Goal: Task Accomplishment & Management: Use online tool/utility

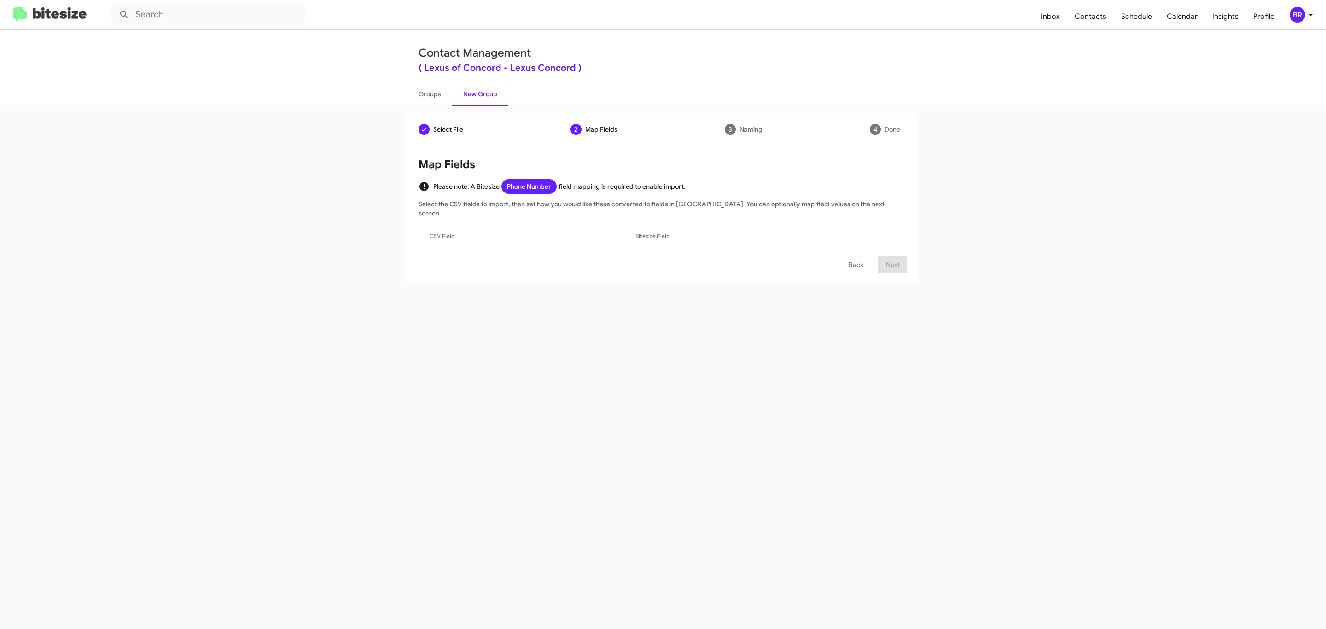
scroll to position [128, 0]
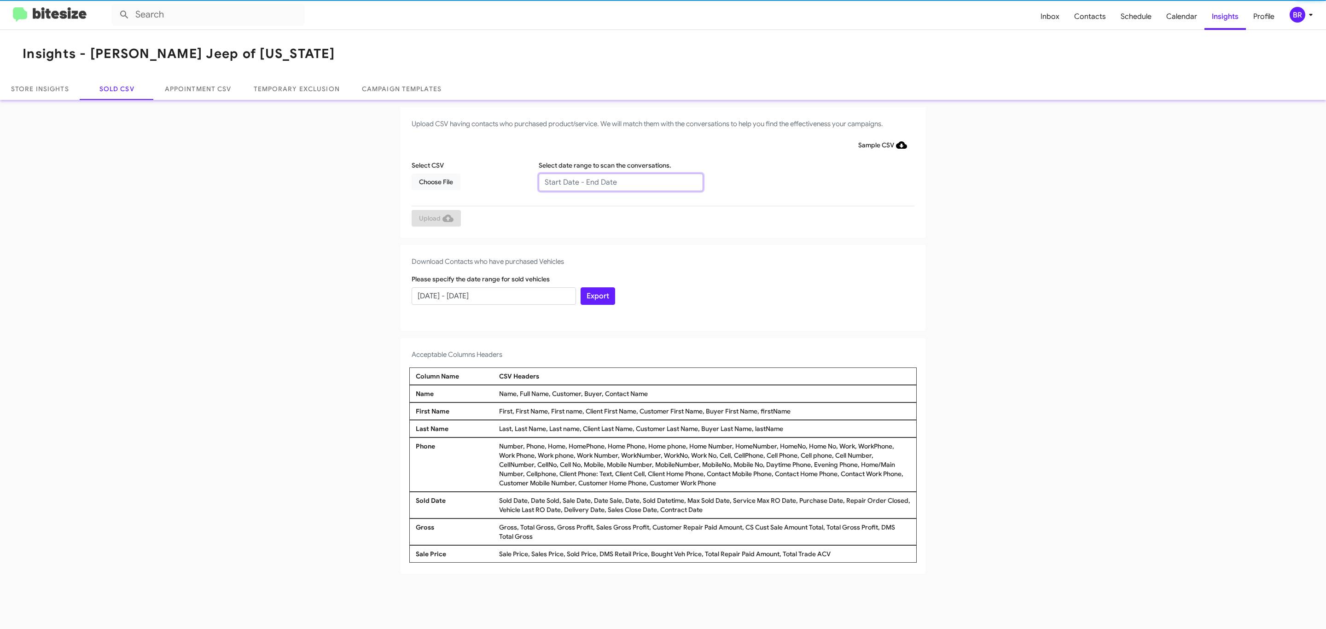
click at [620, 181] on input "text" at bounding box center [621, 182] width 164 height 17
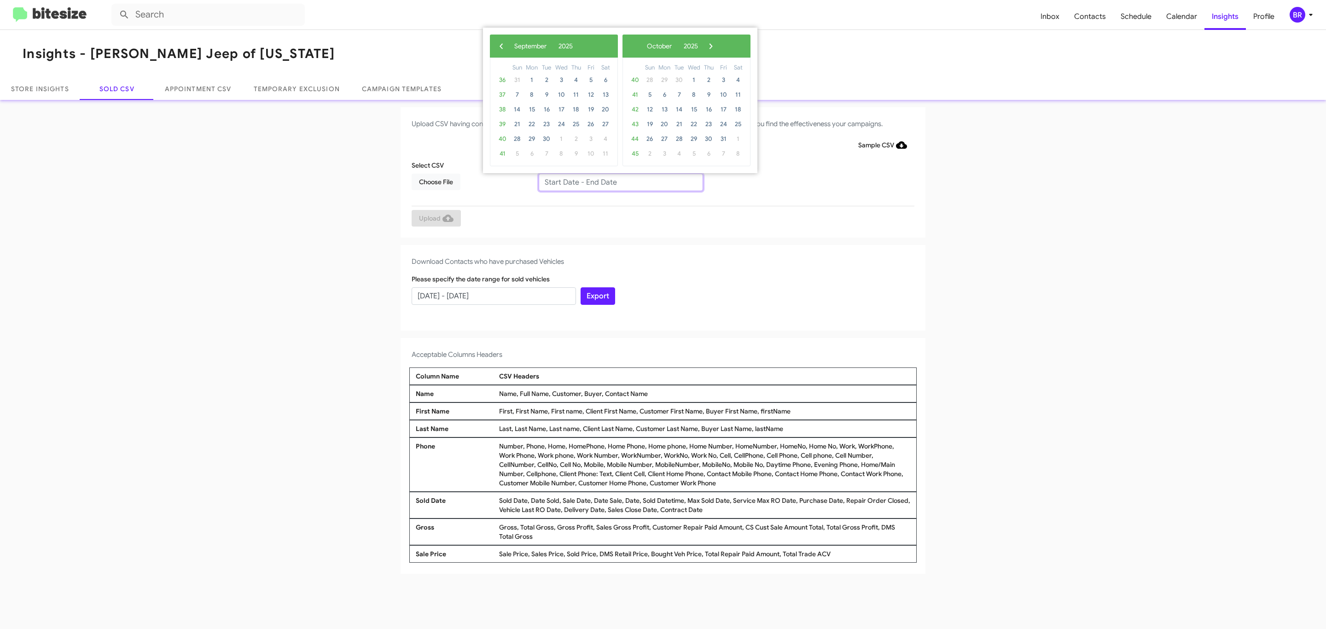
type input "07/02/2025 - 09/02/2025"
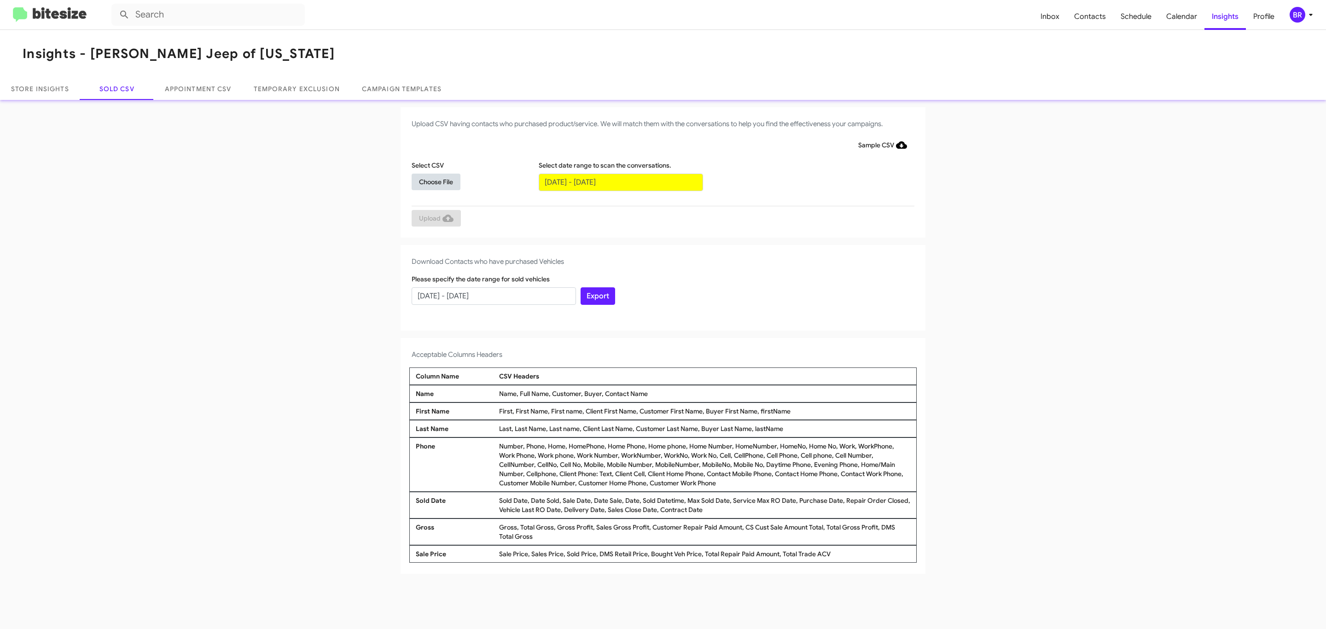
click at [436, 181] on span "Choose File" at bounding box center [436, 182] width 34 height 17
click at [435, 219] on span "Upload" at bounding box center [436, 218] width 35 height 17
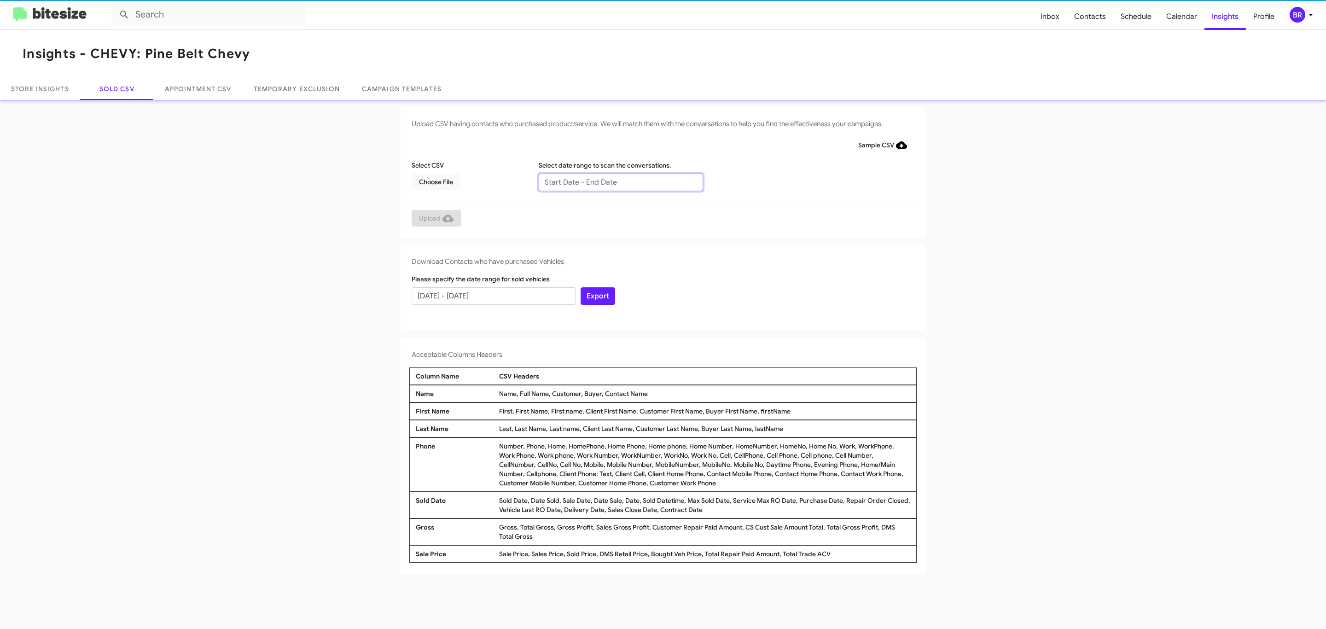
click at [620, 181] on input "text" at bounding box center [621, 182] width 164 height 17
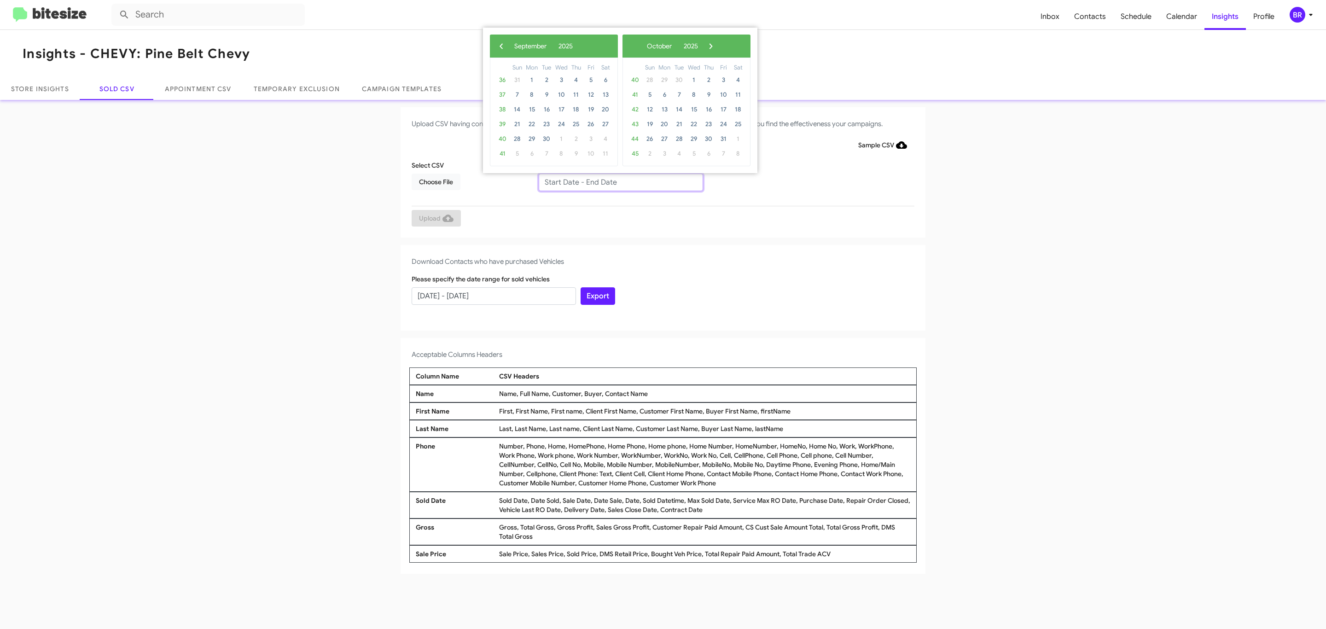
type input "07/02/2025 - 09/02/2025"
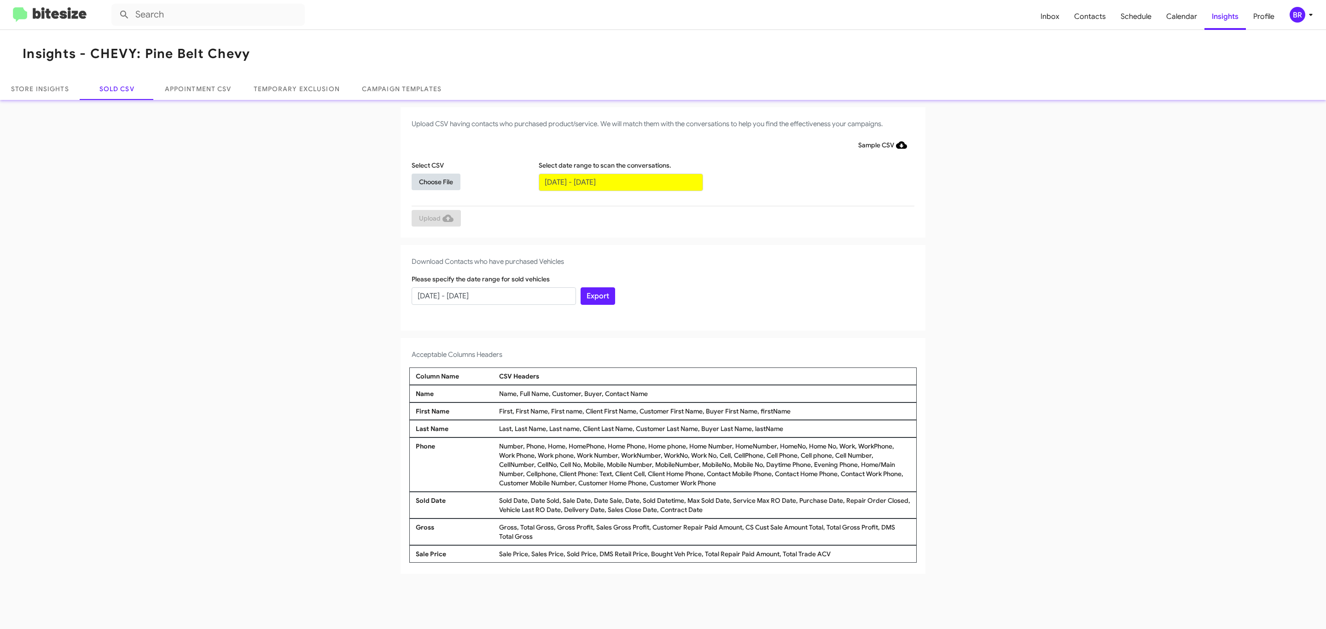
click at [436, 181] on span "Choose File" at bounding box center [436, 182] width 34 height 17
click at [435, 219] on span "Upload" at bounding box center [436, 218] width 35 height 17
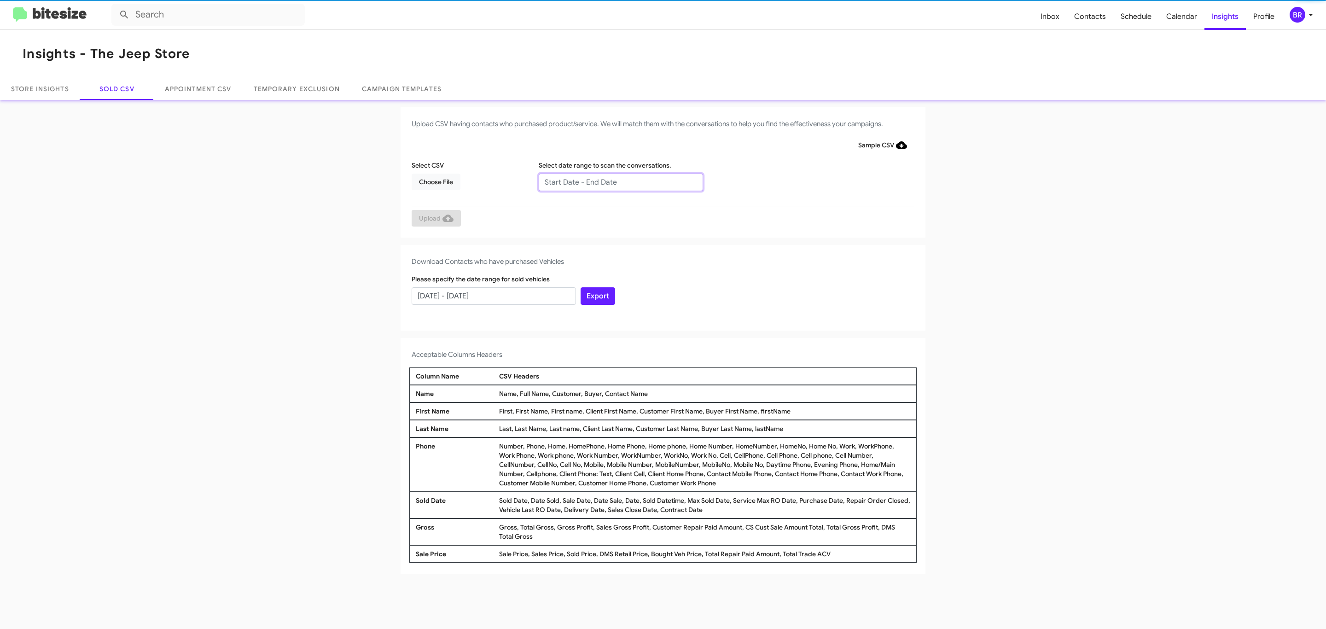
click at [620, 181] on input "text" at bounding box center [621, 182] width 164 height 17
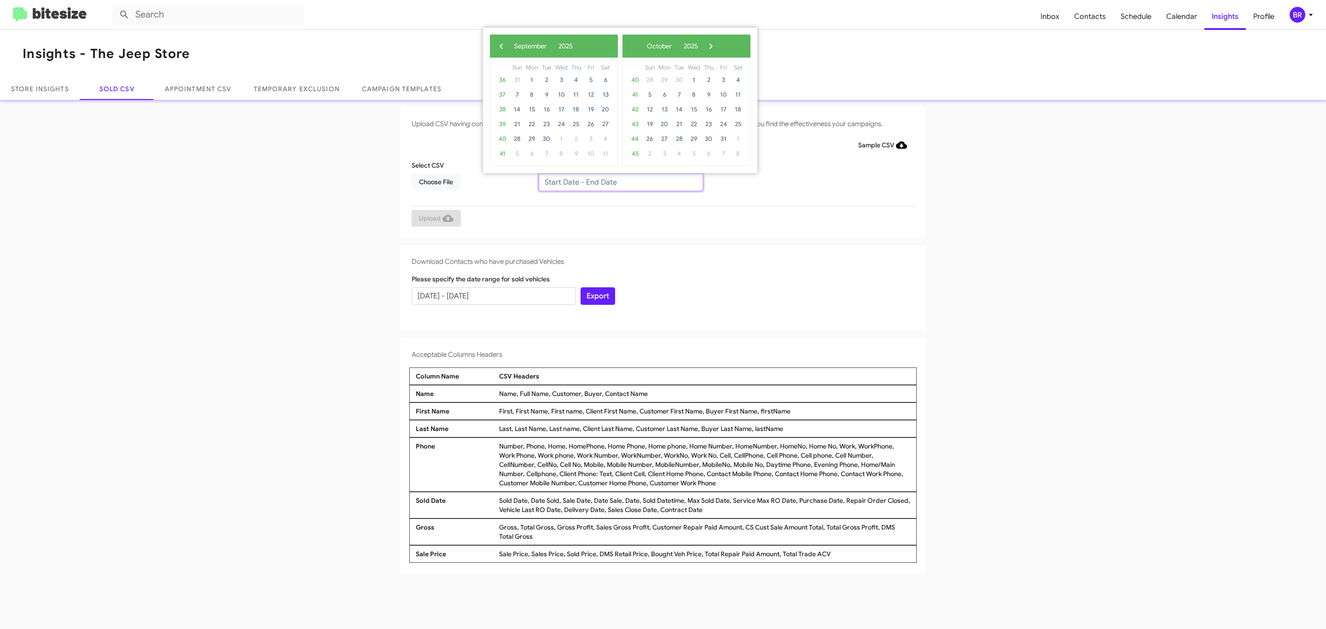
type input "[DATE] - [DATE]"
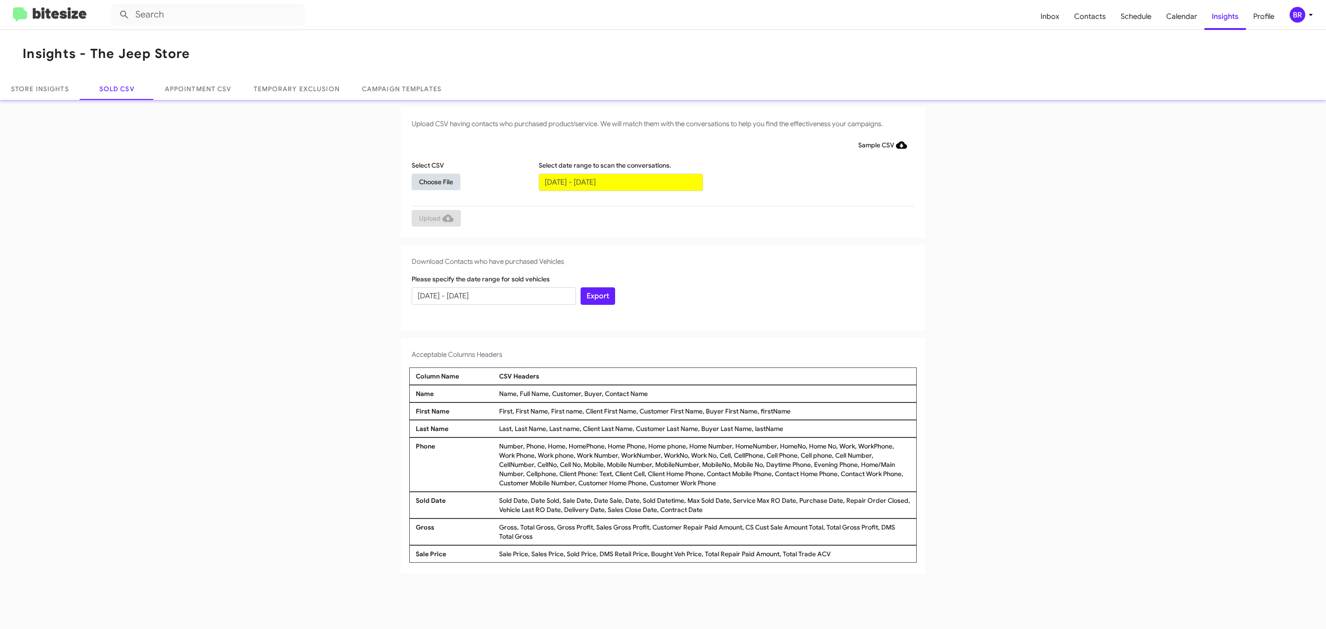
click at [436, 181] on span "Choose File" at bounding box center [436, 182] width 34 height 17
click at [435, 219] on span "Upload" at bounding box center [436, 218] width 35 height 17
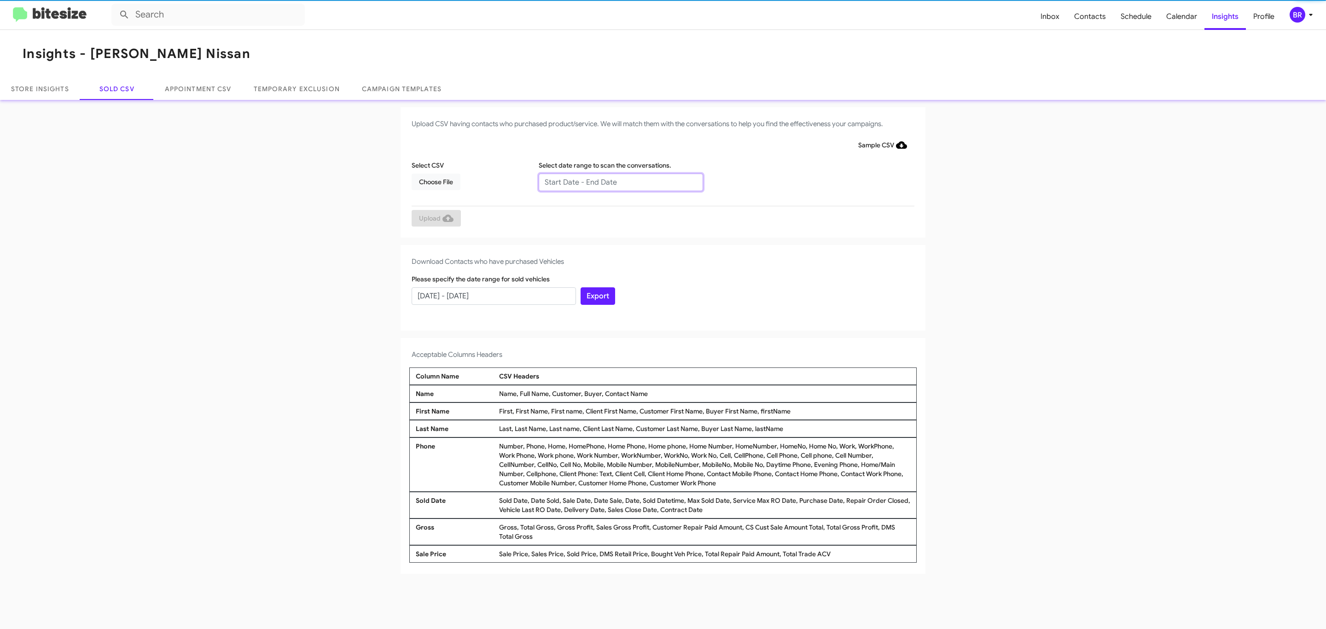
click at [620, 181] on input "text" at bounding box center [621, 182] width 164 height 17
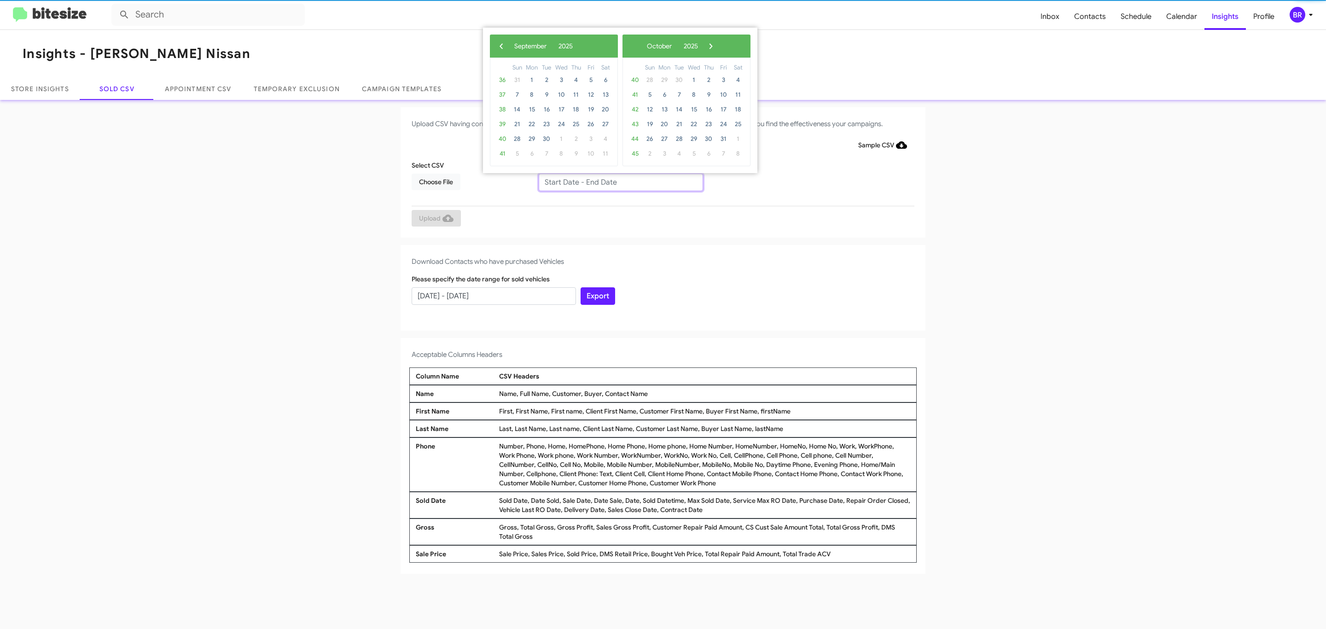
type input "07/02/2025 - 09/02/2025"
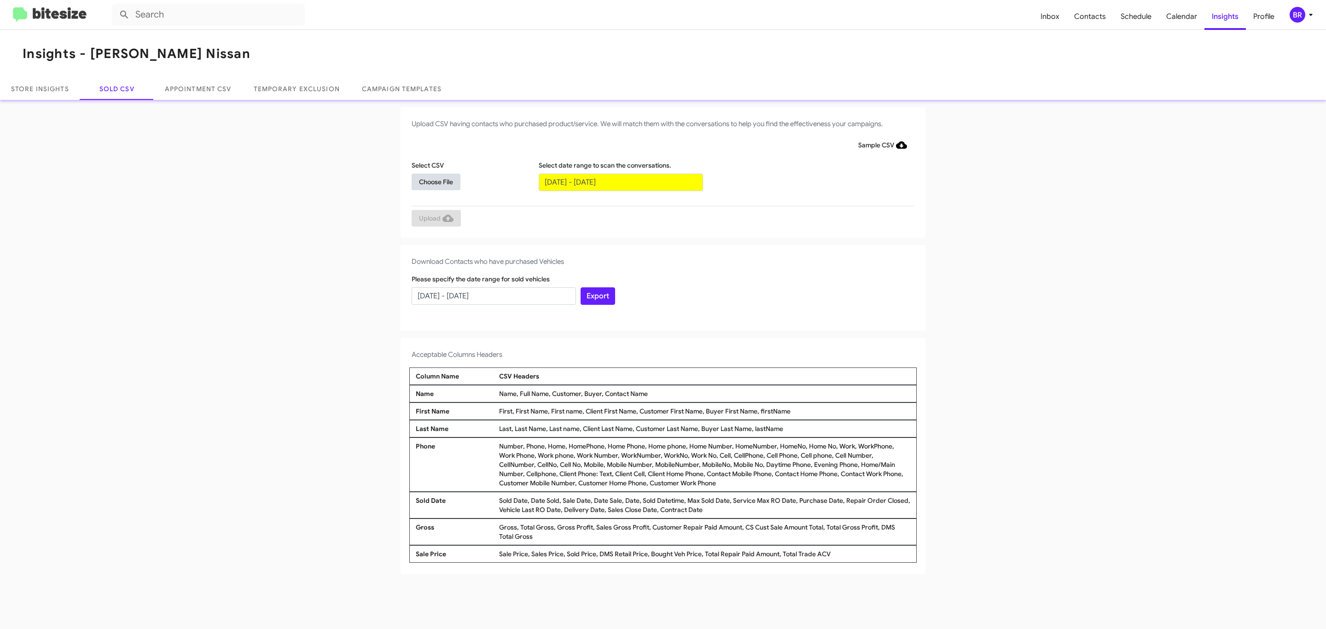
click at [436, 181] on span "Choose File" at bounding box center [436, 182] width 34 height 17
click at [435, 219] on span "Upload" at bounding box center [436, 218] width 35 height 17
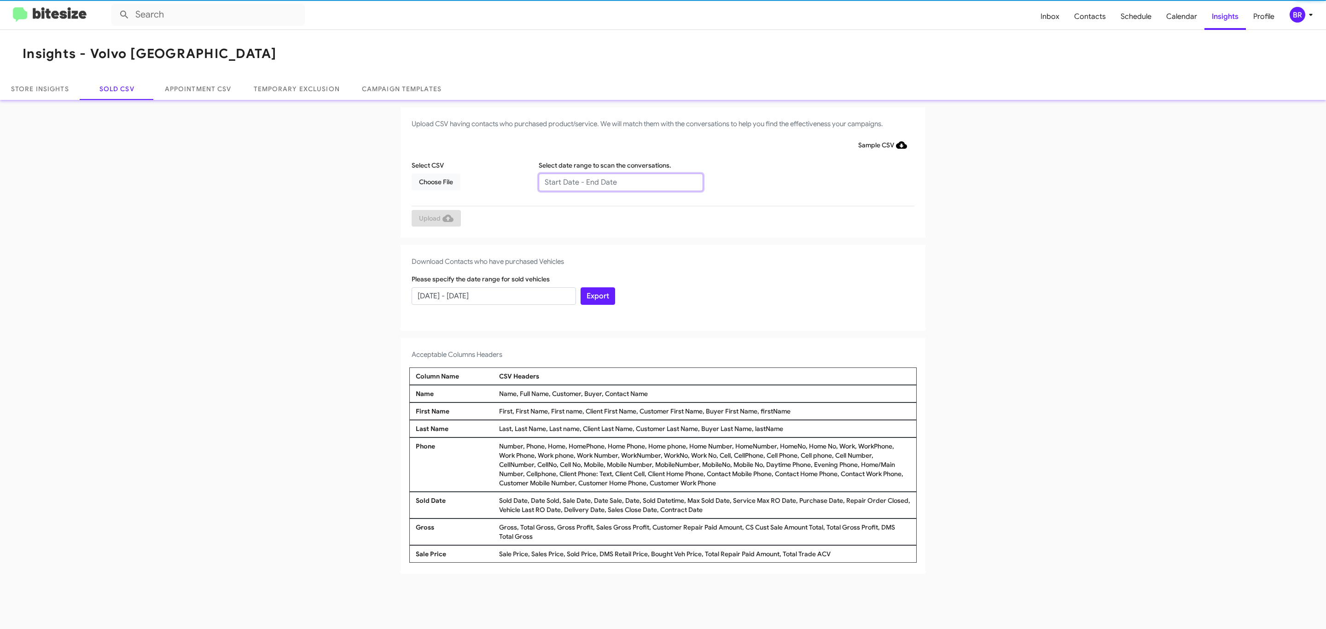
click at [620, 181] on input "text" at bounding box center [621, 182] width 164 height 17
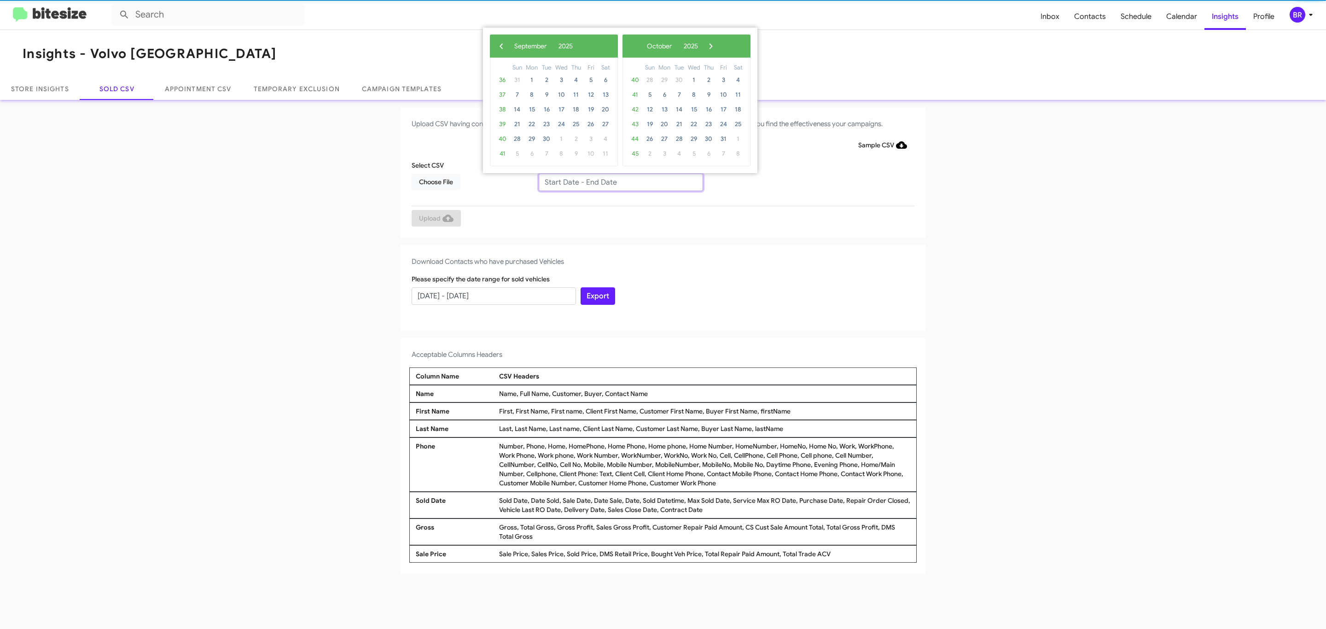
type input "[DATE] - [DATE]"
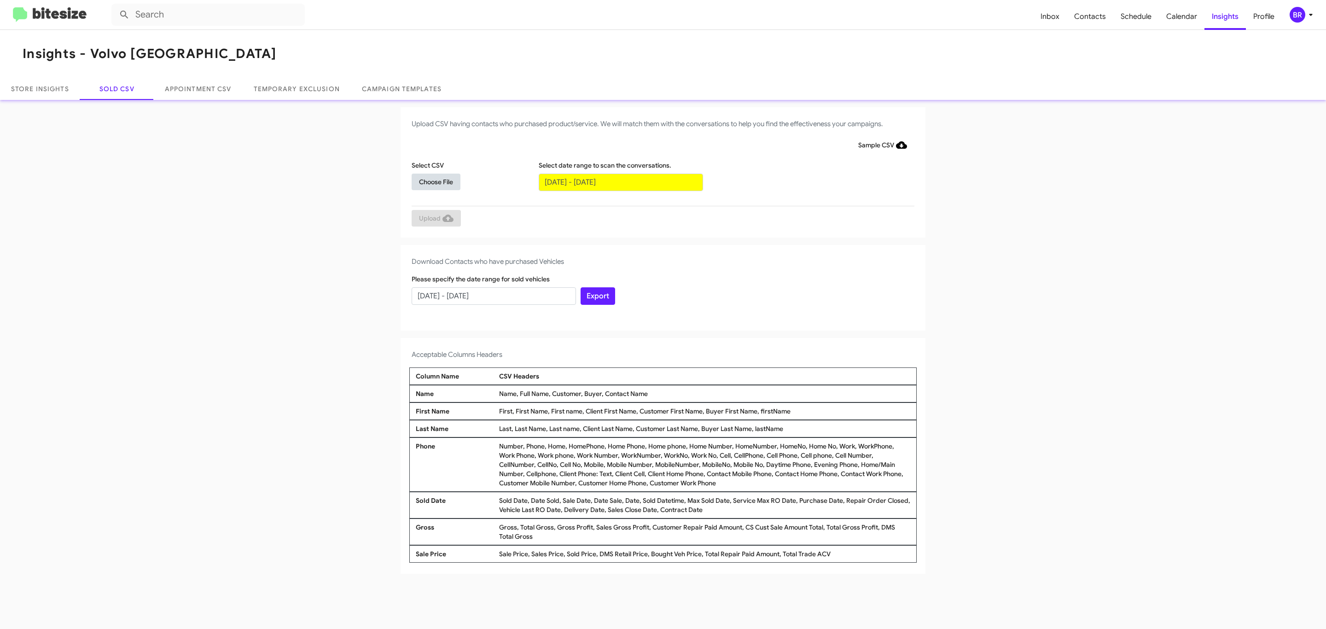
click at [436, 181] on span "Choose File" at bounding box center [436, 182] width 34 height 17
click at [435, 219] on span "Upload" at bounding box center [436, 219] width 35 height 17
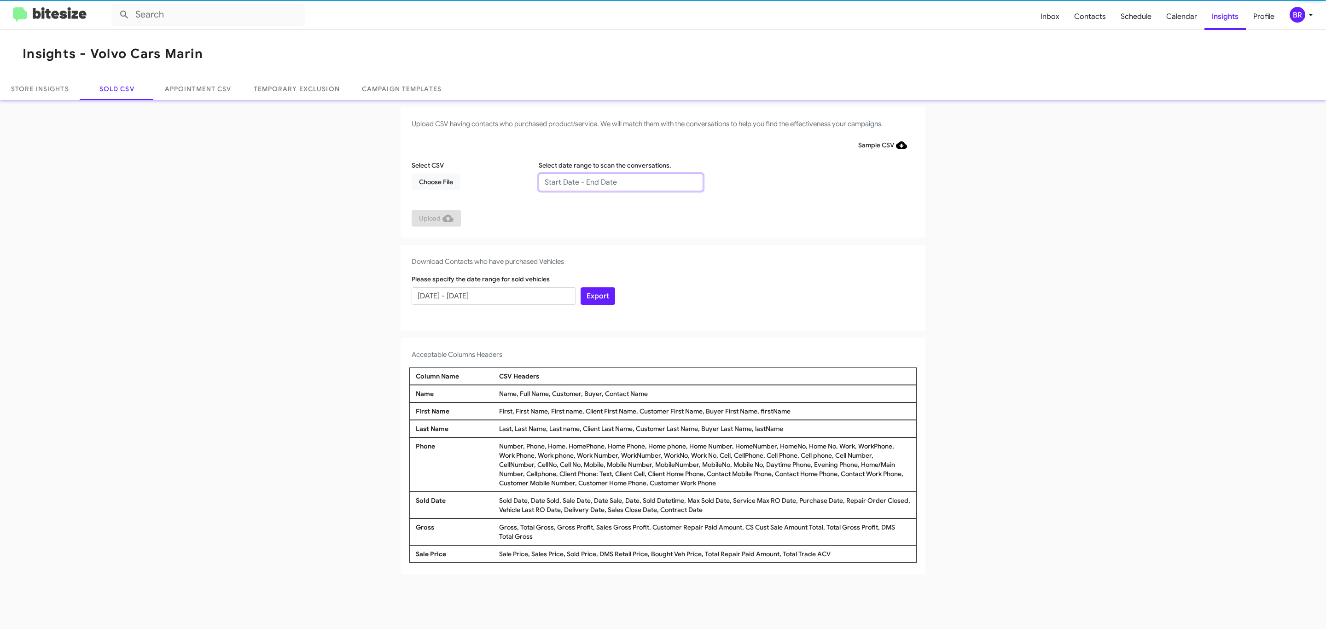
click at [620, 181] on input "text" at bounding box center [621, 182] width 164 height 17
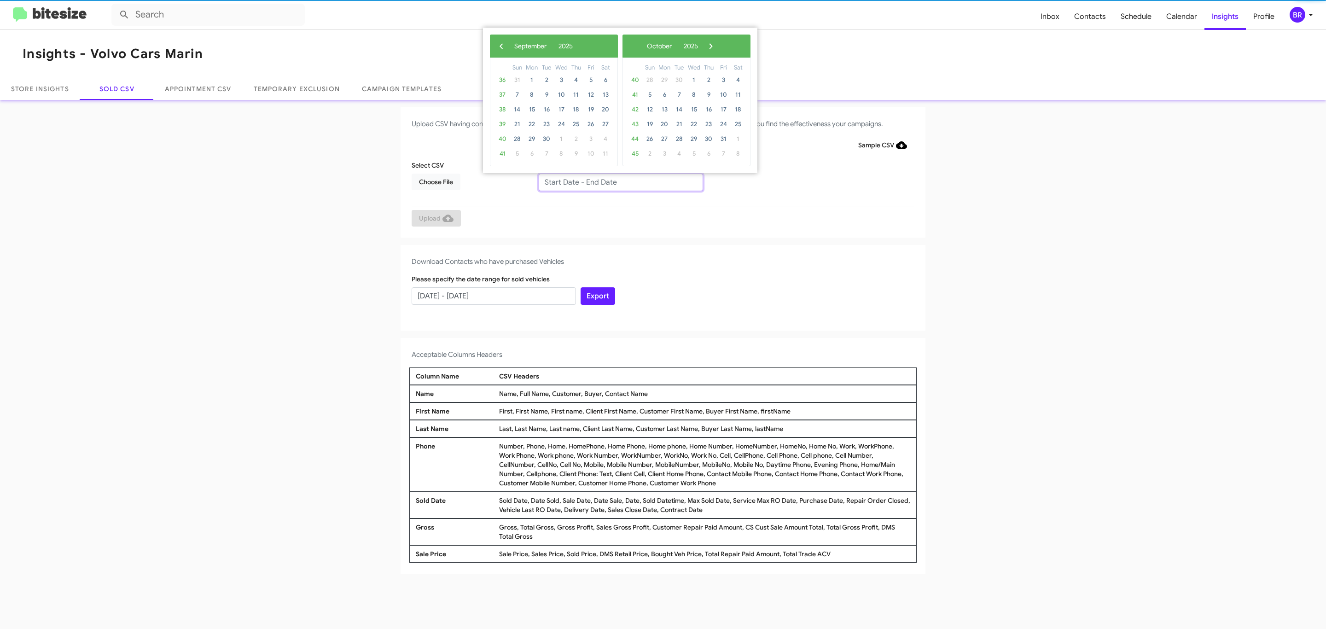
type input "[DATE] - [DATE]"
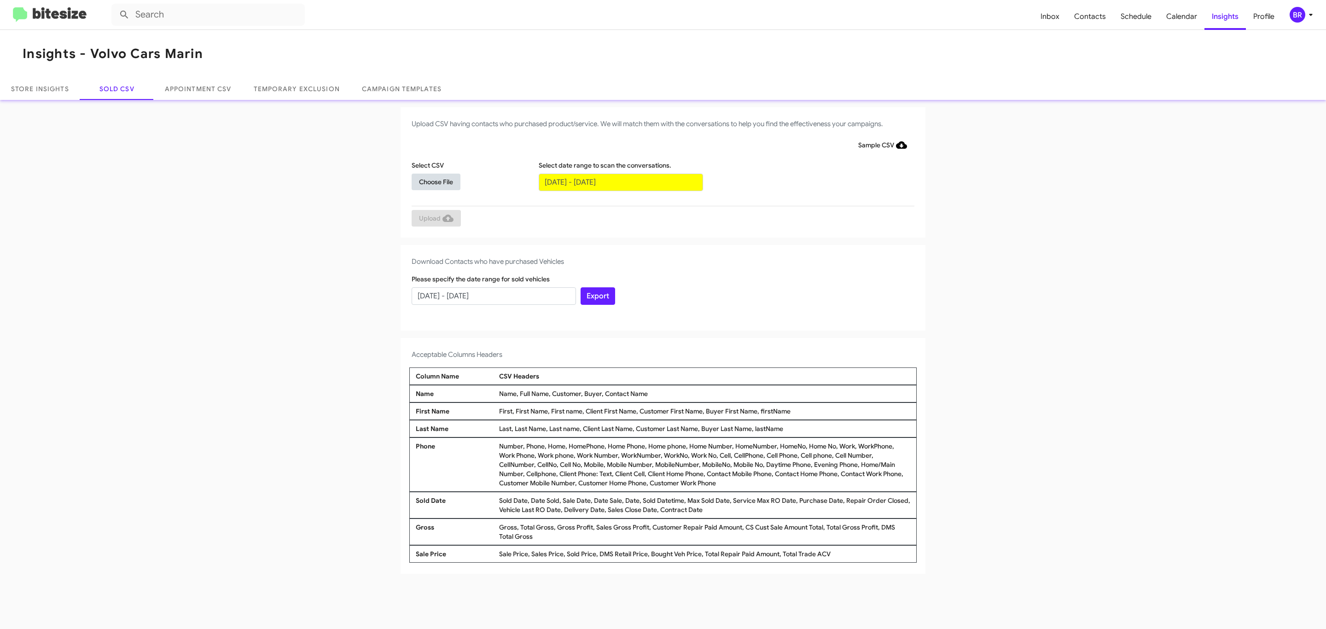
click at [436, 181] on span "Choose File" at bounding box center [436, 182] width 34 height 17
click at [435, 219] on span "Upload" at bounding box center [436, 218] width 35 height 17
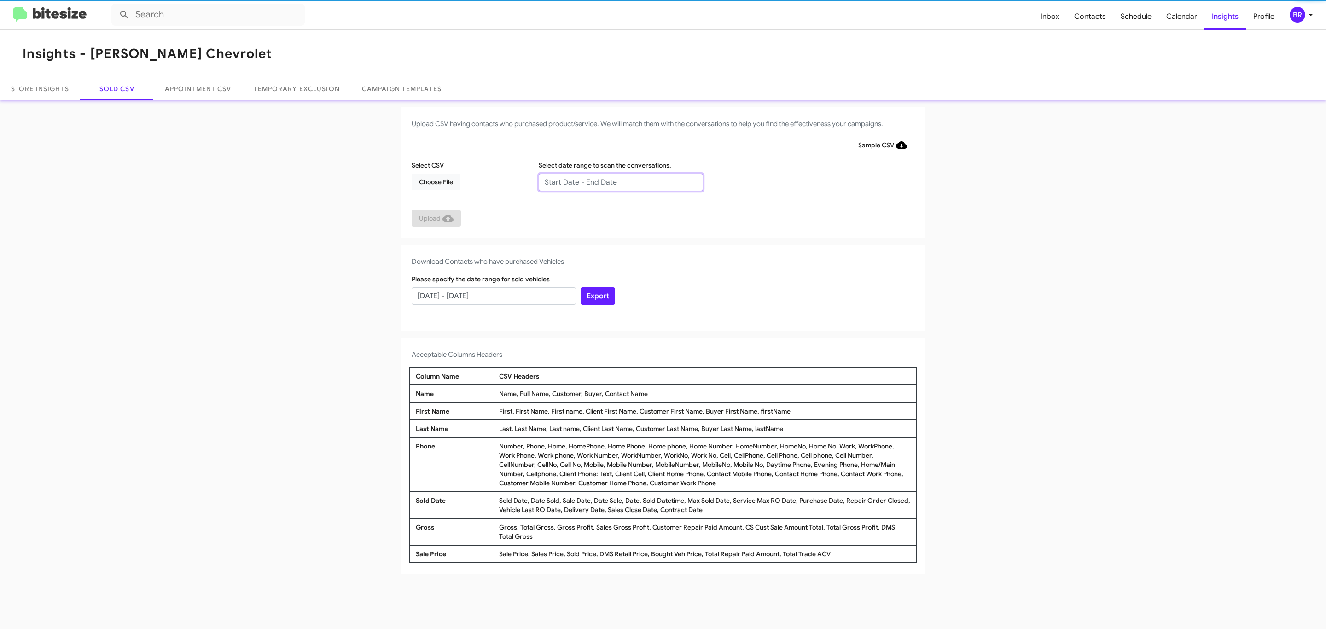
click at [620, 181] on input "text" at bounding box center [621, 182] width 164 height 17
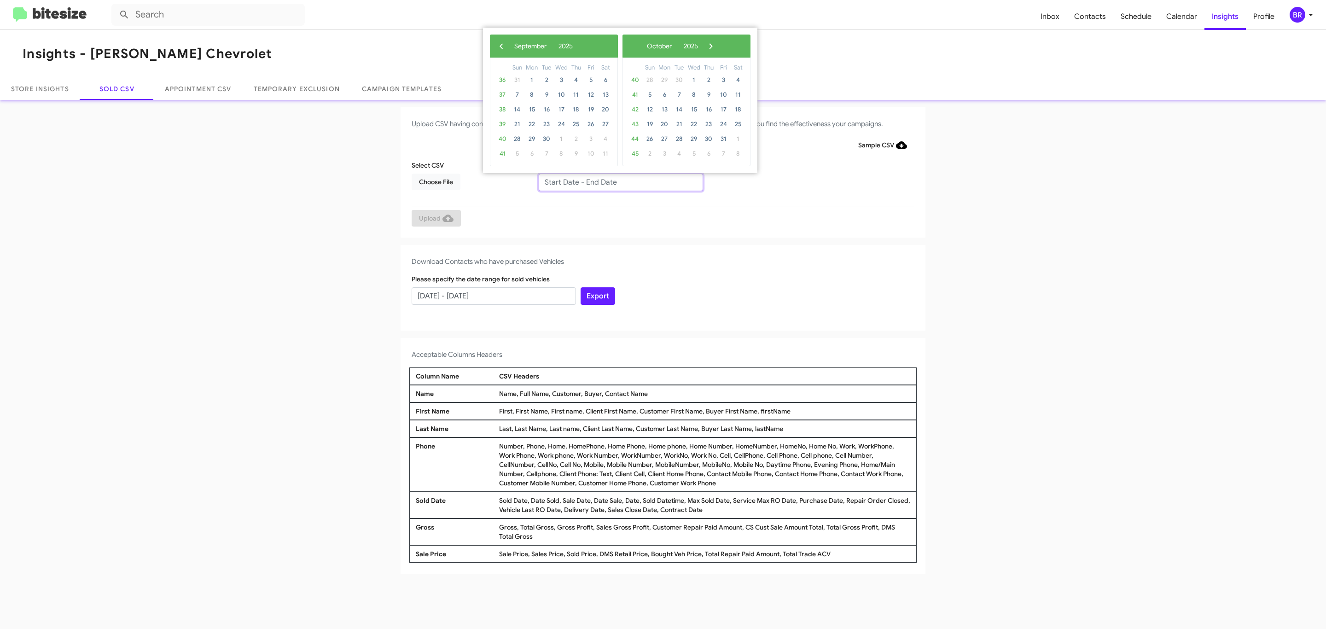
type input "07/02/2025 - 09/02/2025"
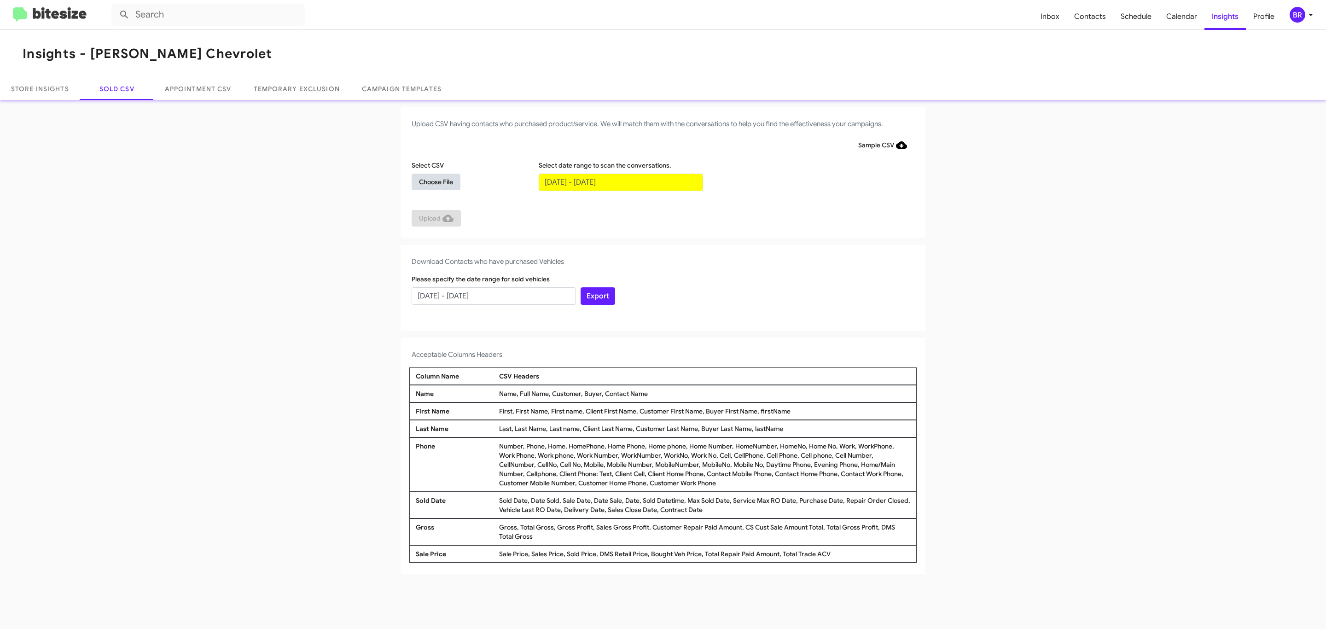
click at [436, 181] on span "Choose File" at bounding box center [436, 182] width 34 height 17
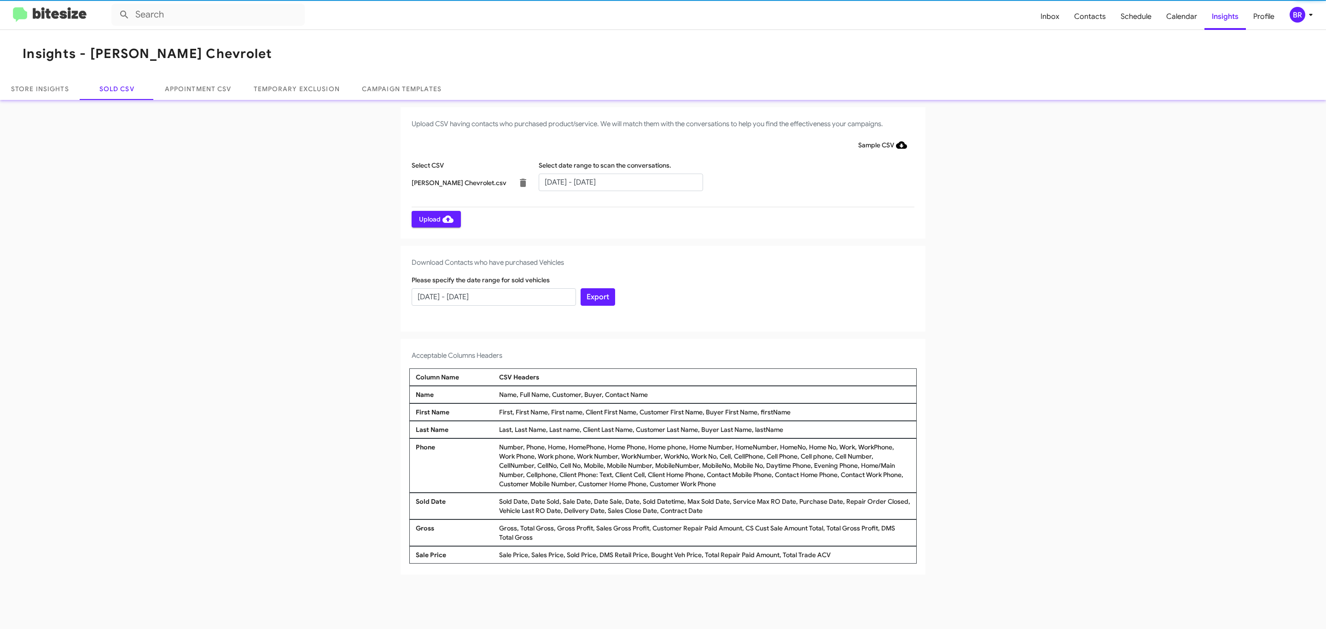
click at [435, 219] on span "Upload" at bounding box center [436, 219] width 35 height 17
click at [620, 181] on input "text" at bounding box center [621, 182] width 164 height 17
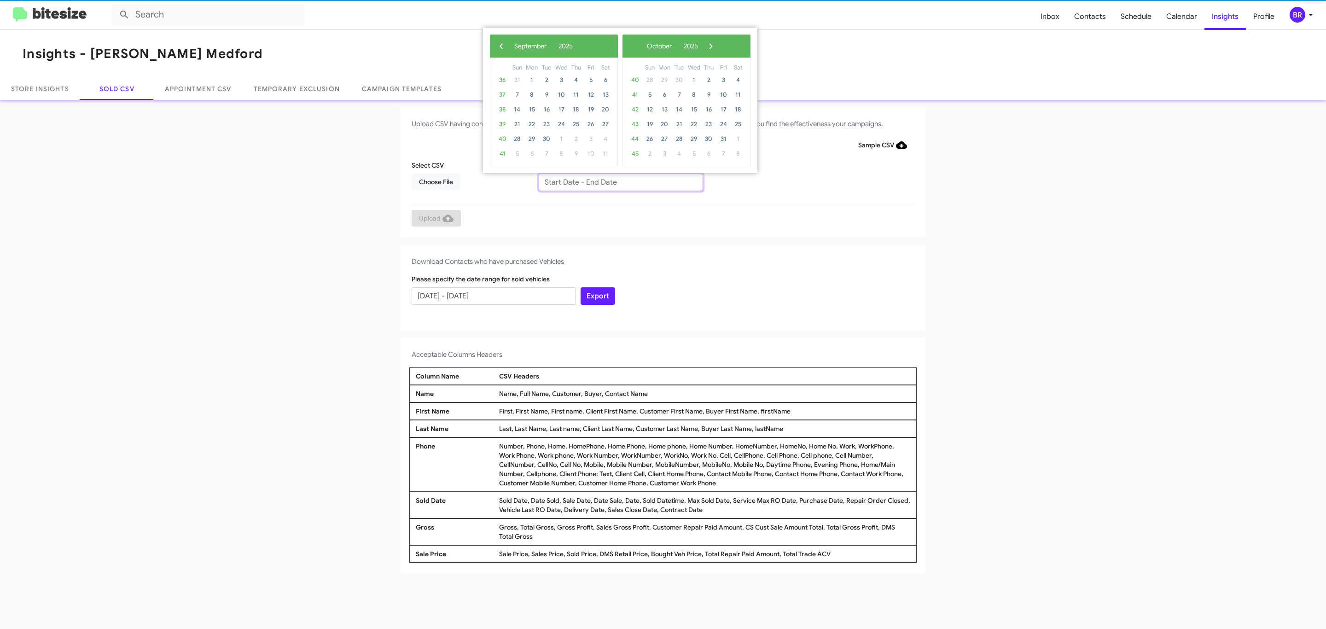
type input "07/02/2025 - 09/02/2025"
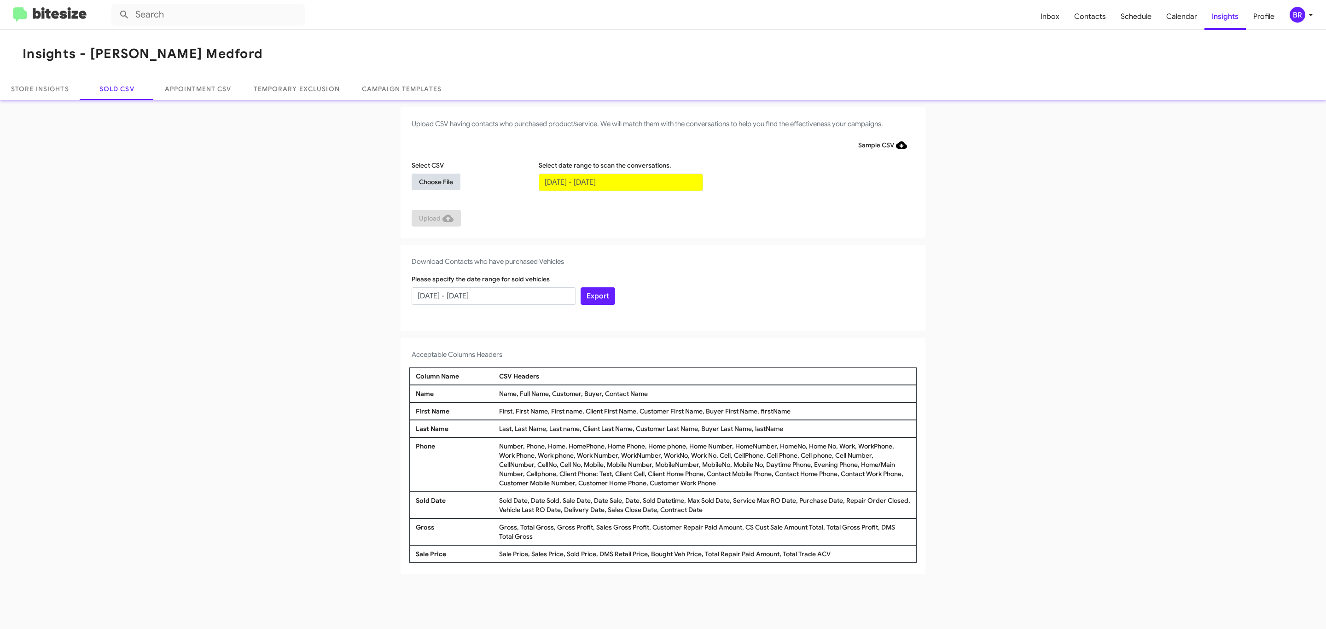
click at [436, 181] on span "Choose File" at bounding box center [436, 182] width 34 height 17
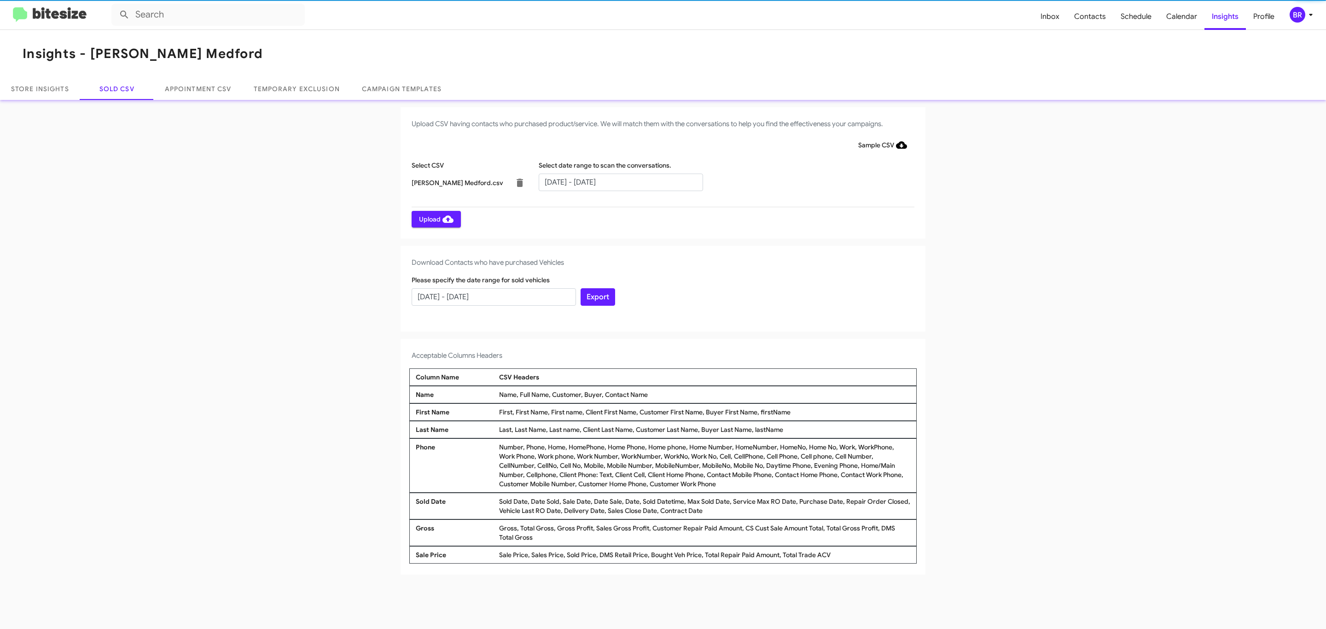
click at [435, 219] on span "Upload" at bounding box center [436, 219] width 35 height 17
click at [620, 181] on input "text" at bounding box center [621, 182] width 164 height 17
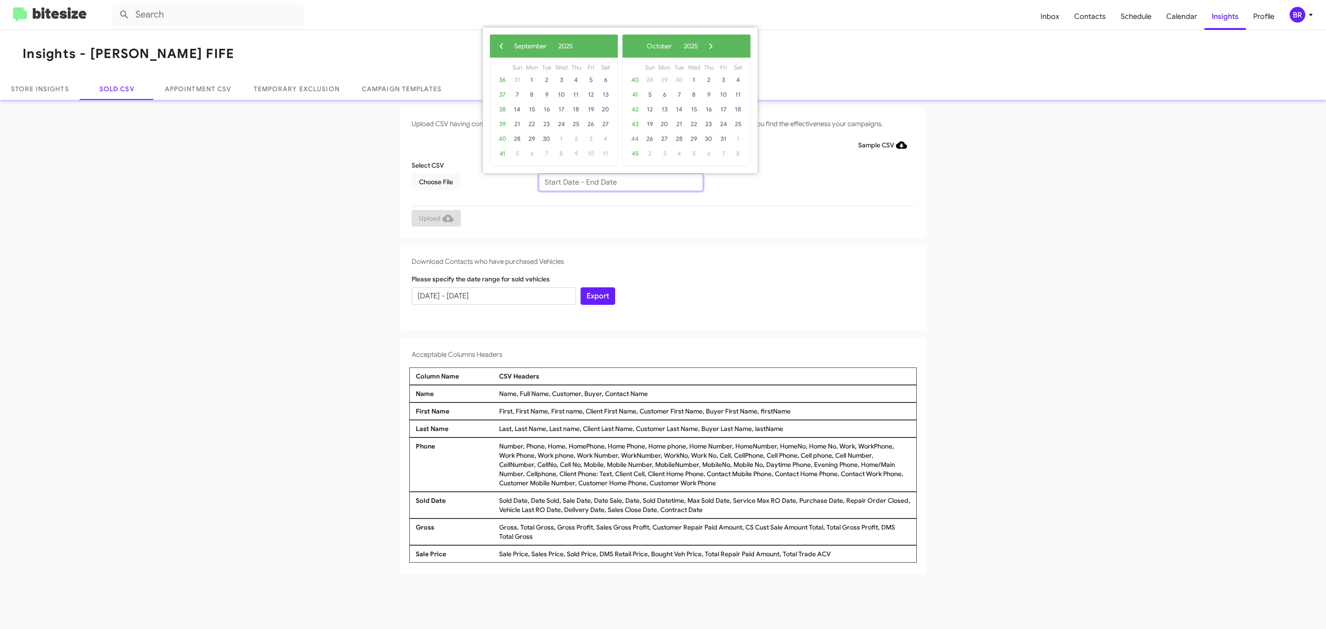
type input "07/02/2025 - 09/02/2025"
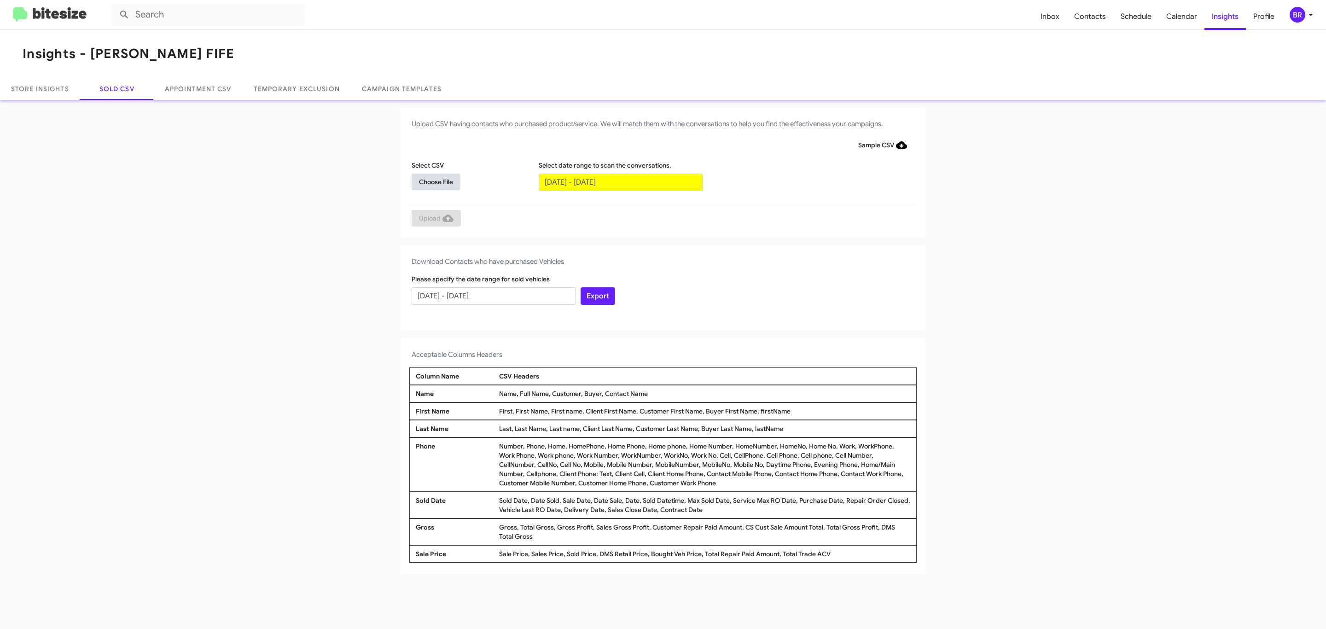
click at [436, 181] on span "Choose File" at bounding box center [436, 182] width 34 height 17
click at [435, 219] on span "Upload" at bounding box center [436, 219] width 35 height 17
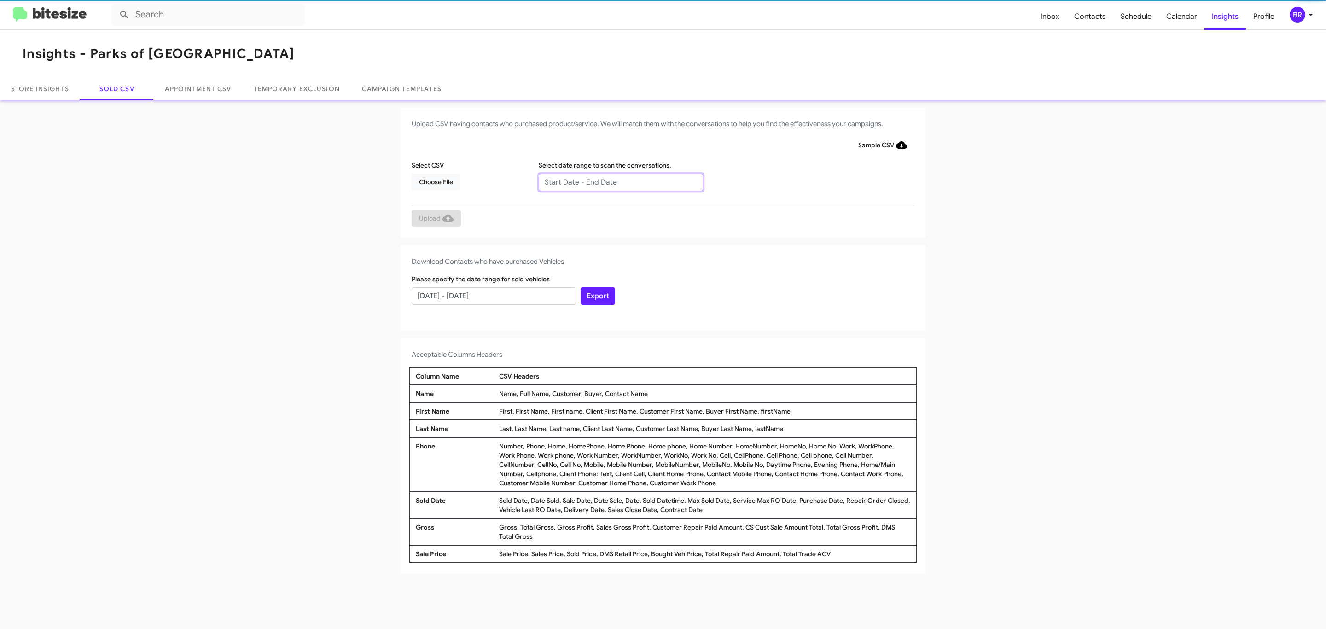
click at [620, 181] on input "text" at bounding box center [621, 182] width 164 height 17
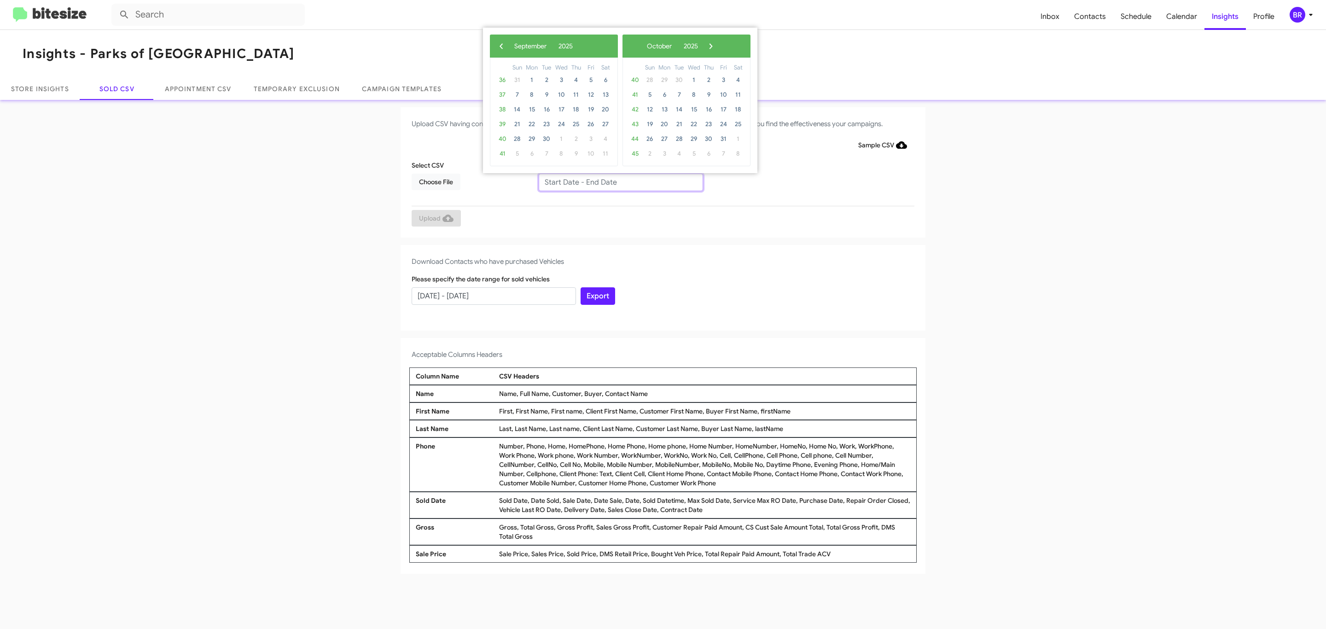
type input "07/02/2025 - 09/02/2025"
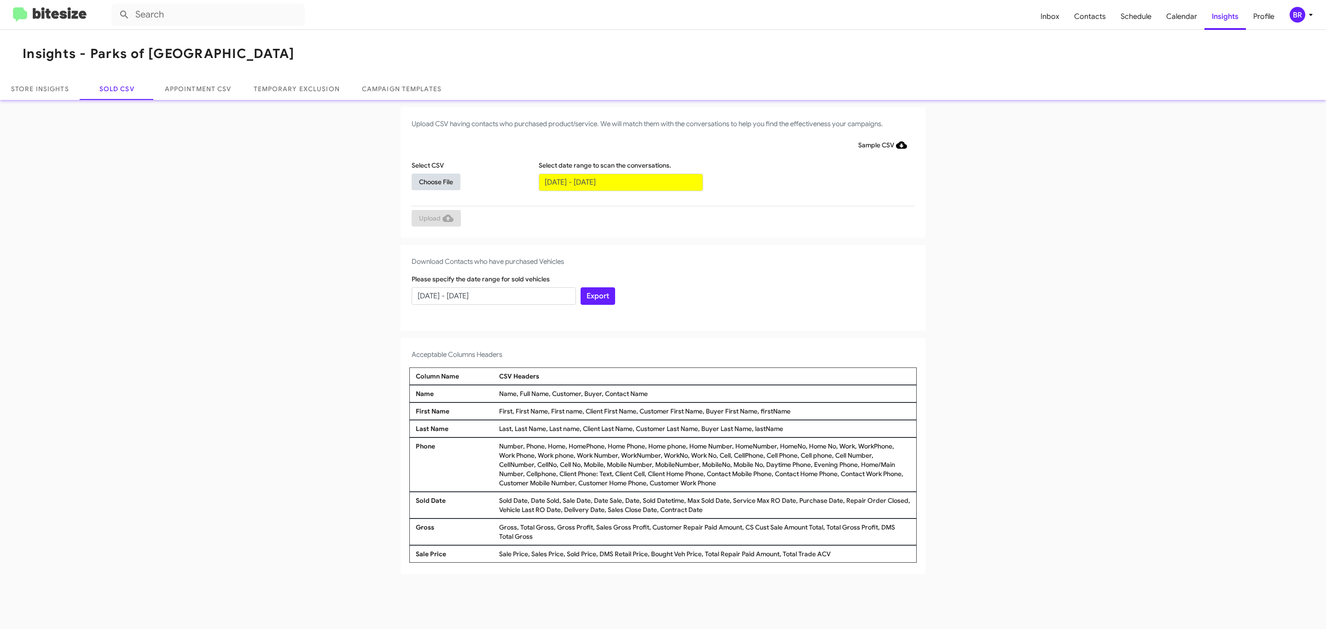
click at [436, 181] on span "Choose File" at bounding box center [436, 182] width 34 height 17
click at [435, 219] on span "Upload" at bounding box center [436, 219] width 35 height 17
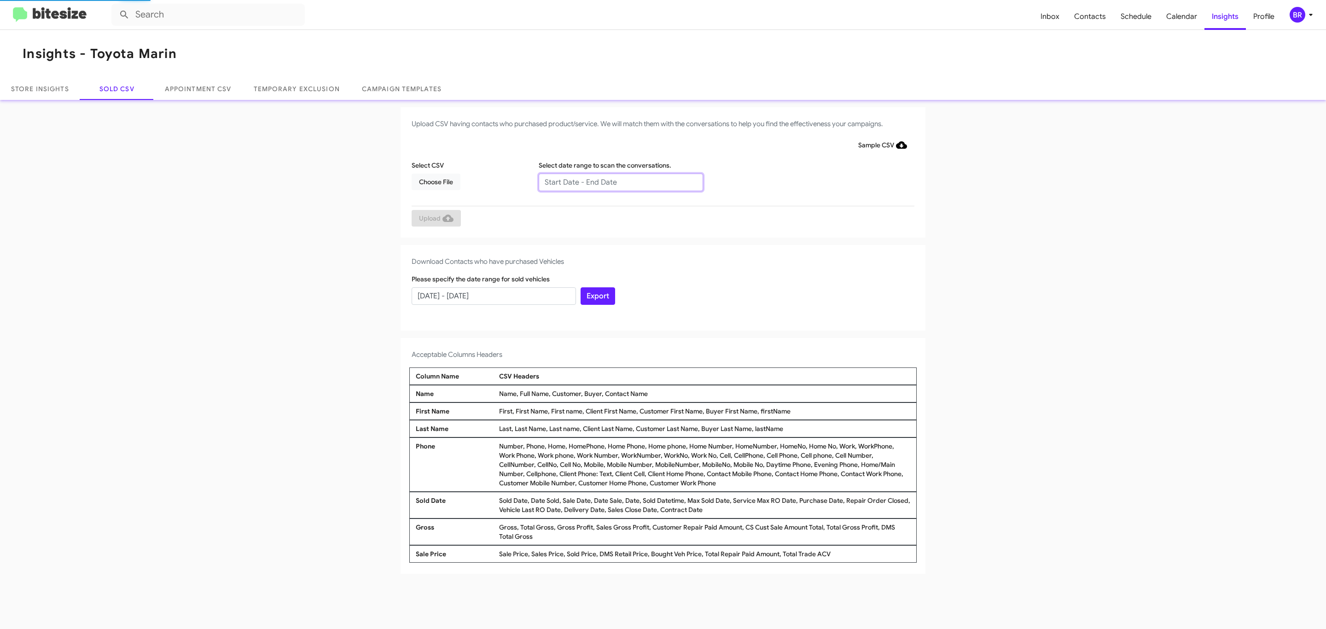
click at [620, 181] on input "text" at bounding box center [621, 182] width 164 height 17
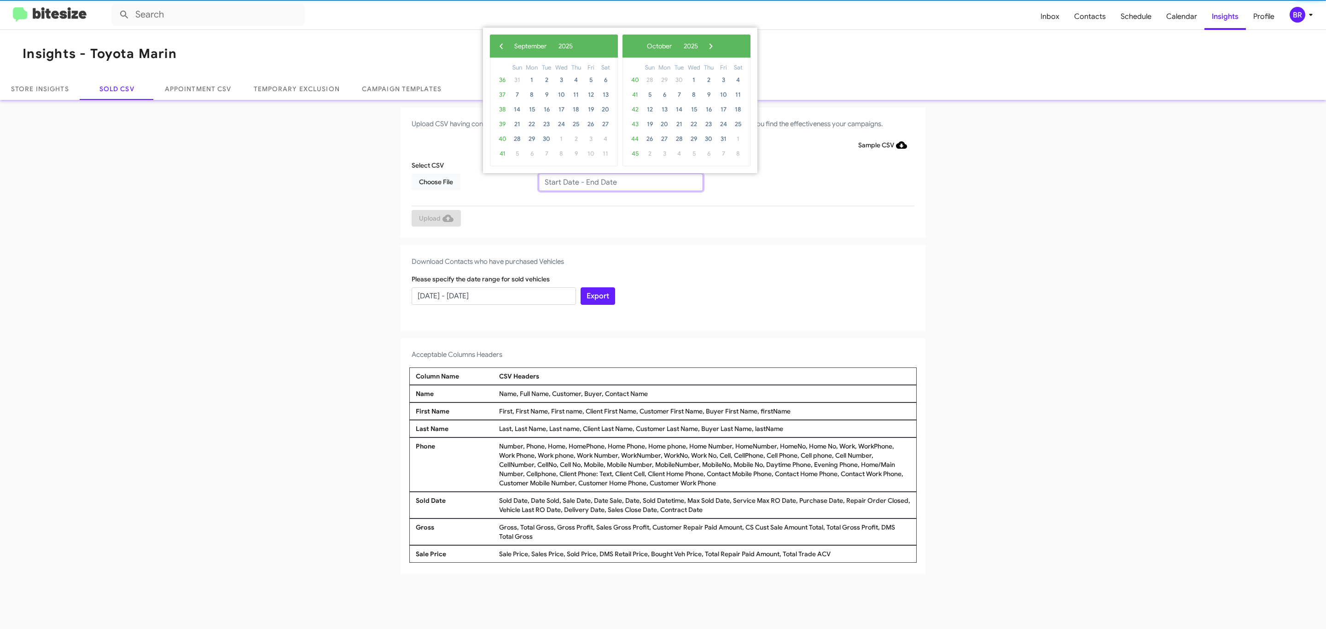
type input "07/02/2025 - 09/02/2025"
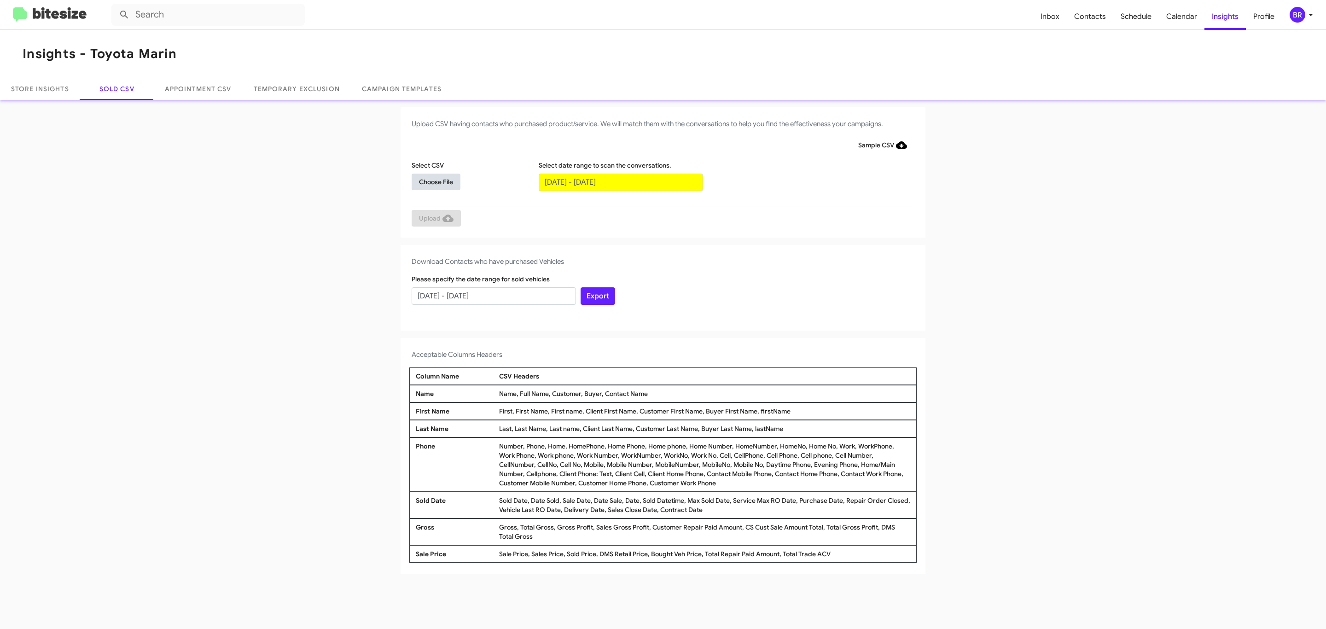
click at [436, 181] on span "Choose File" at bounding box center [436, 182] width 34 height 17
click at [435, 219] on span "Upload" at bounding box center [436, 218] width 35 height 17
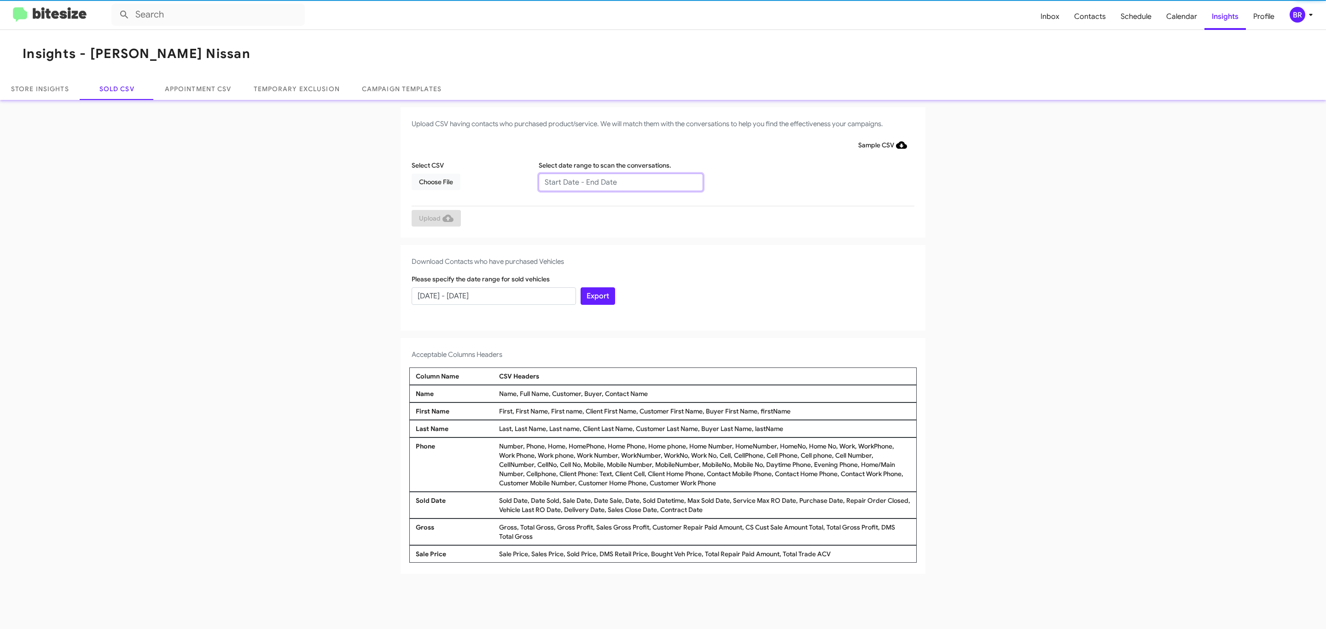
click at [620, 181] on input "text" at bounding box center [621, 182] width 164 height 17
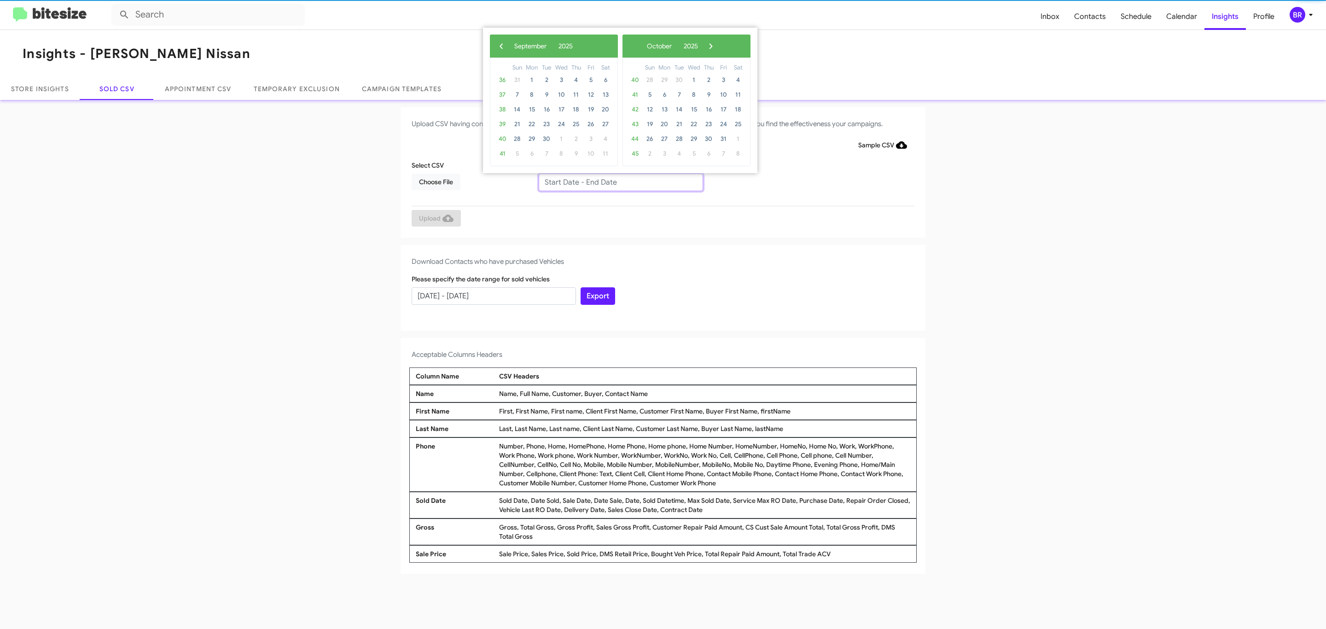
type input "[DATE] - [DATE]"
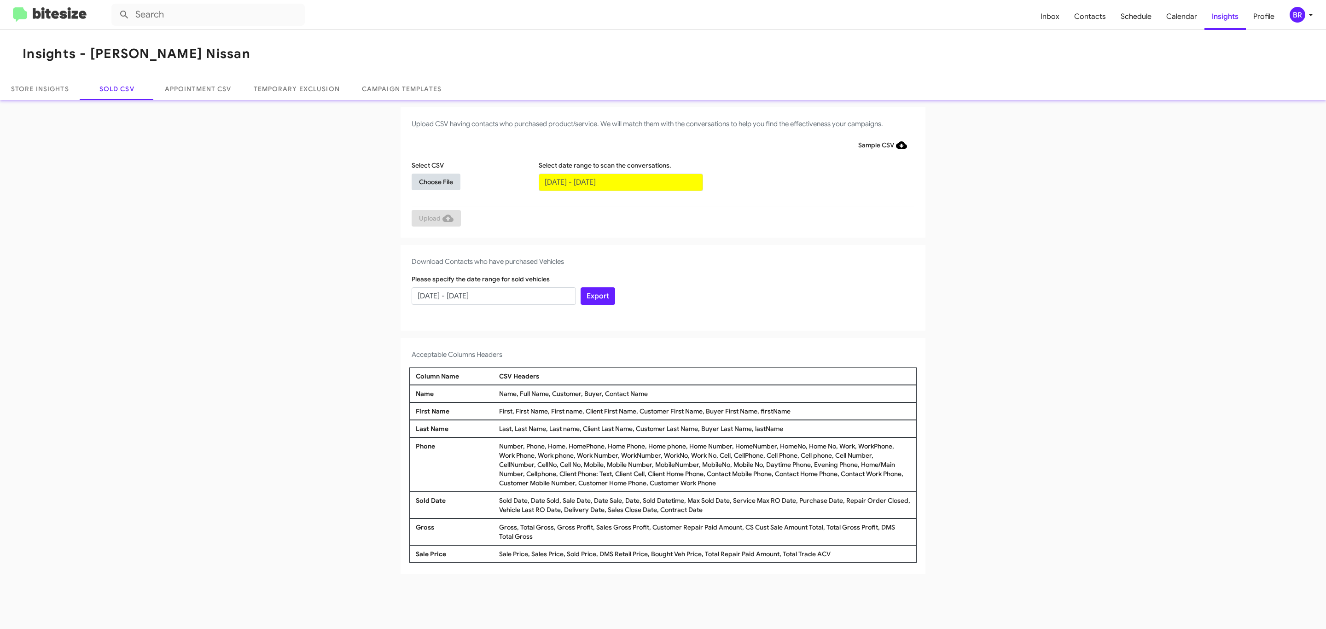
click at [436, 181] on span "Choose File" at bounding box center [436, 182] width 34 height 17
click at [435, 219] on span "Upload" at bounding box center [436, 219] width 35 height 17
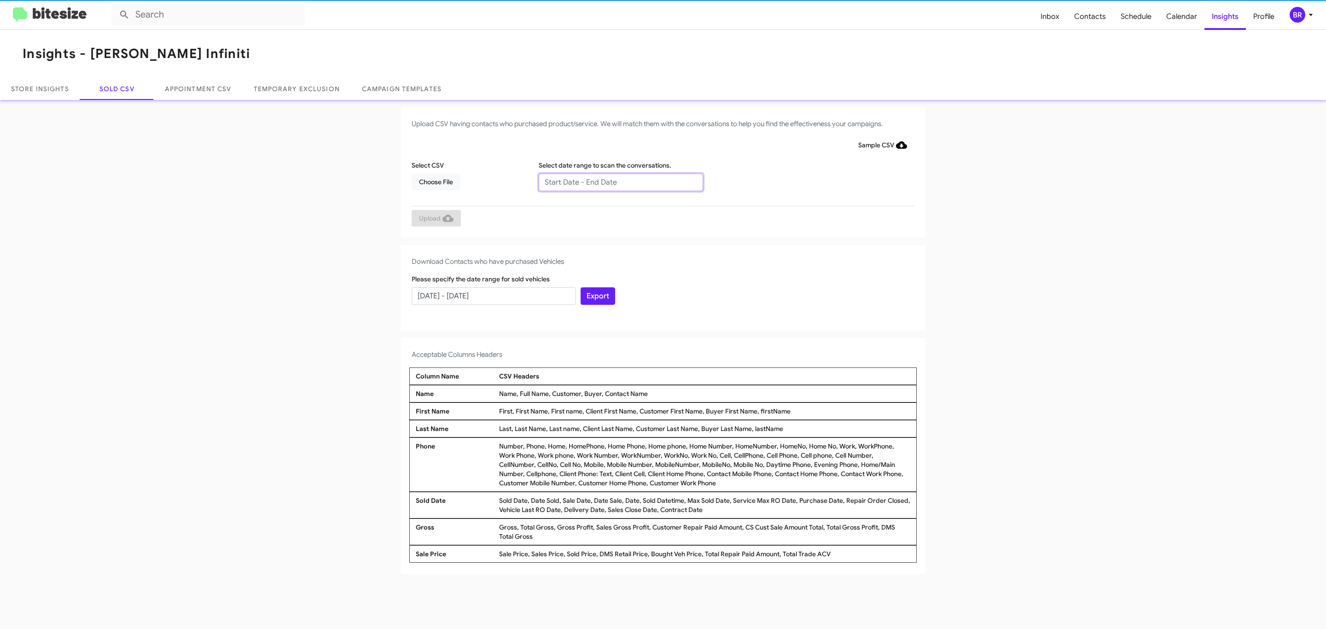
click at [620, 181] on input "text" at bounding box center [621, 182] width 164 height 17
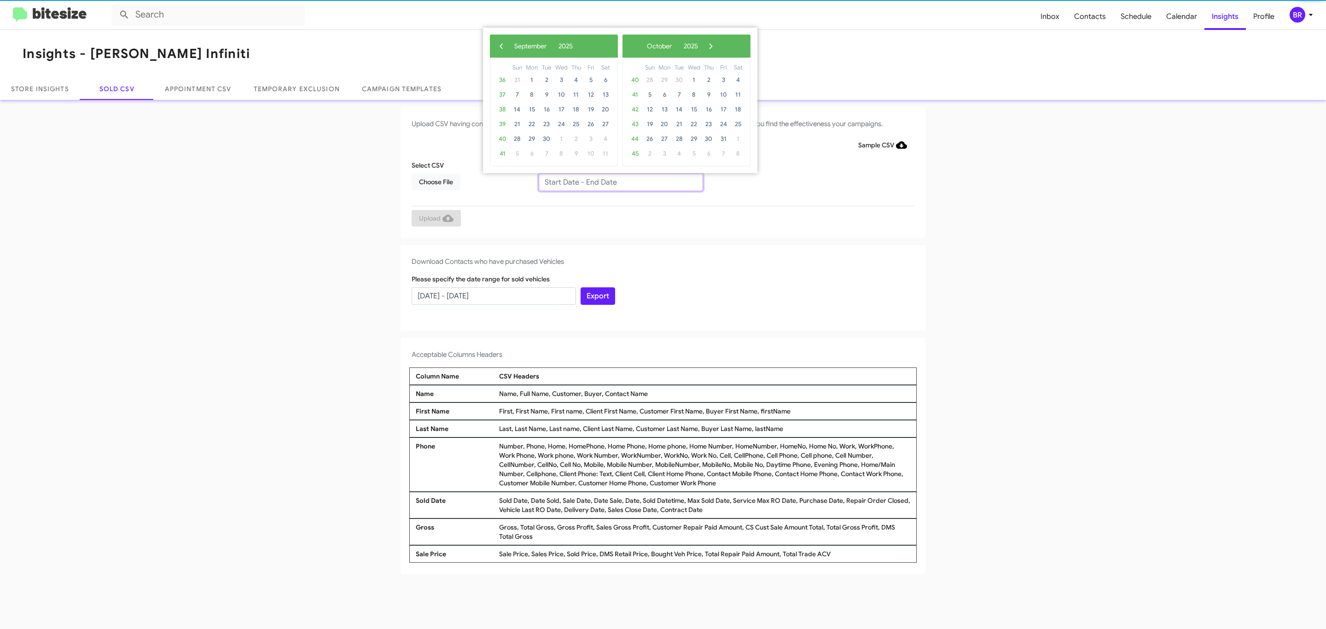
type input "[DATE] - [DATE]"
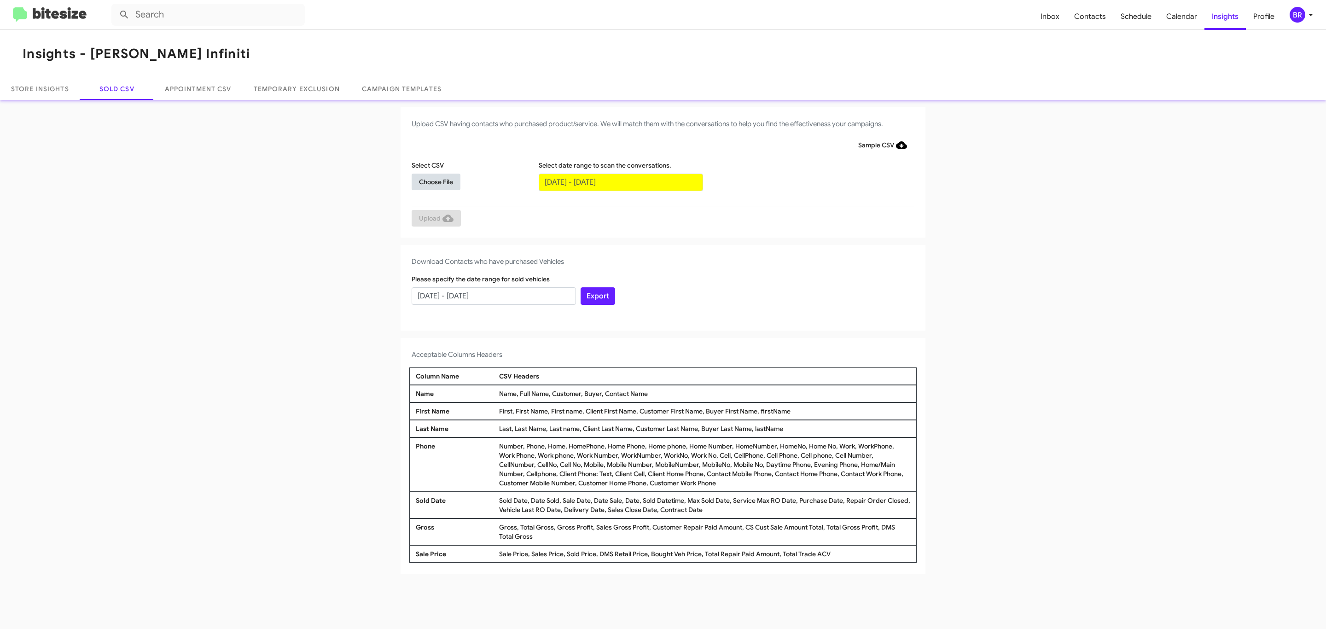
click at [436, 181] on span "Choose File" at bounding box center [436, 182] width 34 height 17
click at [435, 219] on span "Upload" at bounding box center [436, 219] width 35 height 17
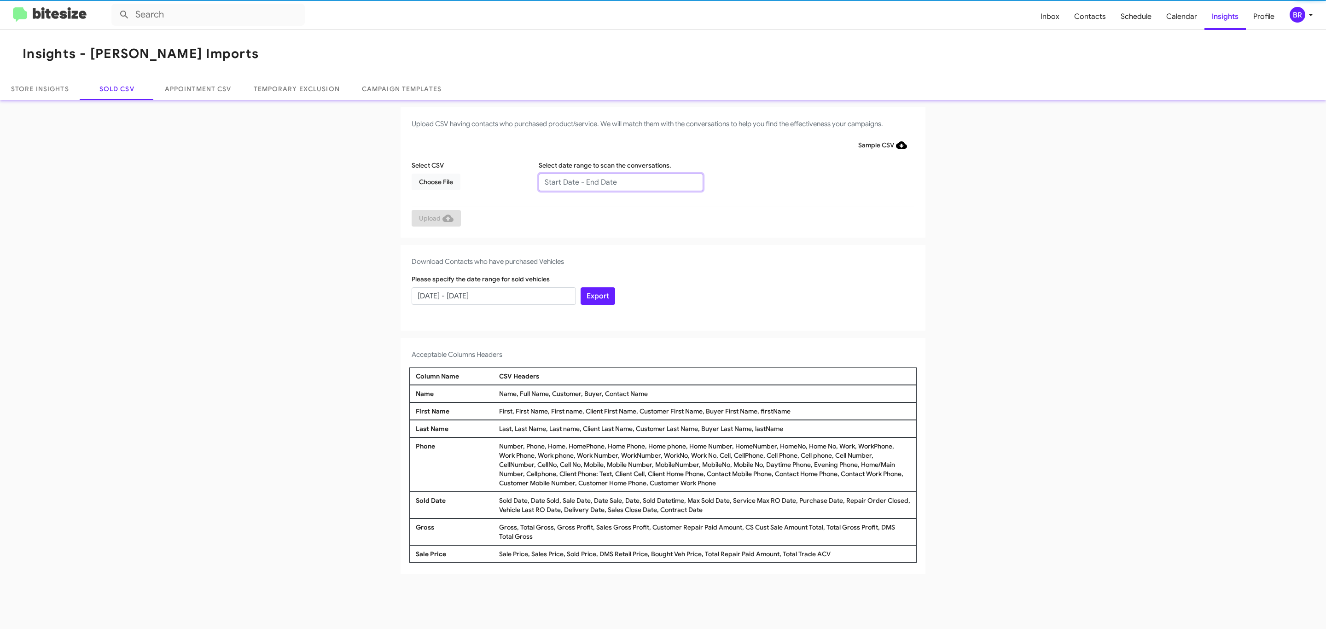
click at [620, 181] on input "text" at bounding box center [621, 182] width 164 height 17
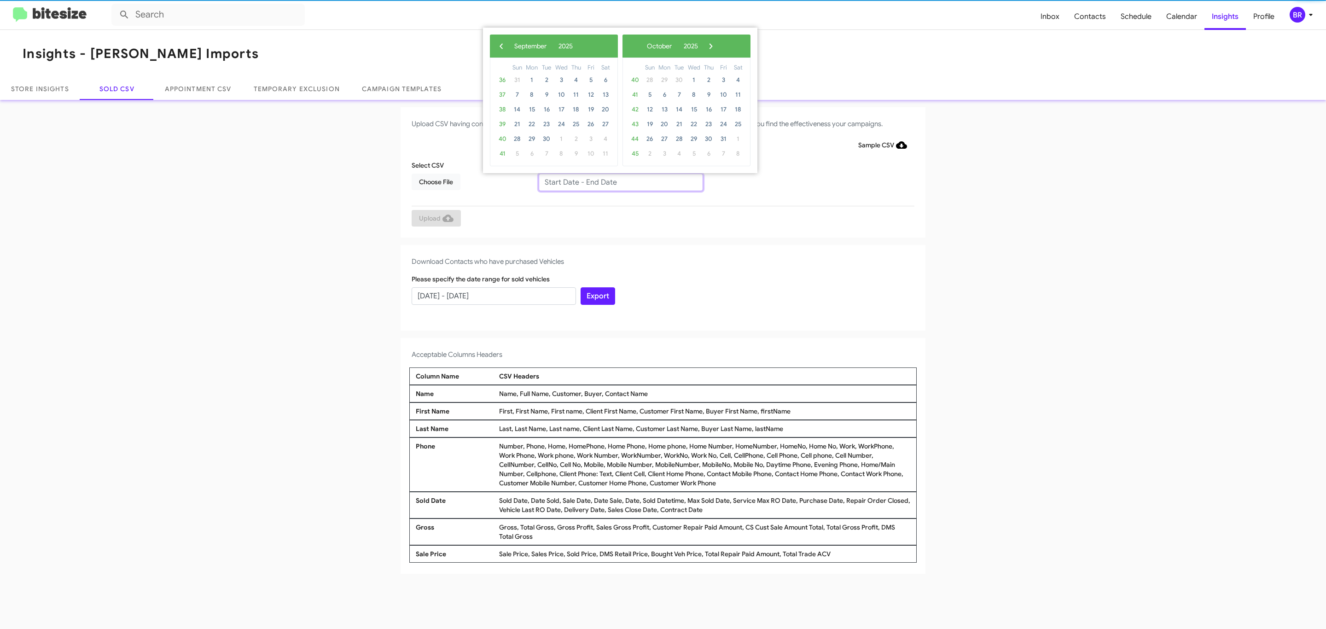
type input "07/02/2025 - 09/02/2025"
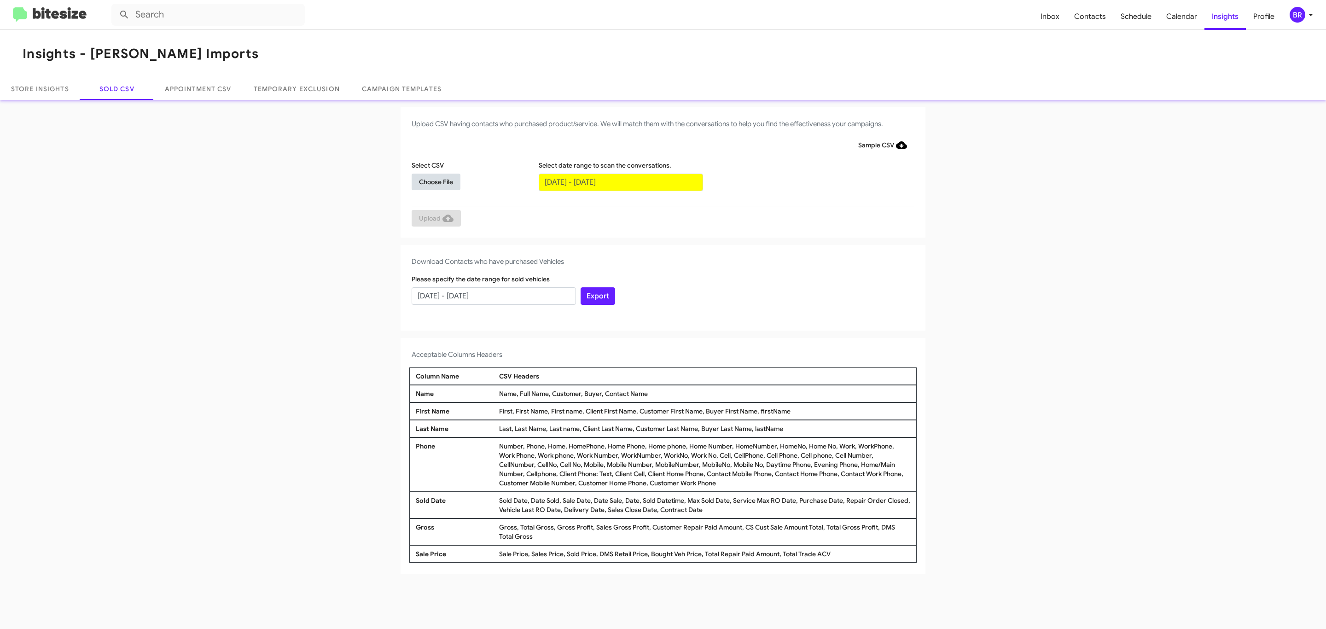
click at [436, 181] on span "Choose File" at bounding box center [436, 182] width 34 height 17
click at [435, 219] on span "Upload" at bounding box center [436, 219] width 35 height 17
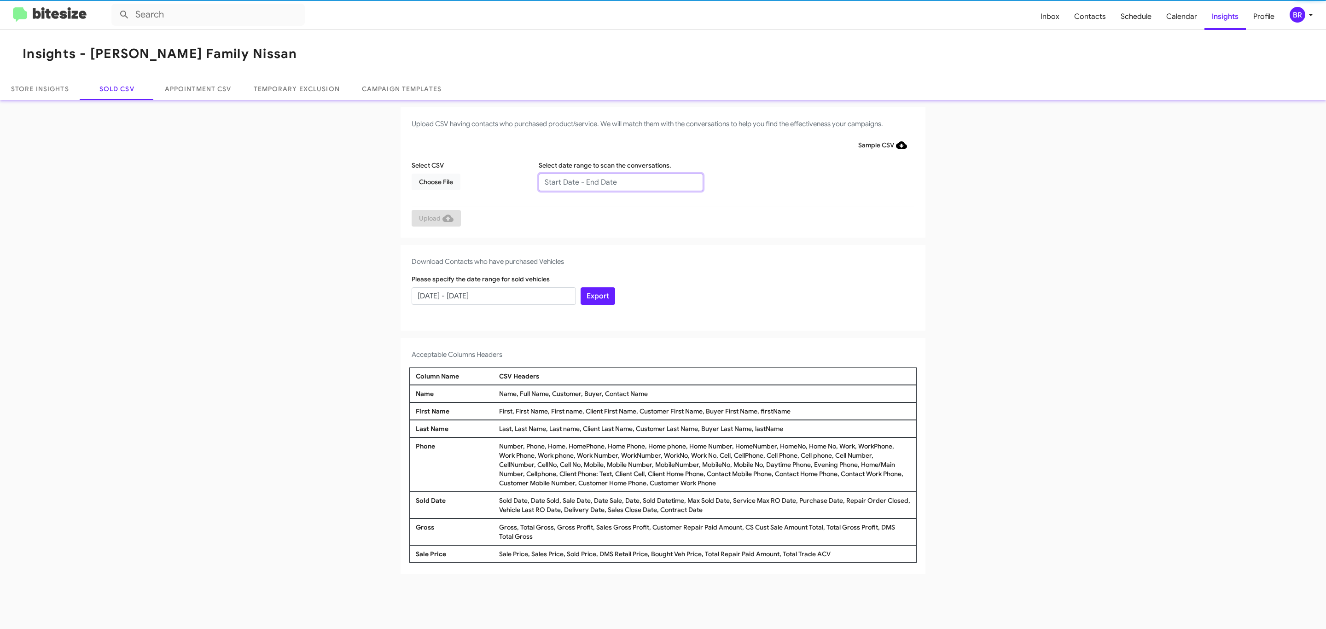
click at [620, 181] on input "text" at bounding box center [621, 182] width 164 height 17
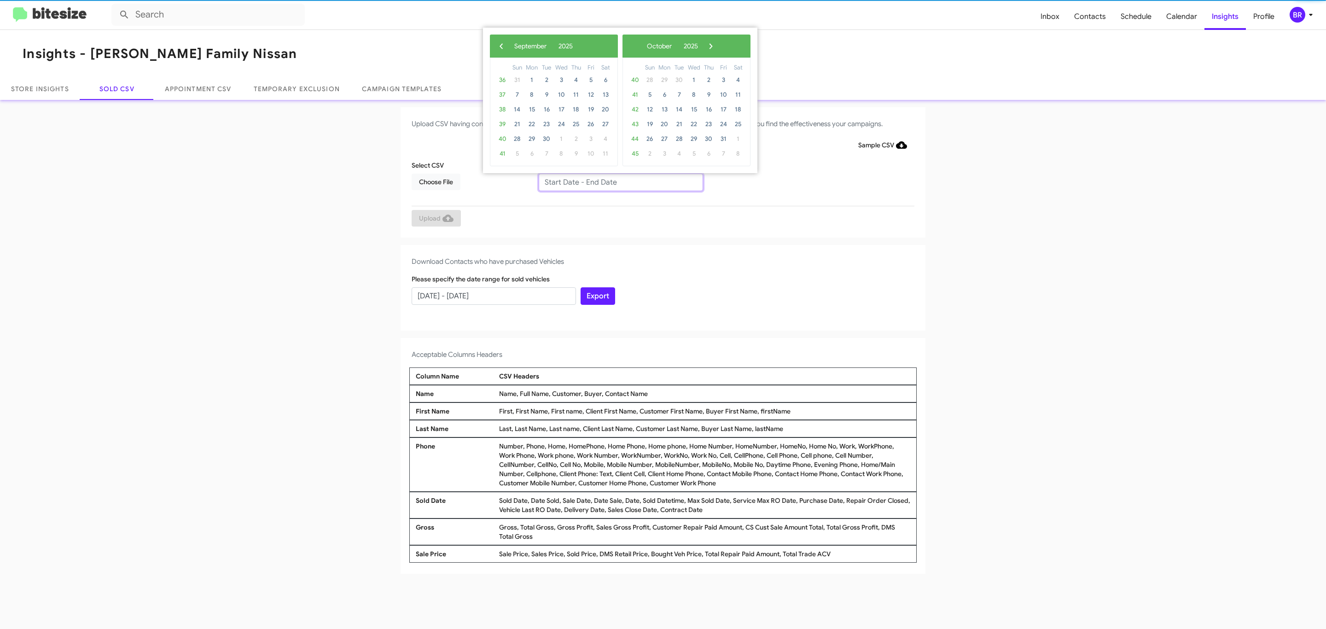
type input "07/02/2025 - 09/02/2025"
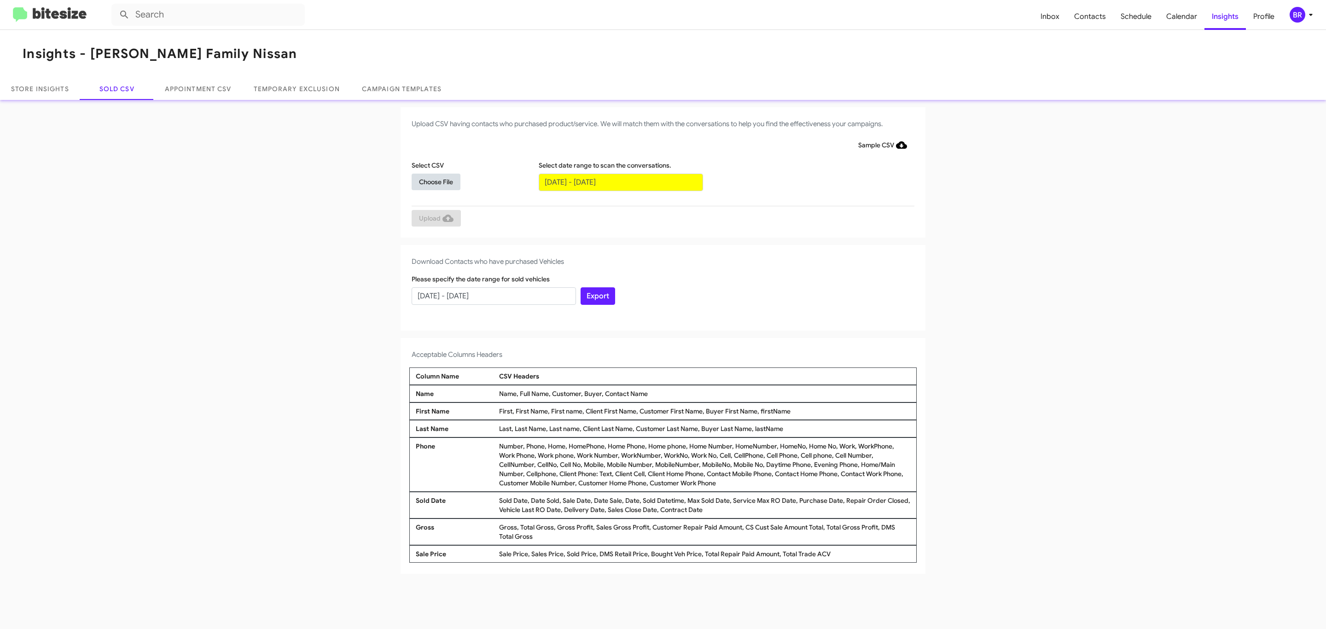
click at [436, 181] on span "Choose File" at bounding box center [436, 182] width 34 height 17
click at [435, 219] on span "Upload" at bounding box center [436, 219] width 35 height 17
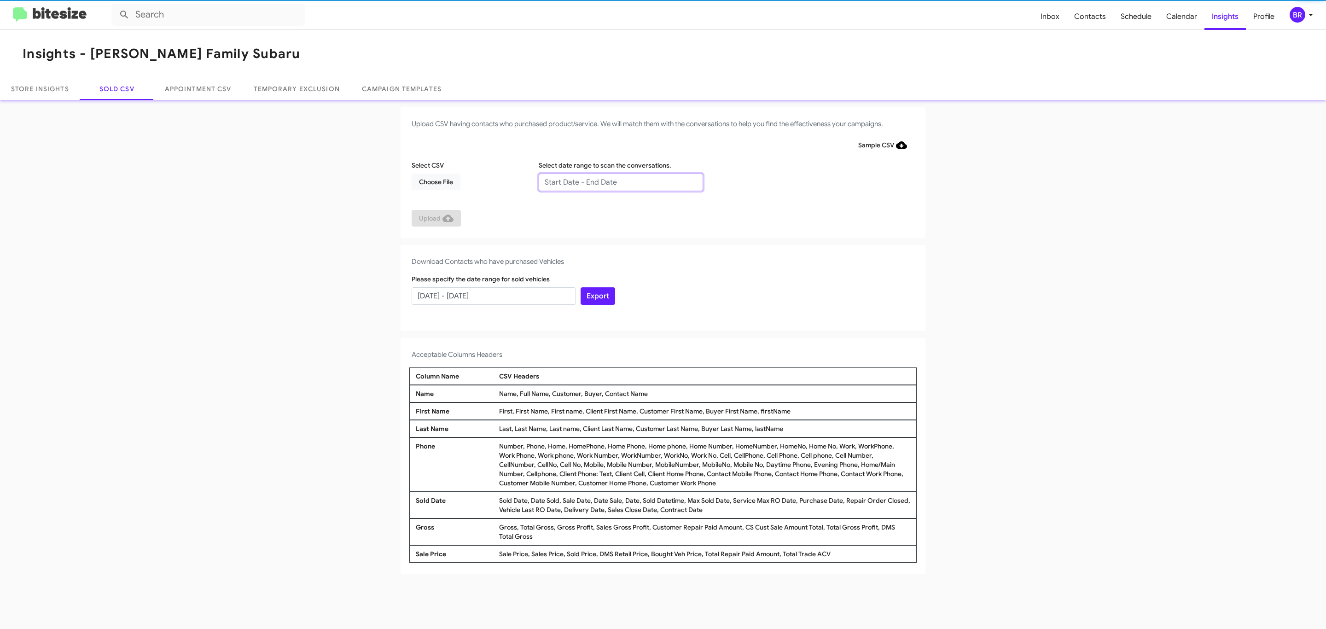
click at [620, 181] on input "text" at bounding box center [621, 182] width 164 height 17
type input "[DATE] - [DATE]"
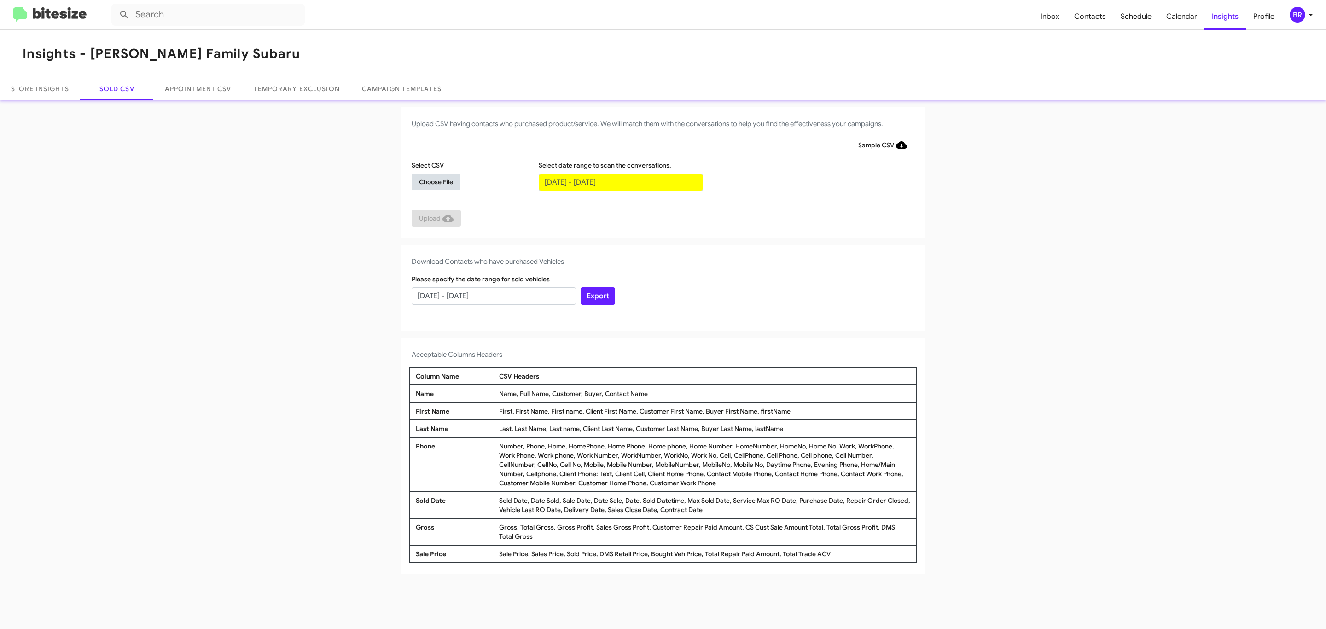
click at [436, 181] on span "Choose File" at bounding box center [436, 182] width 34 height 17
click at [435, 219] on span "Upload" at bounding box center [436, 219] width 35 height 17
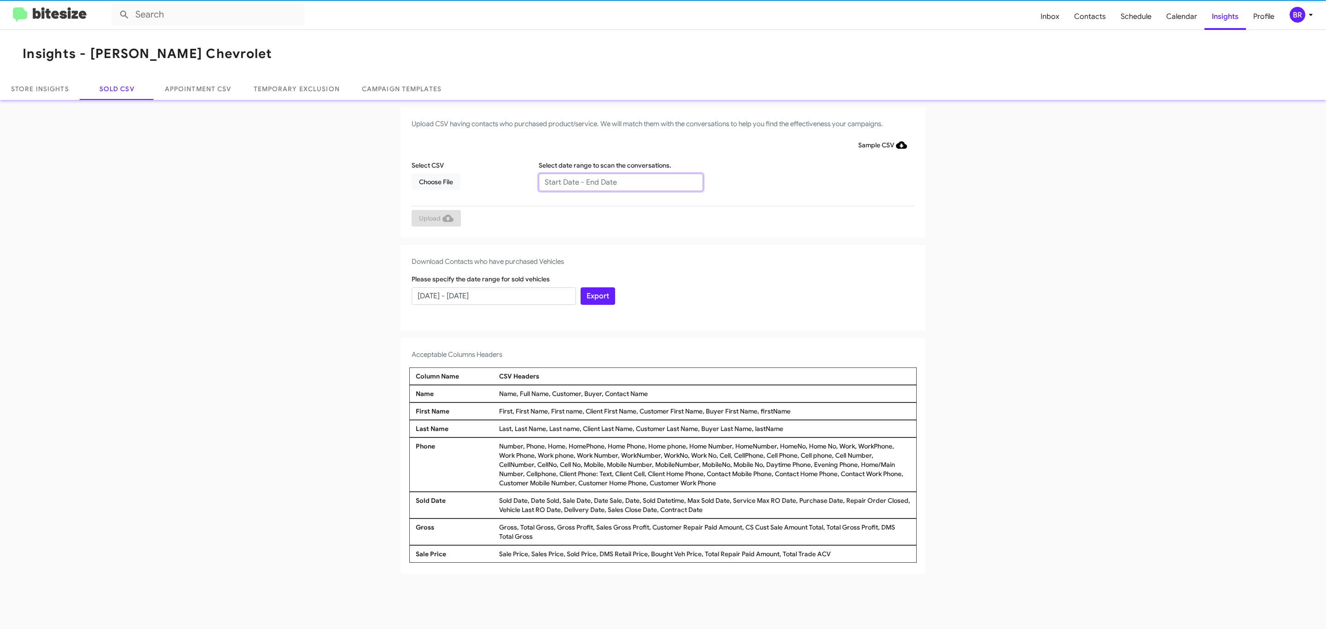
click at [620, 181] on input "text" at bounding box center [621, 182] width 164 height 17
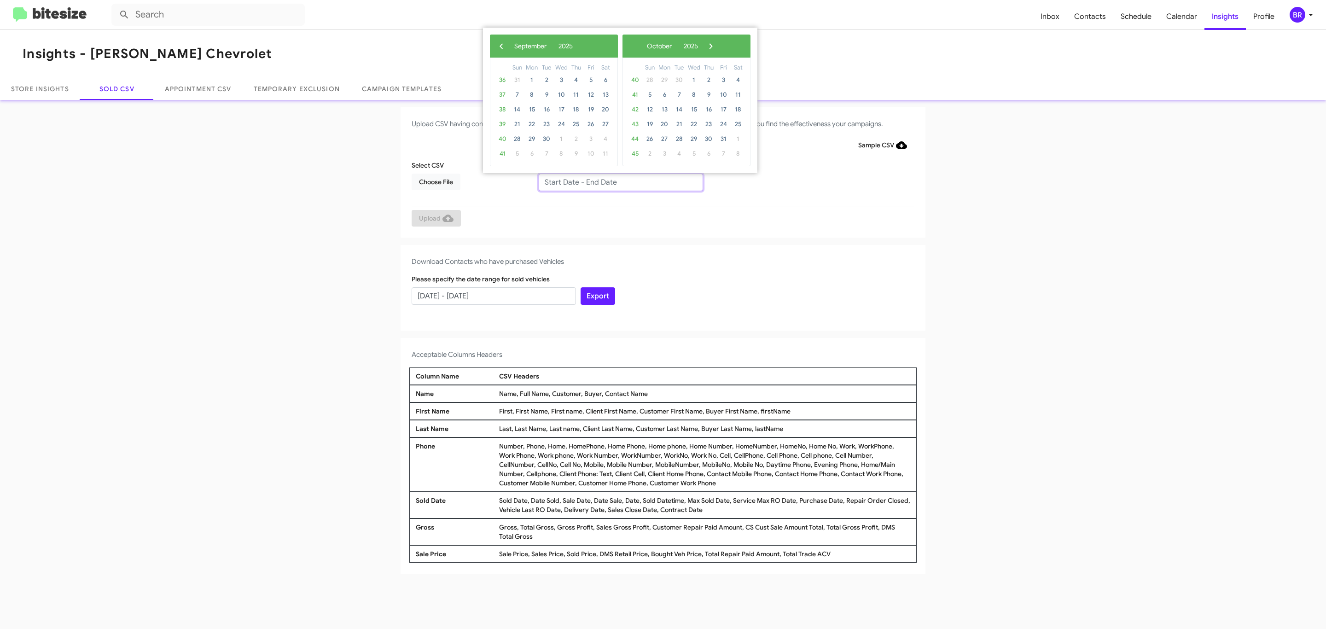
type input "[DATE] - [DATE]"
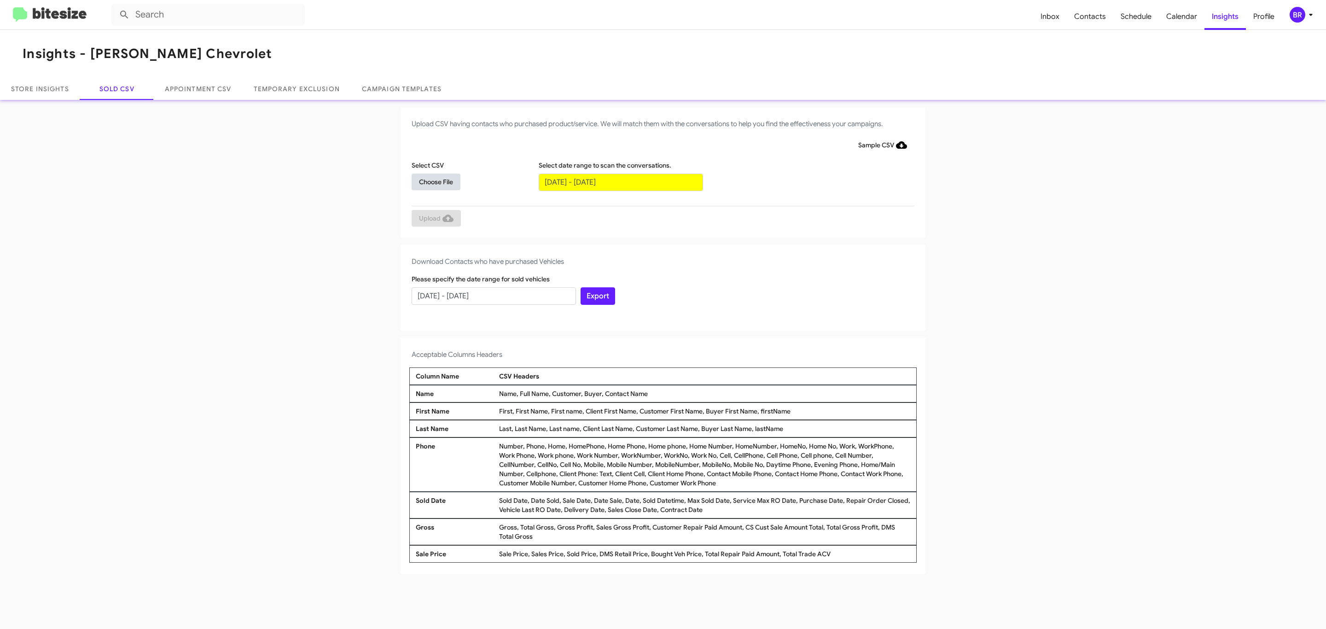
click at [436, 181] on span "Choose File" at bounding box center [436, 182] width 34 height 17
click at [435, 219] on span "Upload" at bounding box center [436, 219] width 35 height 17
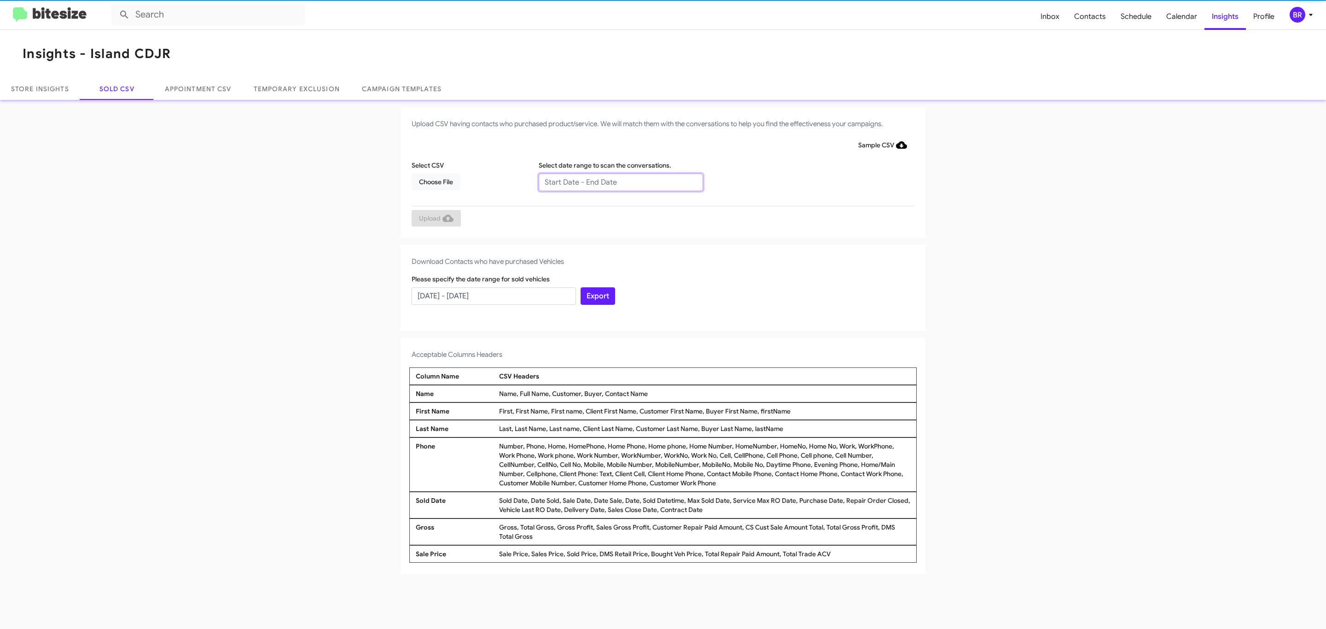
click at [620, 181] on input "text" at bounding box center [621, 182] width 164 height 17
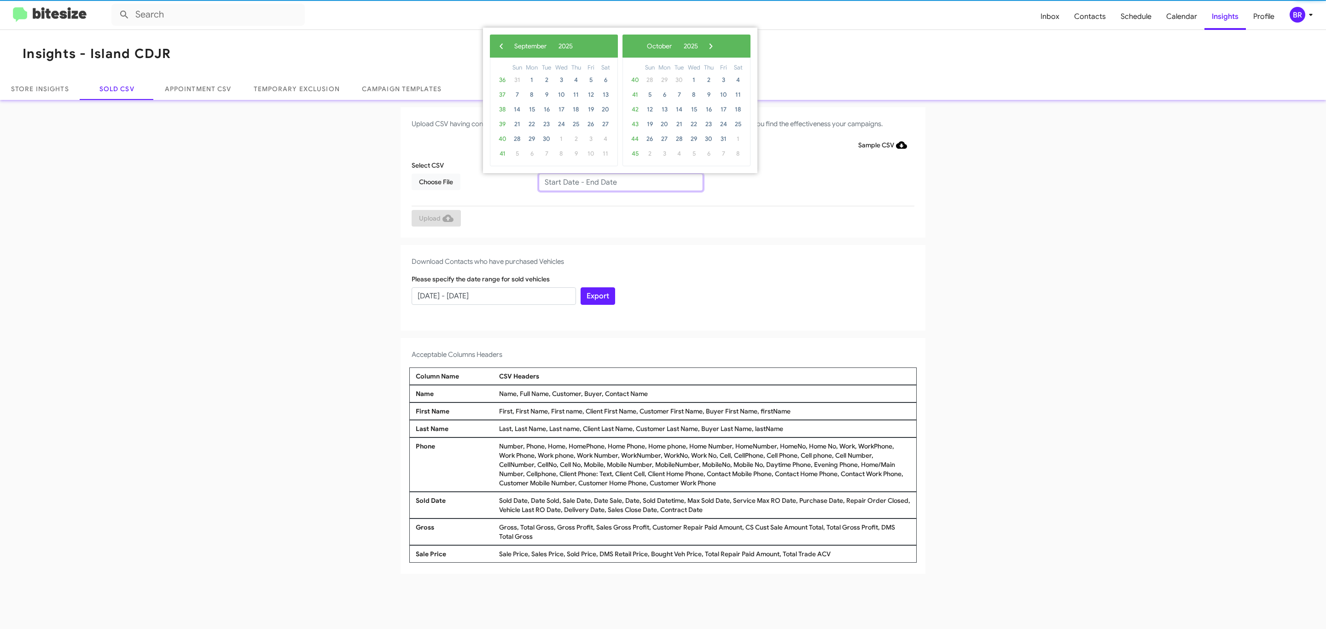
type input "07/02/2025 - 09/02/2025"
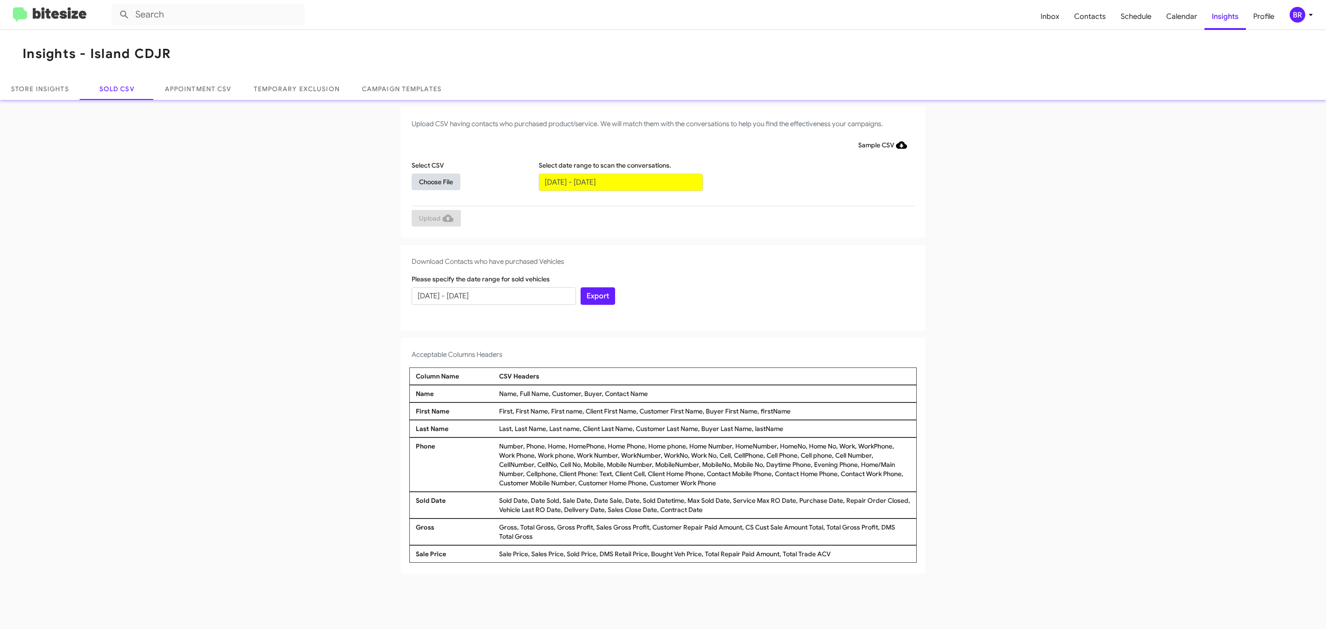
click at [436, 181] on span "Choose File" at bounding box center [436, 182] width 34 height 17
click at [435, 219] on span "Upload" at bounding box center [436, 219] width 35 height 17
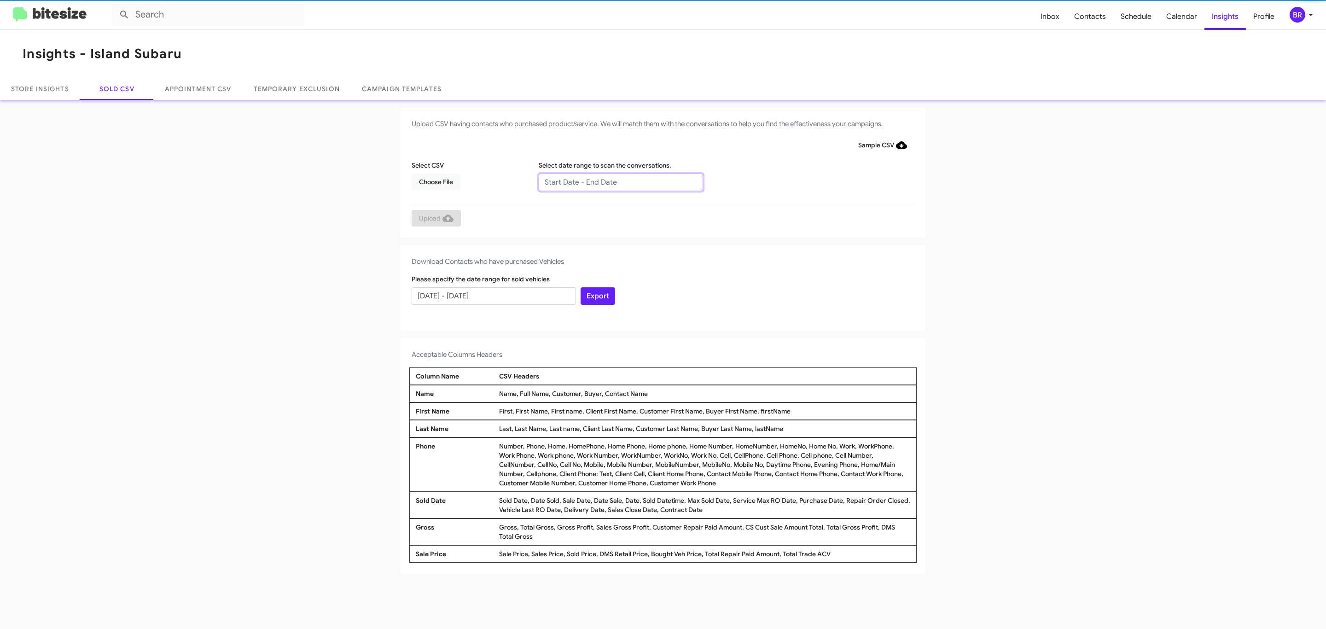
click at [620, 181] on input "text" at bounding box center [621, 182] width 164 height 17
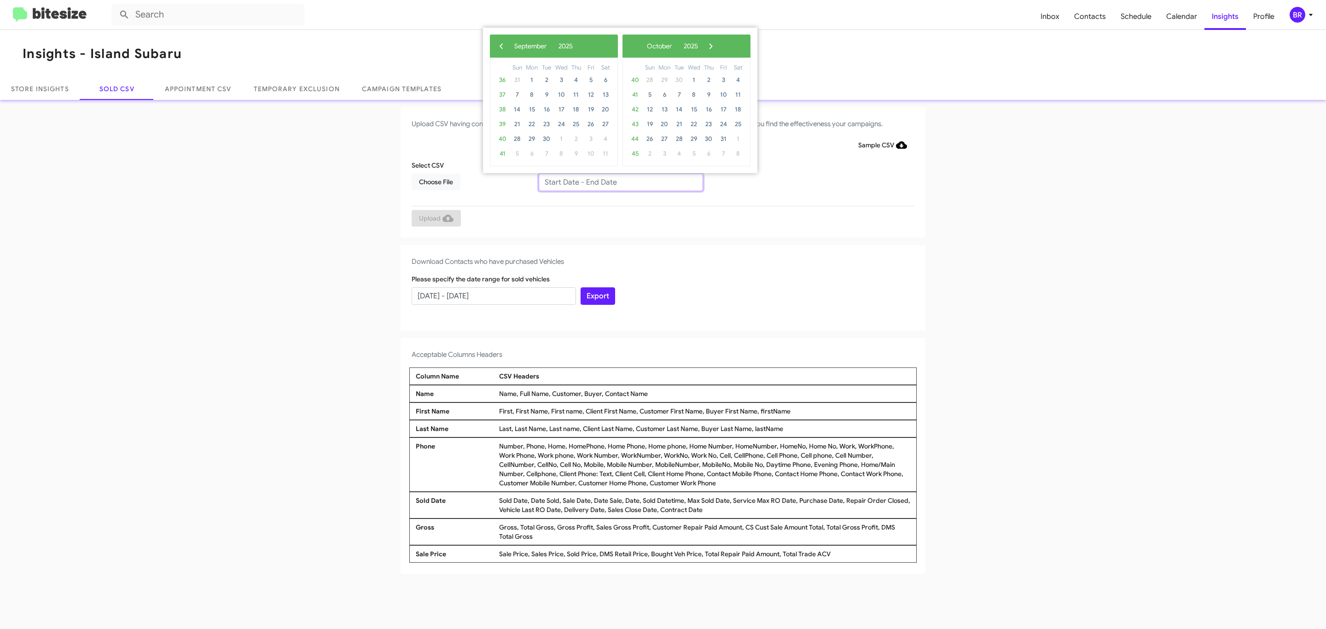
type input "07/02/2025 - 09/02/2025"
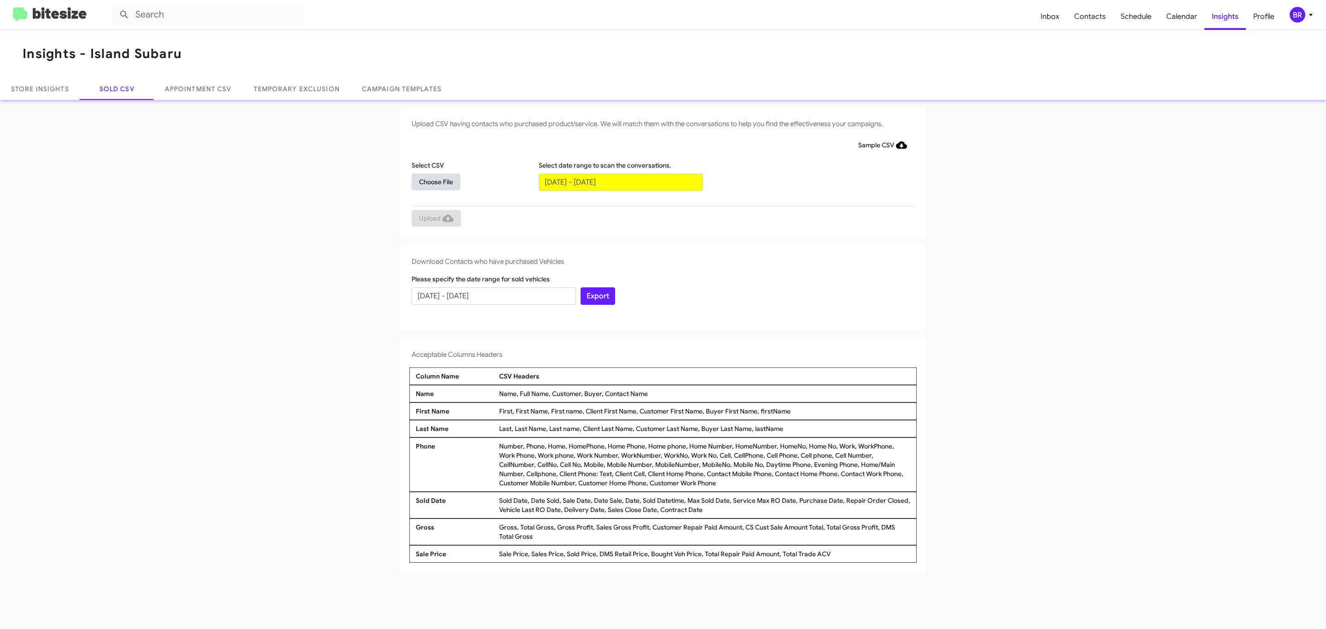
click at [436, 181] on span "Choose File" at bounding box center [436, 182] width 34 height 17
click at [435, 219] on span "Upload" at bounding box center [436, 219] width 35 height 17
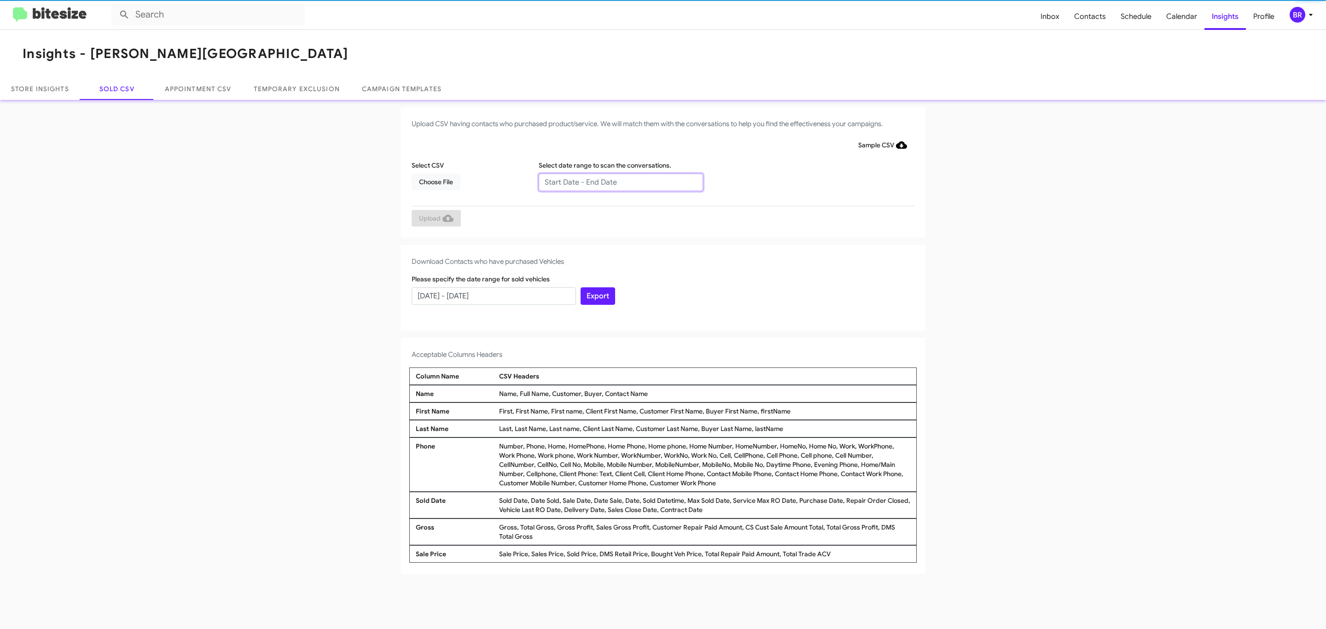
click at [620, 181] on input "text" at bounding box center [621, 182] width 164 height 17
type input "07/02/2025 - 09/02/2025"
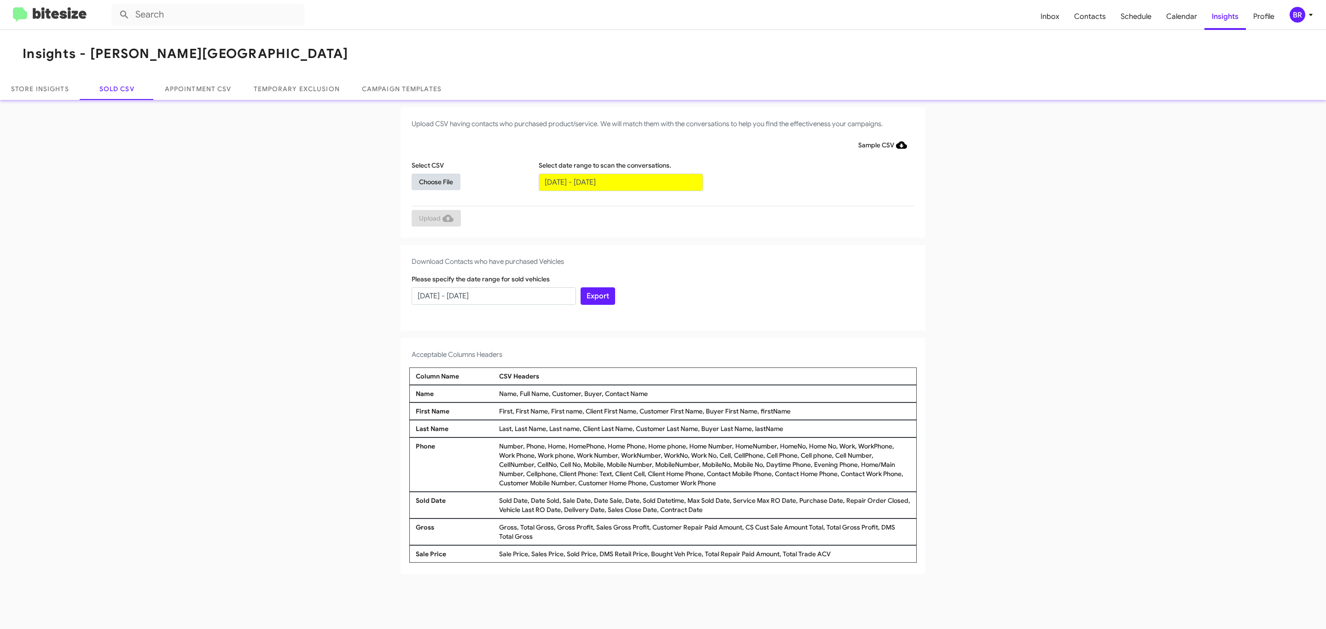
click at [436, 181] on span "Choose File" at bounding box center [436, 182] width 34 height 17
click at [435, 219] on span "Upload" at bounding box center [436, 219] width 35 height 17
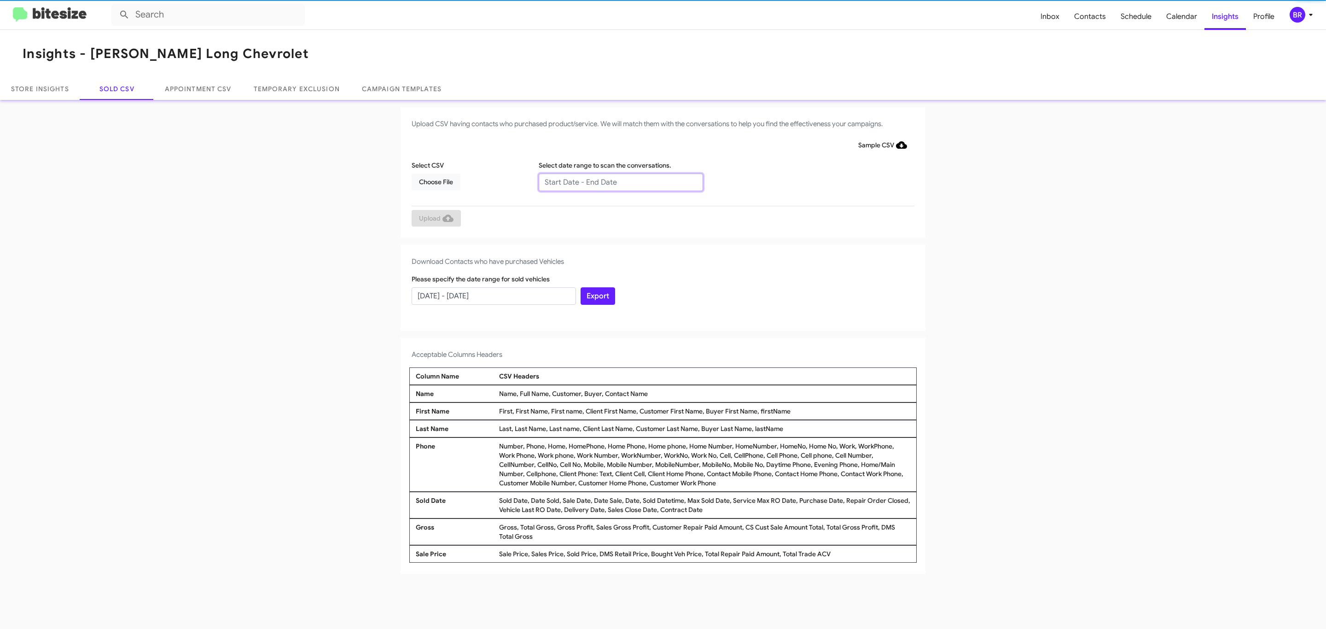
click at [620, 181] on input "text" at bounding box center [621, 182] width 164 height 17
type input "07/02/2025 - 09/02/2025"
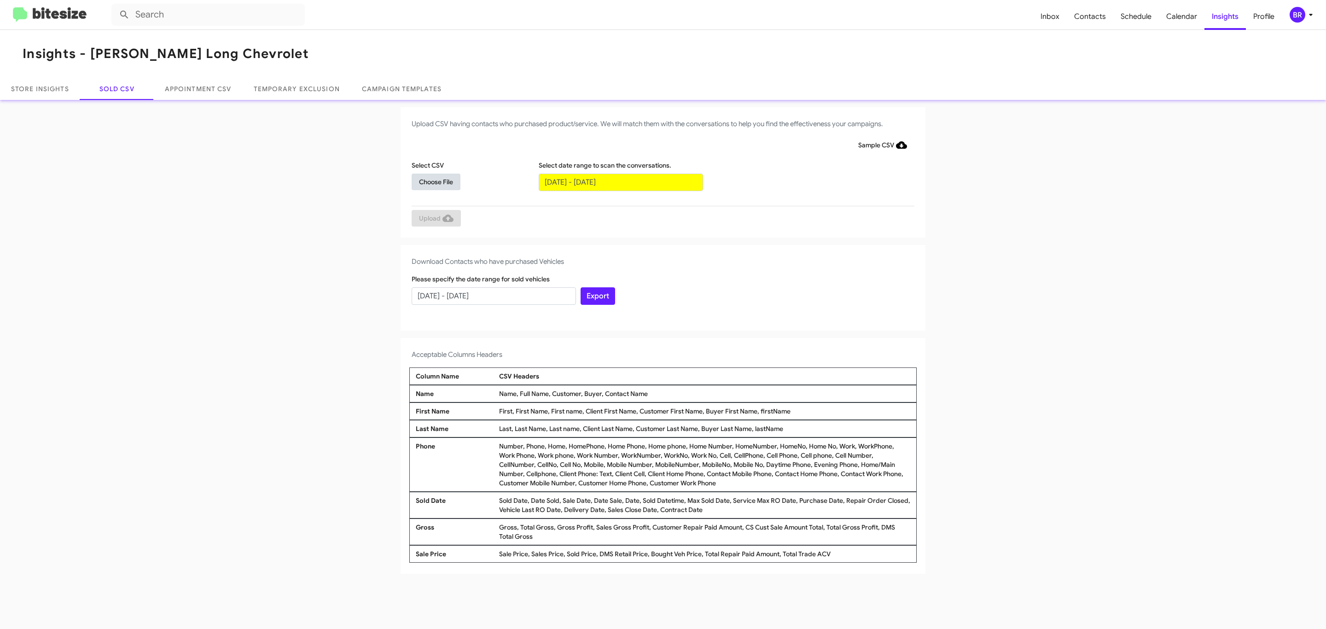
click at [436, 181] on span "Choose File" at bounding box center [436, 182] width 34 height 17
click at [435, 219] on span "Upload" at bounding box center [436, 219] width 35 height 17
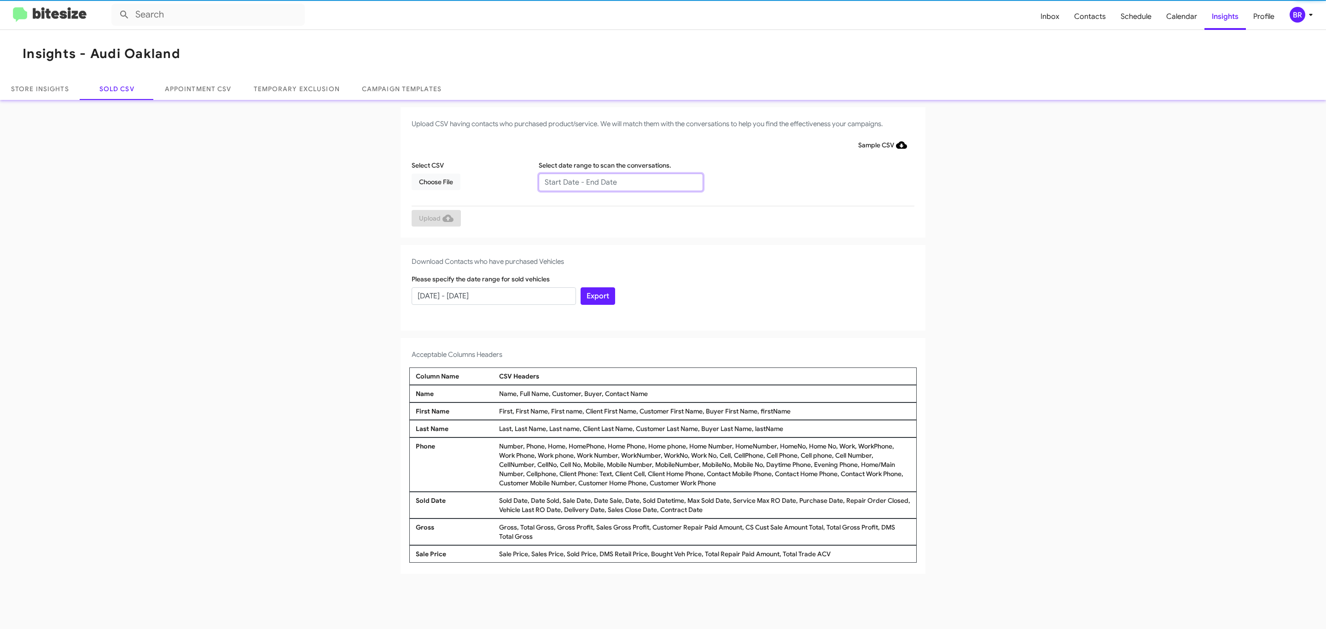
click at [620, 181] on input "text" at bounding box center [621, 182] width 164 height 17
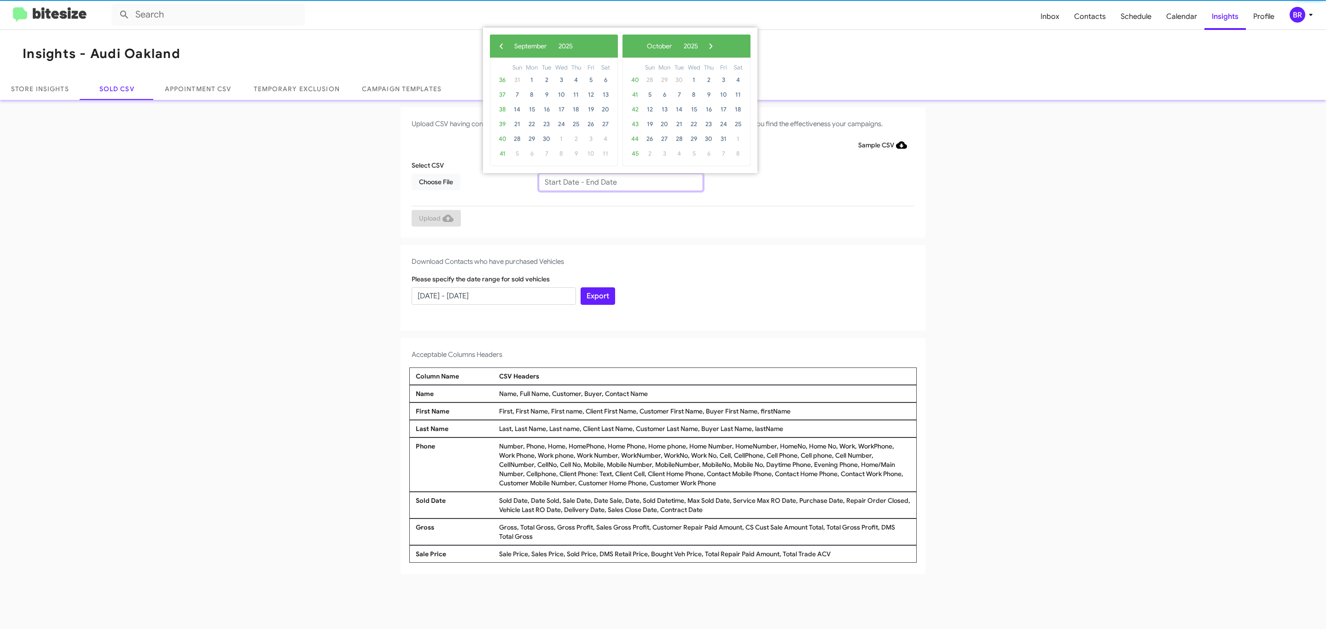
type input "07/02/2025 - 09/02/2025"
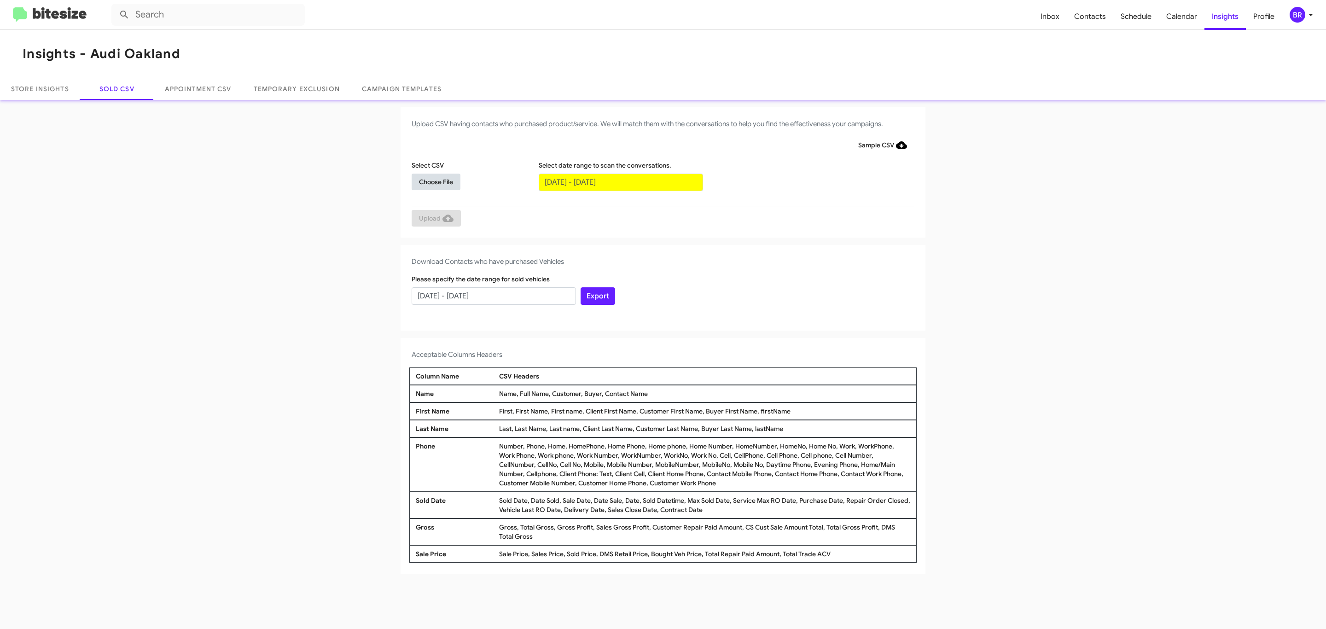
click at [436, 181] on span "Choose File" at bounding box center [436, 182] width 34 height 17
click at [435, 219] on span "Upload" at bounding box center [436, 219] width 35 height 17
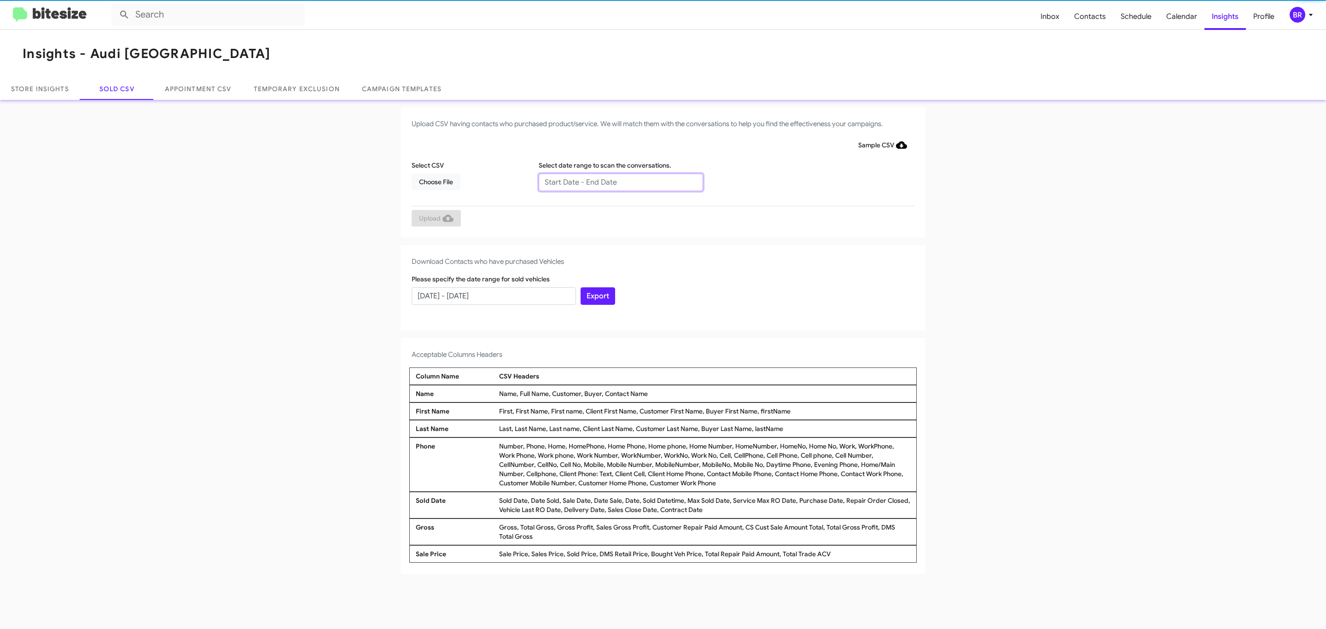
click at [620, 181] on input "text" at bounding box center [621, 182] width 164 height 17
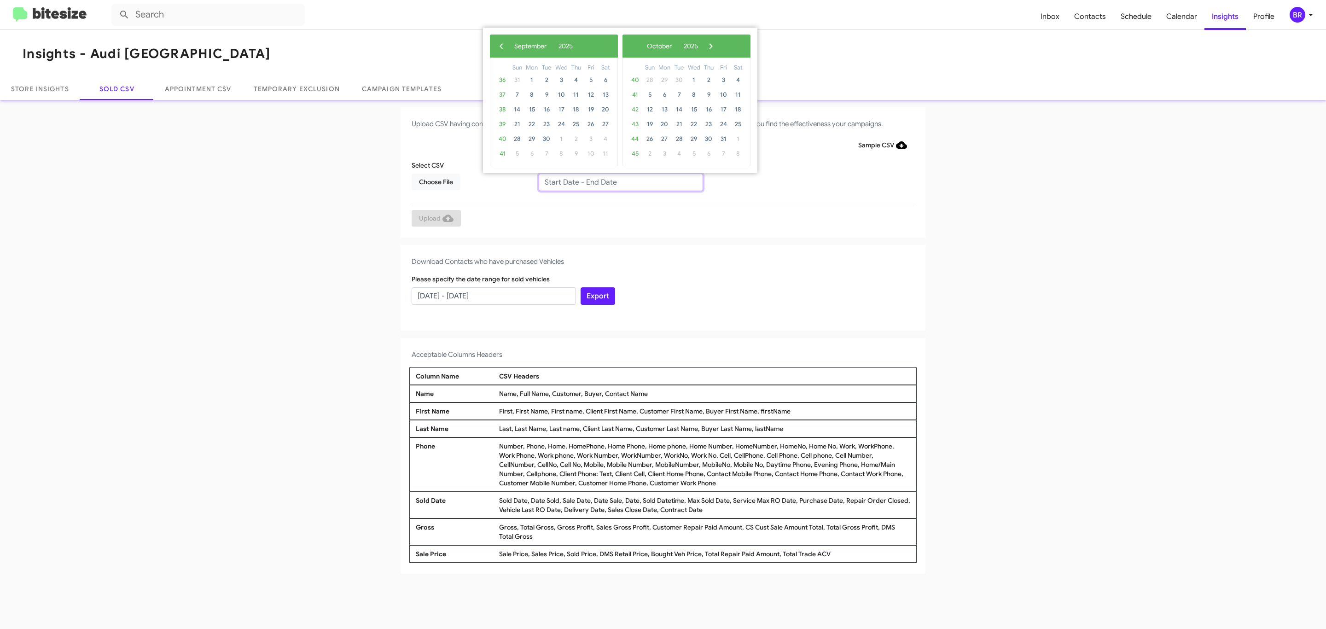
type input "07/02/2025 - 09/02/2025"
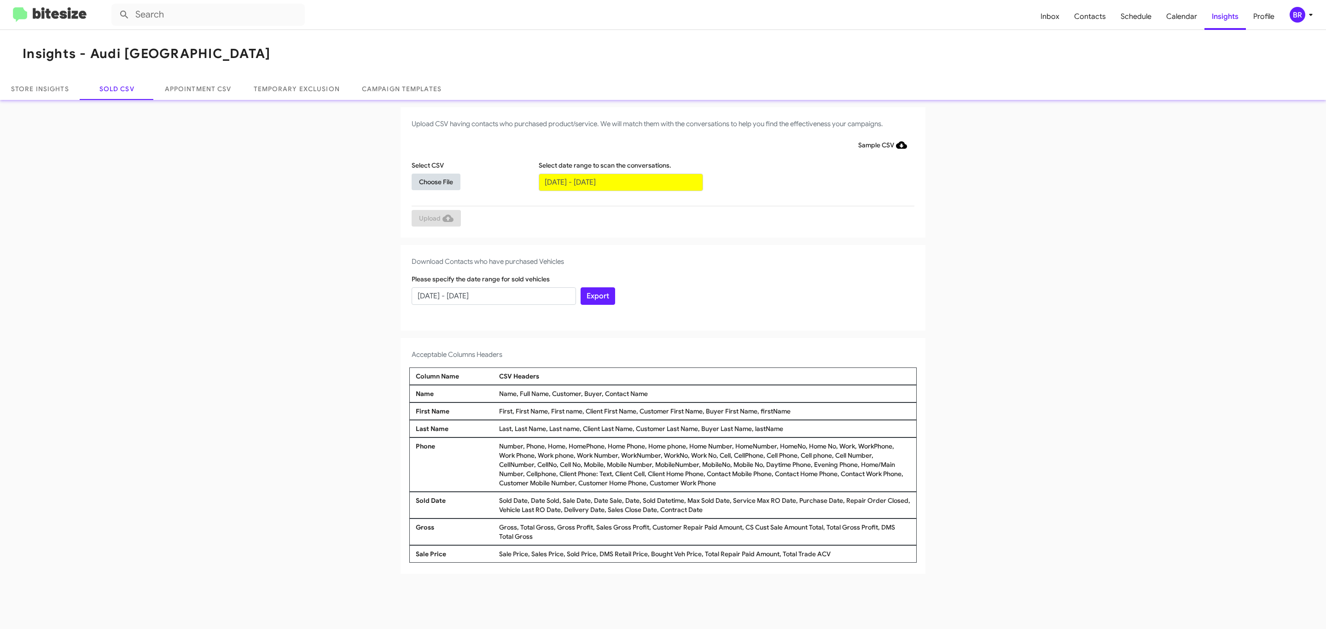
click at [436, 181] on span "Choose File" at bounding box center [436, 182] width 34 height 17
click at [435, 219] on span "Upload" at bounding box center [436, 219] width 35 height 17
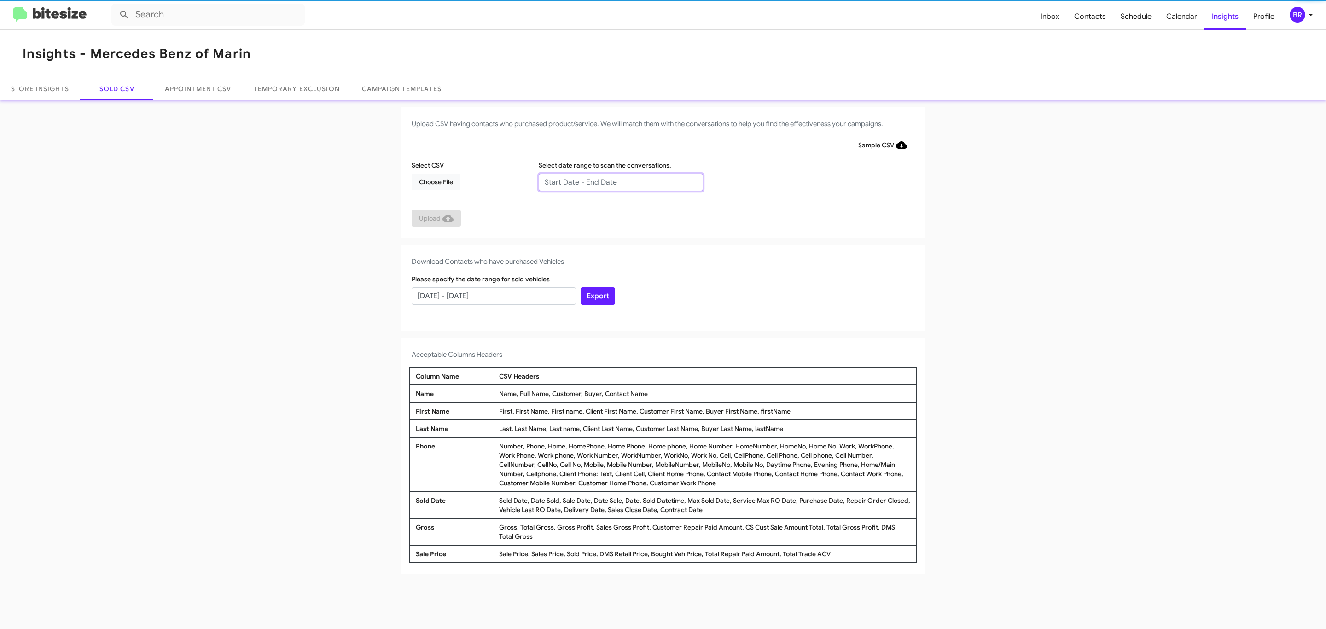
click at [620, 181] on input "text" at bounding box center [621, 182] width 164 height 17
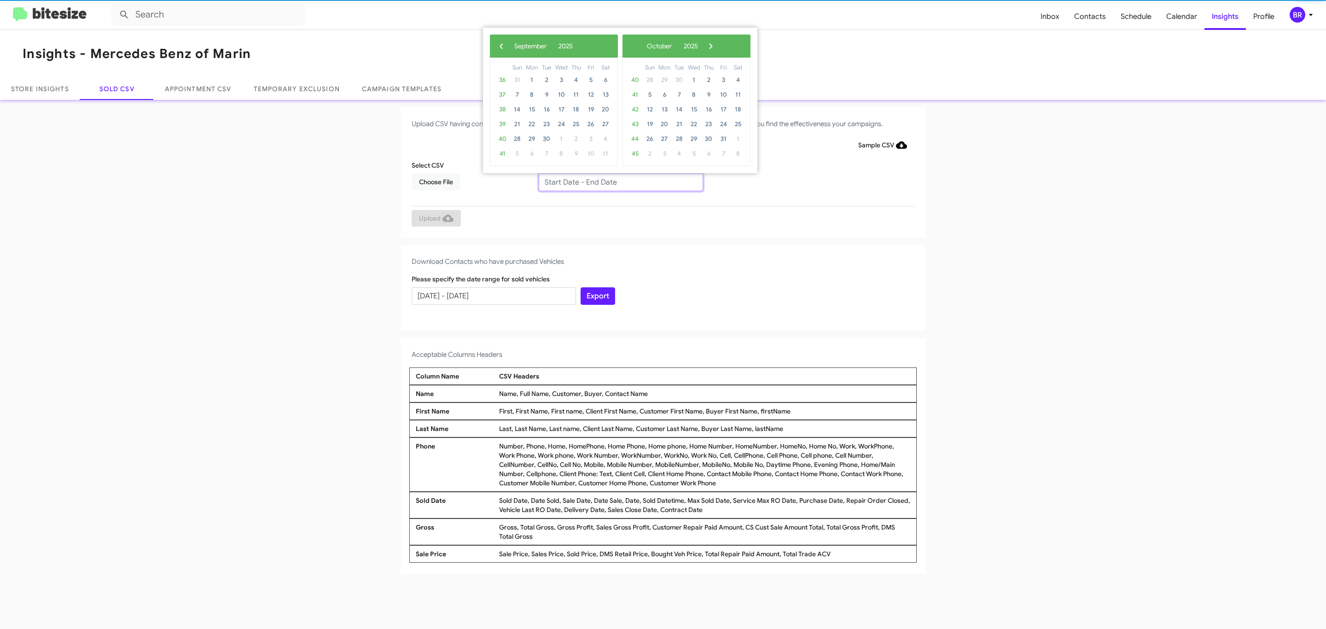
type input "07/02/2025 - 09/02/2025"
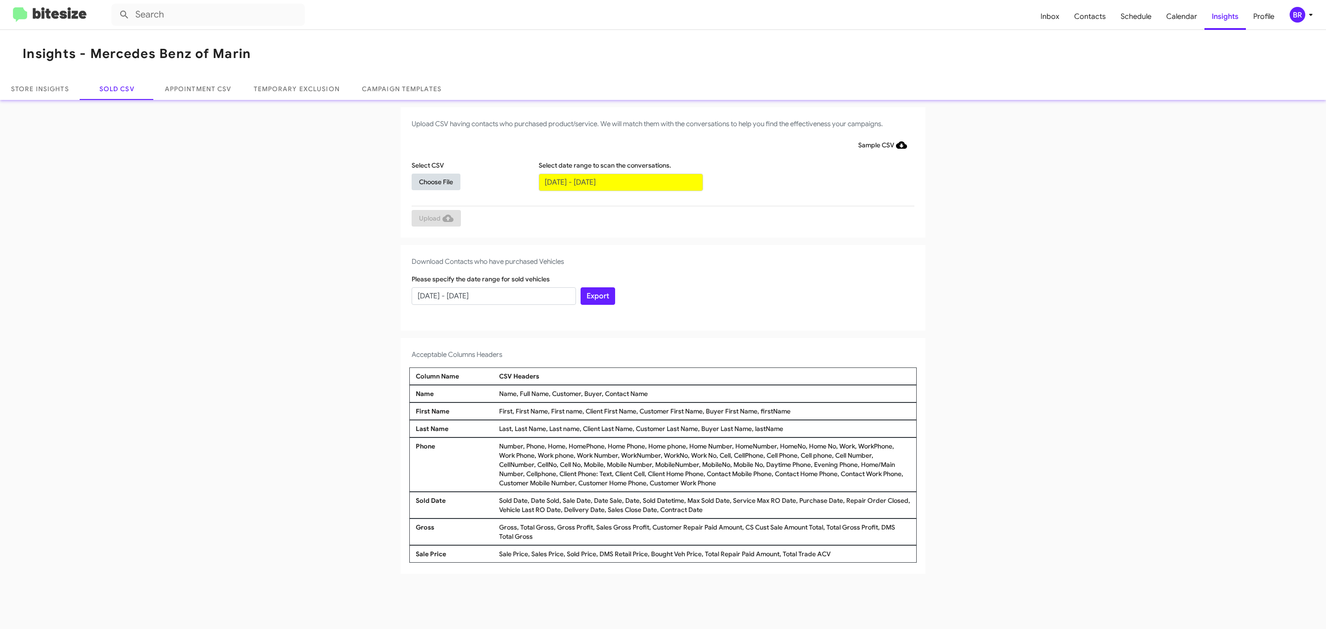
click at [436, 181] on span "Choose File" at bounding box center [436, 182] width 34 height 17
click at [435, 219] on span "Upload" at bounding box center [436, 219] width 35 height 17
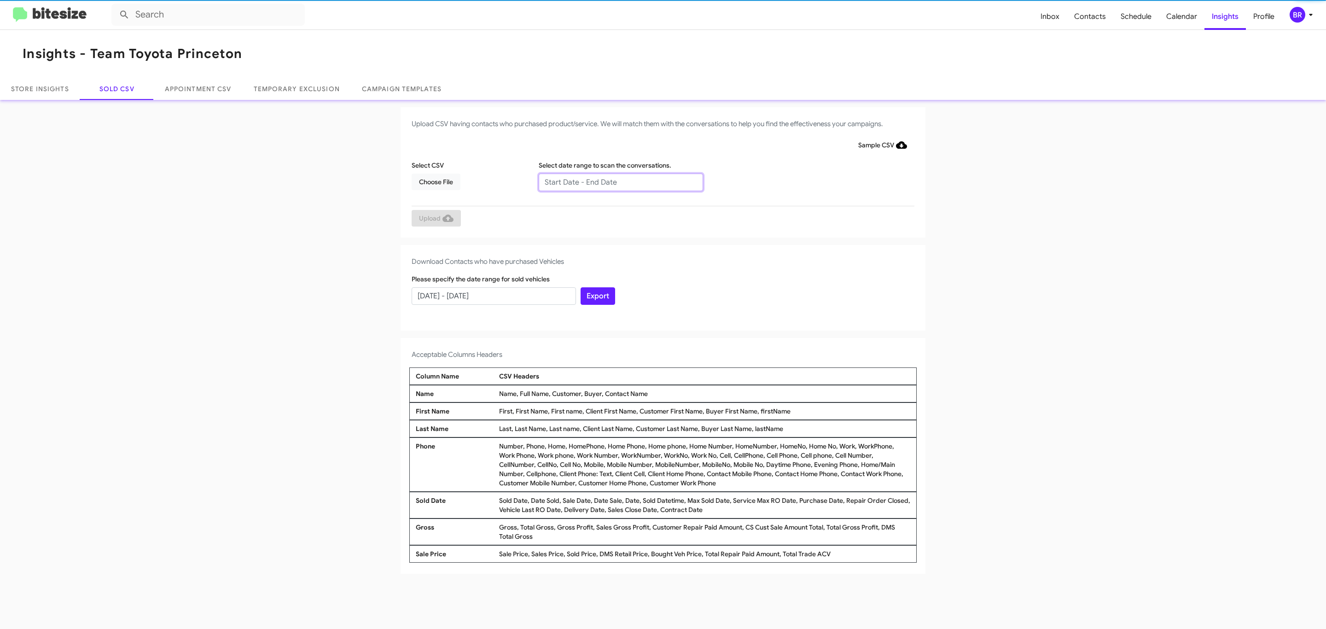
click at [620, 181] on input "text" at bounding box center [621, 182] width 164 height 17
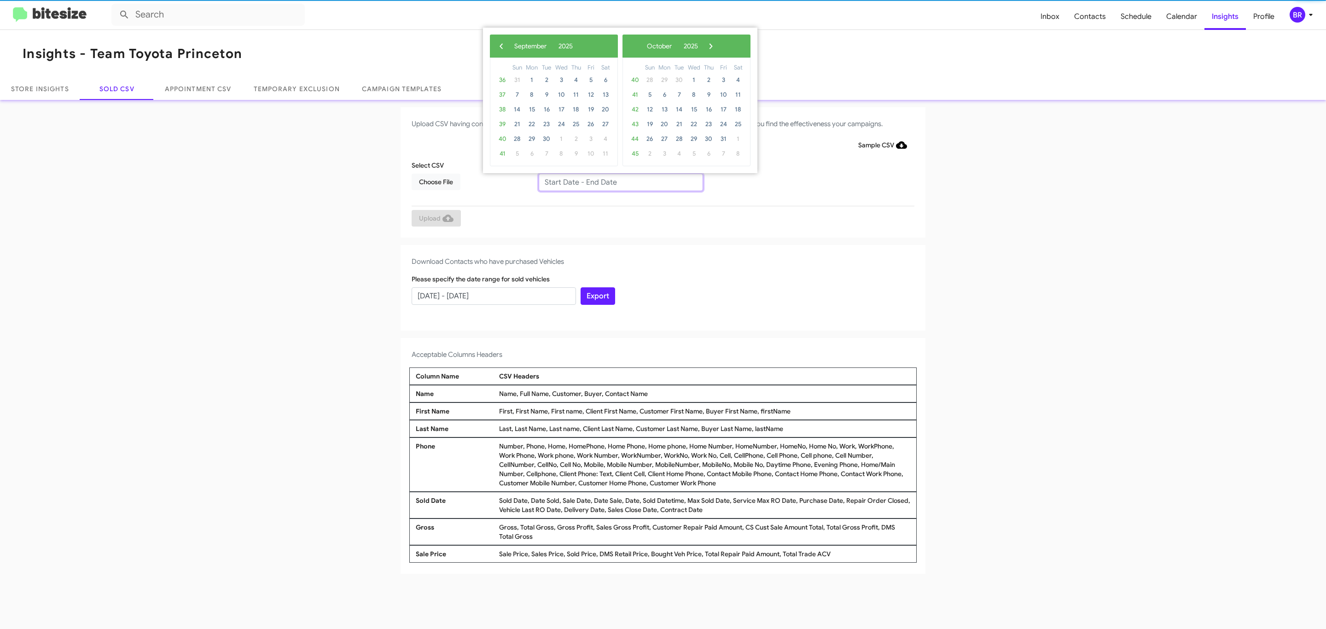
type input "[DATE] - [DATE]"
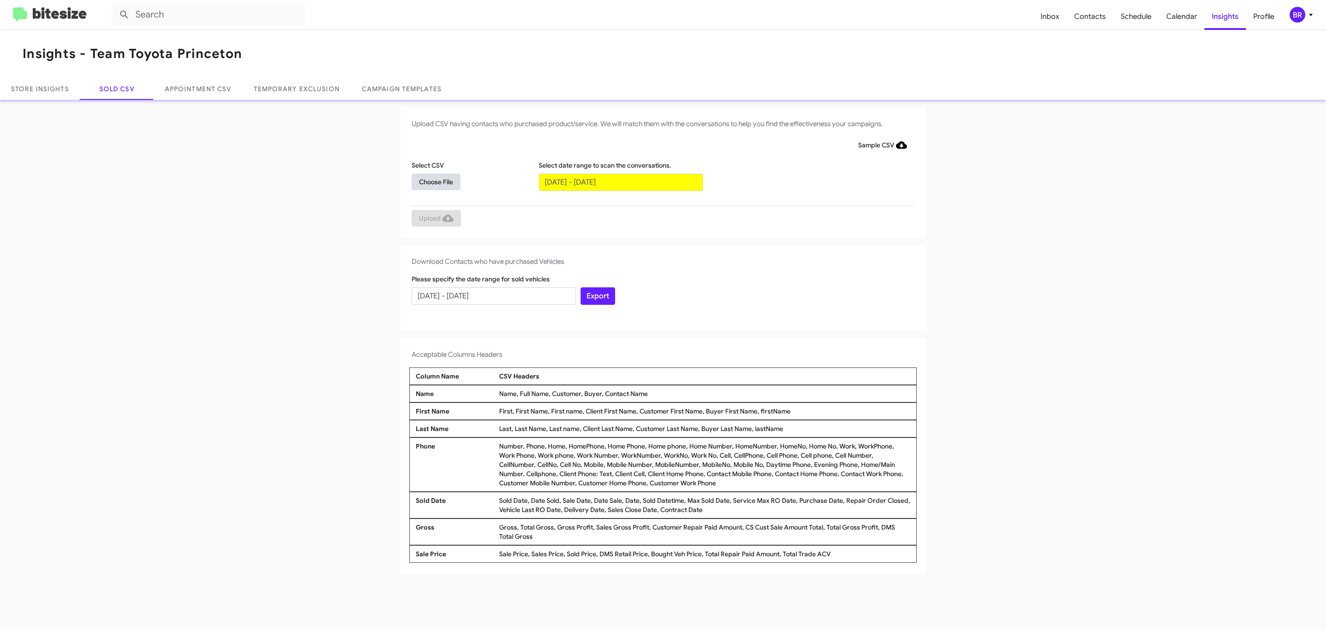
click at [436, 181] on span "Choose File" at bounding box center [436, 182] width 34 height 17
click at [435, 219] on span "Upload" at bounding box center [436, 219] width 35 height 17
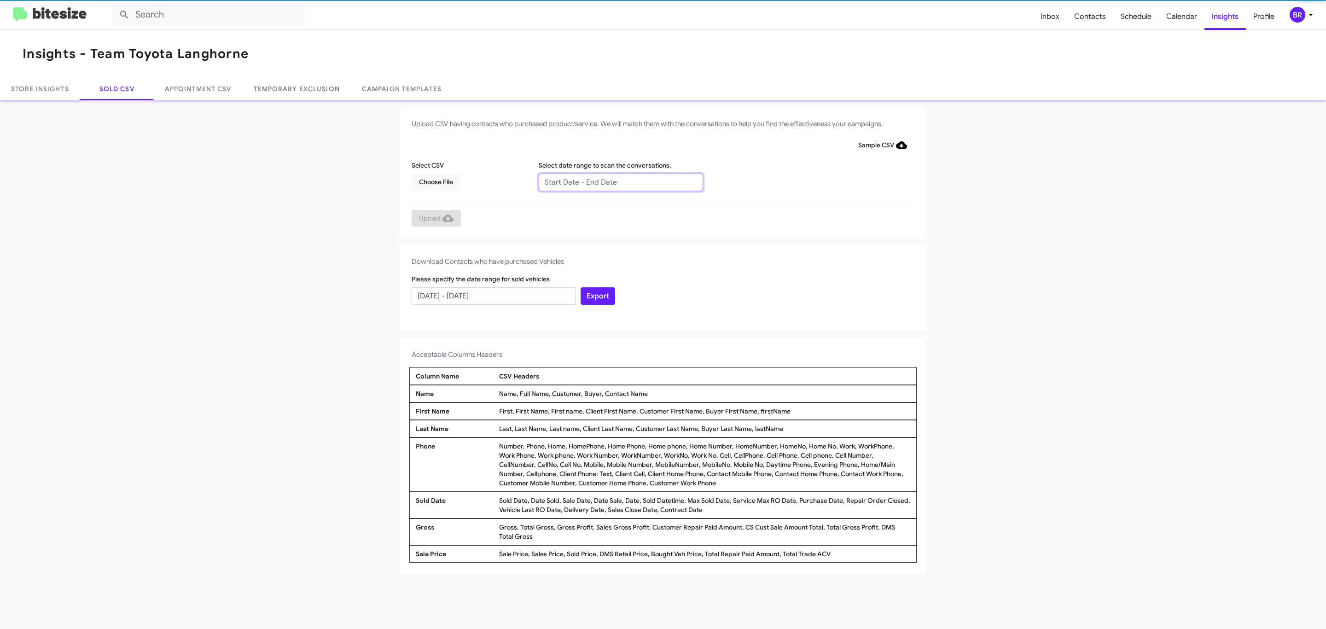
click at [620, 181] on input "text" at bounding box center [621, 182] width 164 height 17
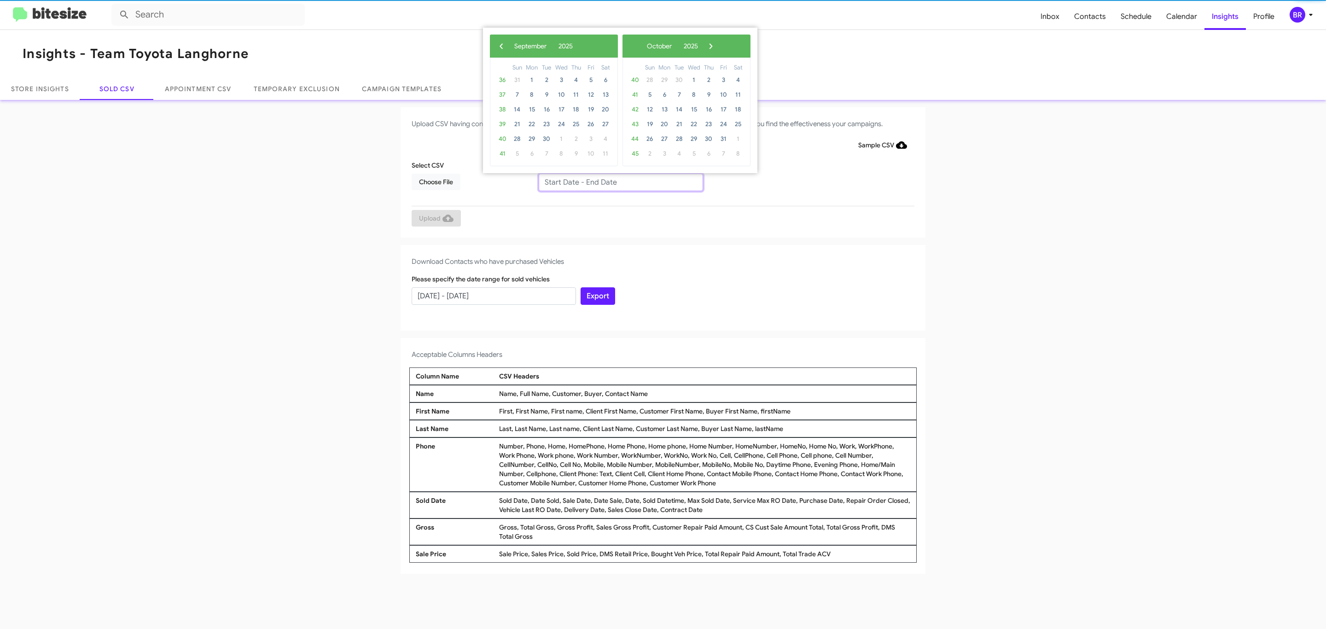
type input "07/02/2025 - 09/02/2025"
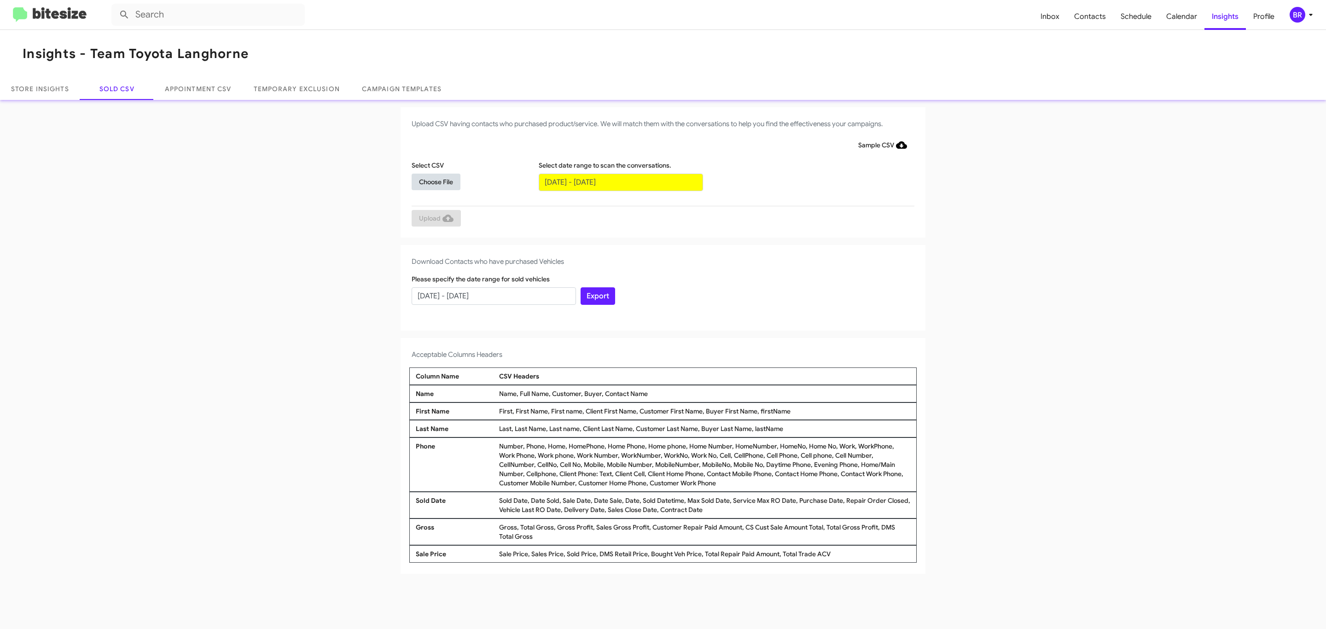
click at [436, 181] on span "Choose File" at bounding box center [436, 182] width 34 height 17
click at [435, 219] on span "Upload" at bounding box center [436, 219] width 35 height 17
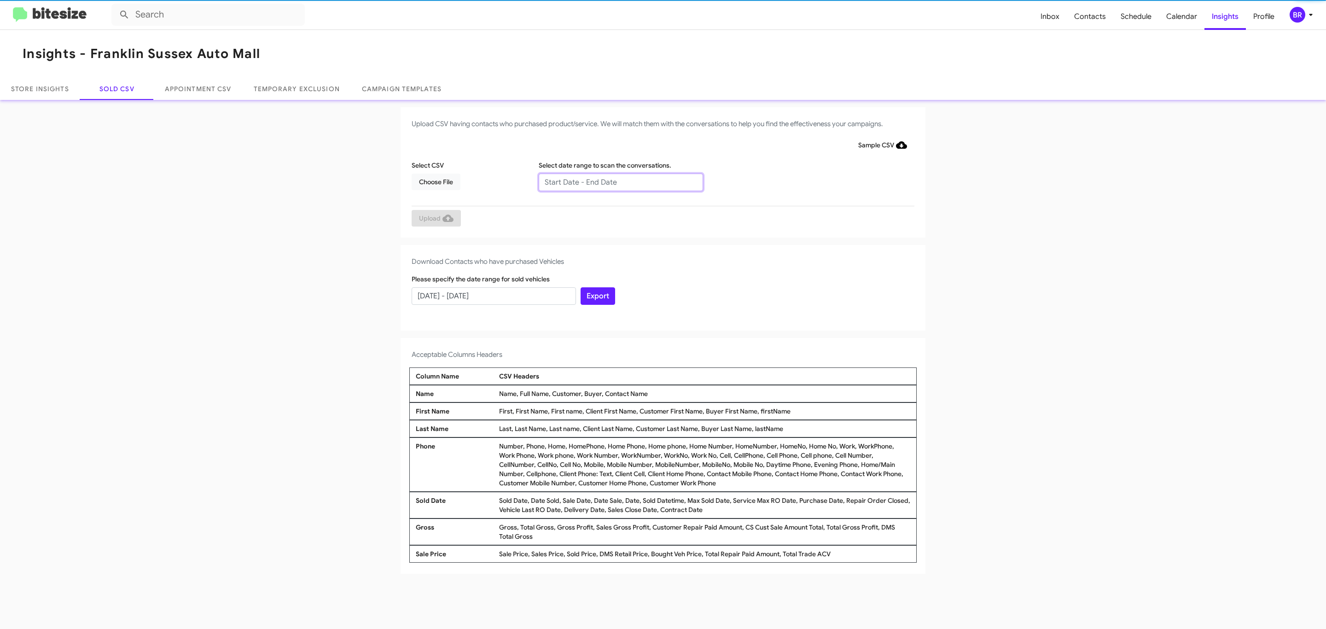
click at [620, 181] on input "text" at bounding box center [621, 182] width 164 height 17
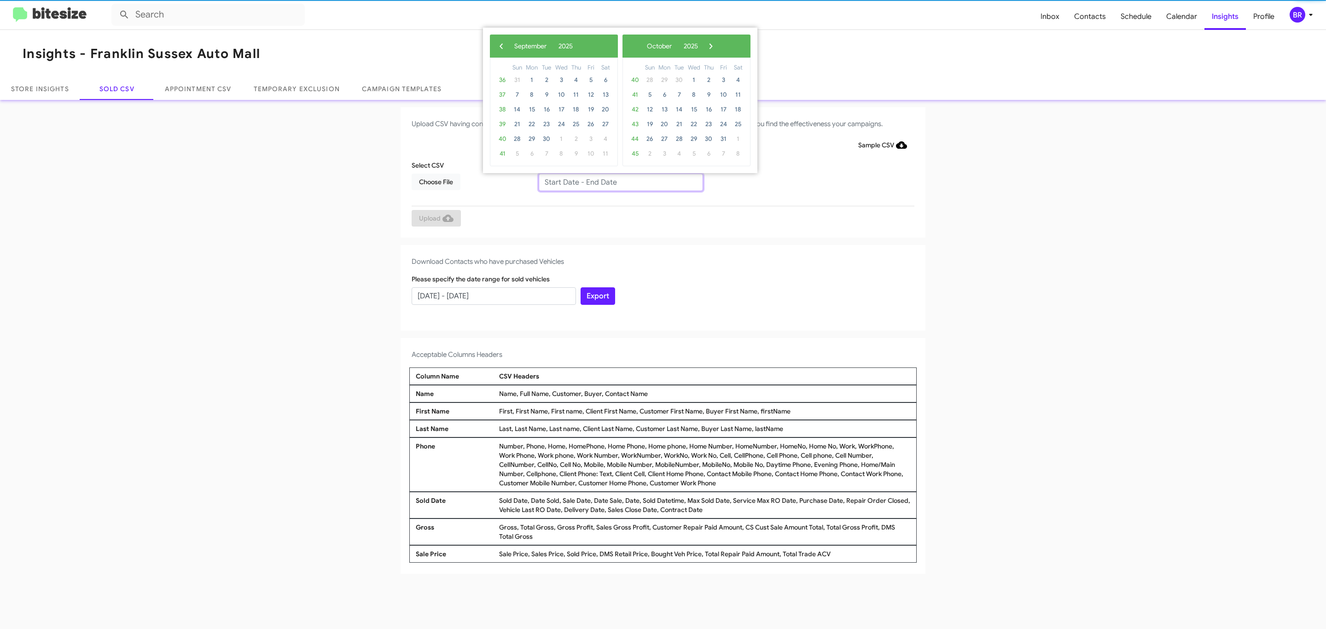
type input "[DATE] - [DATE]"
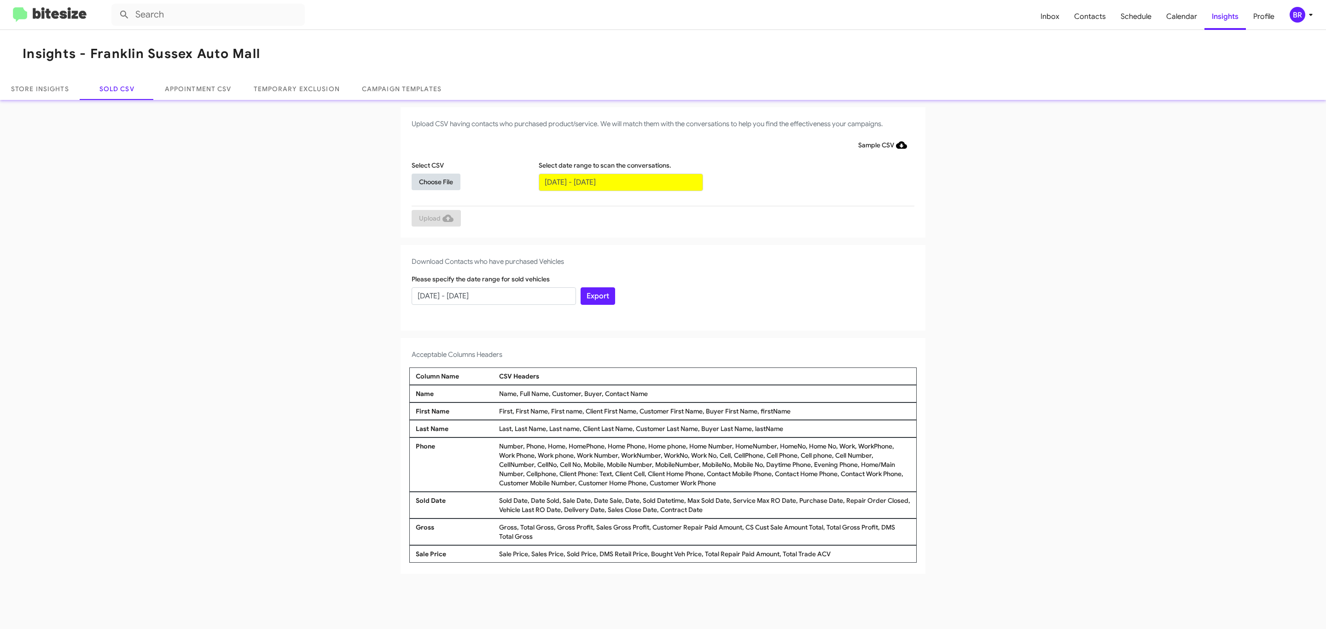
click at [436, 181] on span "Choose File" at bounding box center [436, 182] width 34 height 17
click at [435, 219] on span "Upload" at bounding box center [436, 219] width 35 height 17
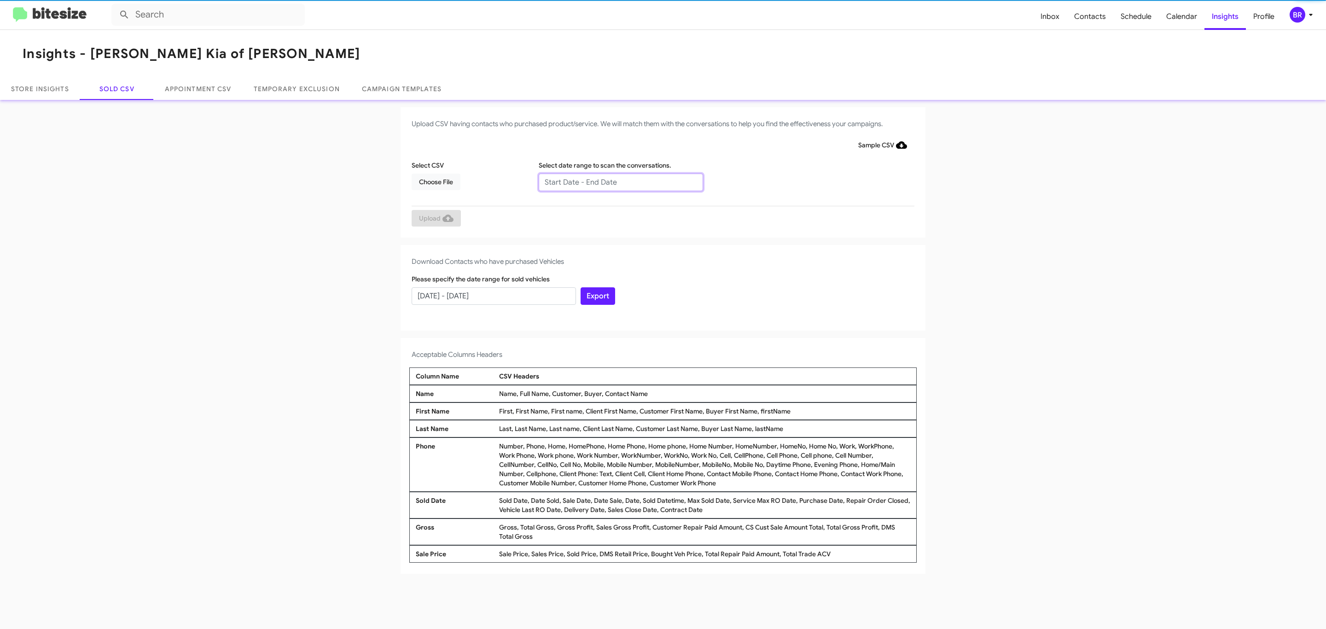
click at [620, 181] on input "text" at bounding box center [621, 182] width 164 height 17
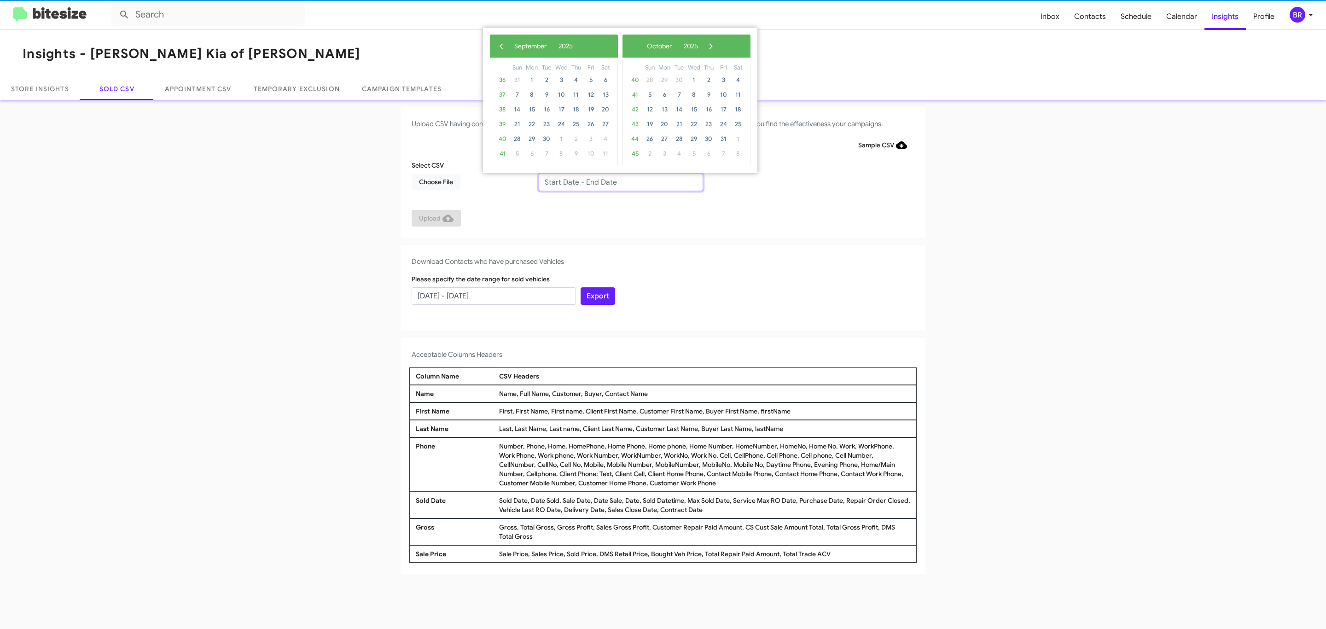
type input "07/02/2025 - 09/02/2025"
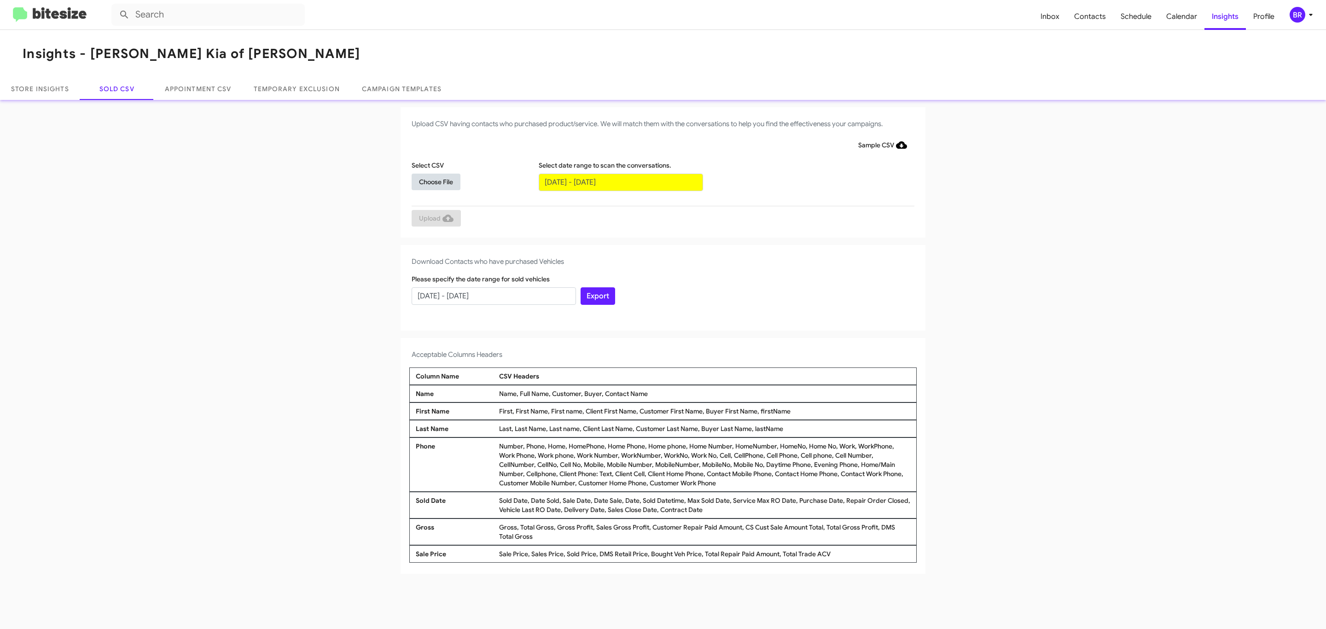
click at [436, 181] on span "Choose File" at bounding box center [436, 182] width 34 height 17
click at [435, 219] on span "Upload" at bounding box center [436, 219] width 35 height 17
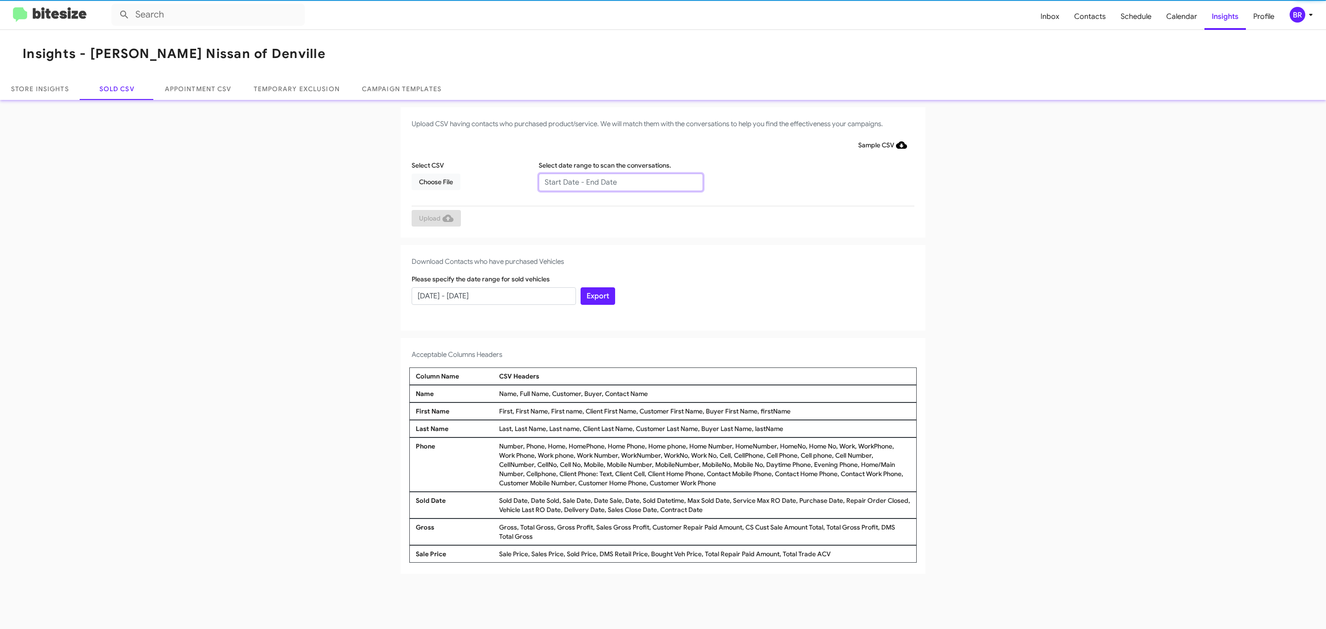
click at [620, 181] on input "text" at bounding box center [621, 182] width 164 height 17
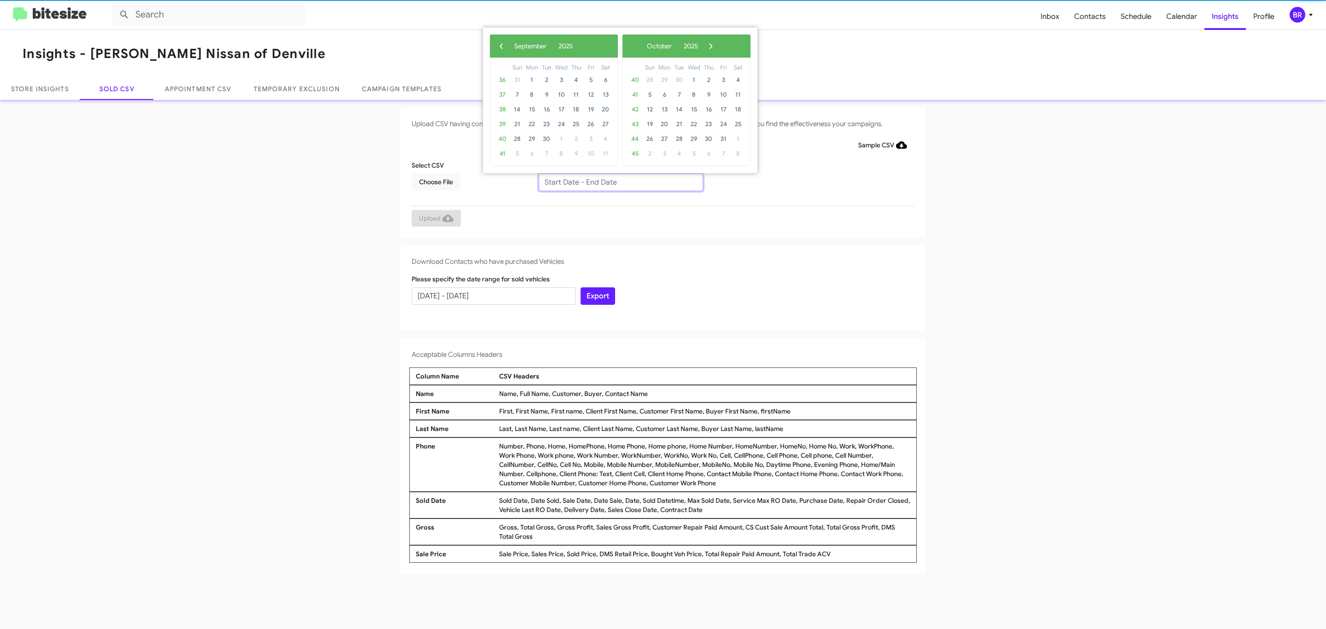
type input "07/02/2025 - 09/02/2025"
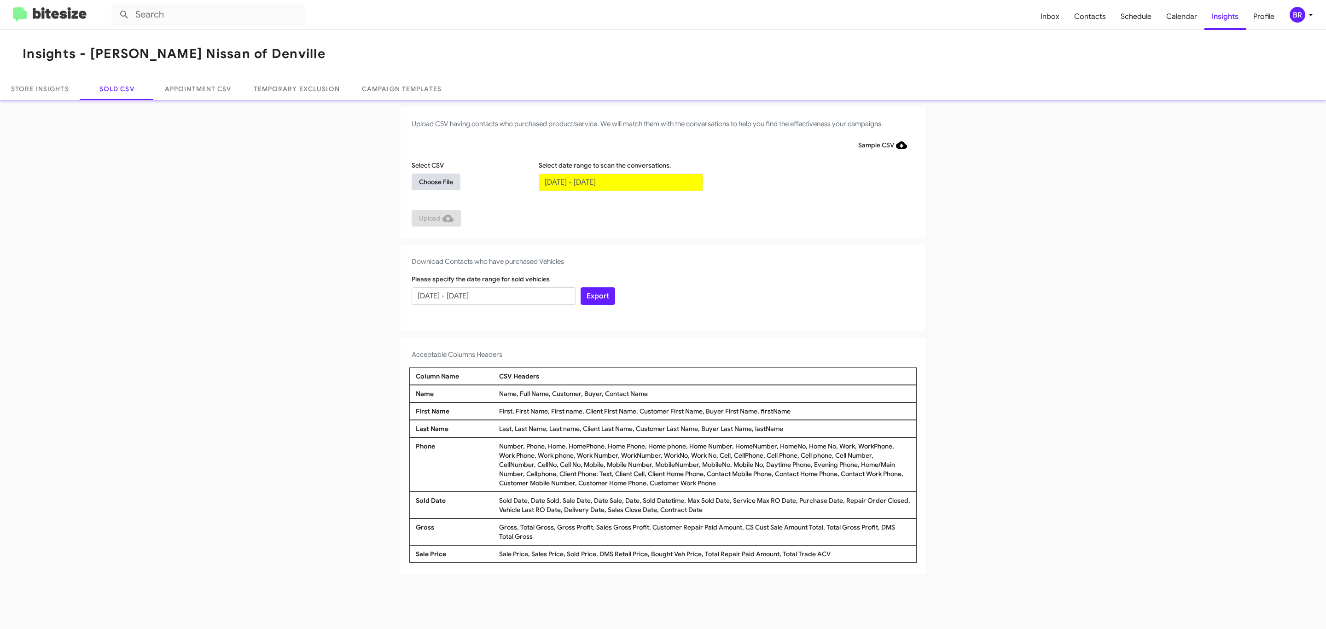
click at [436, 181] on span "Choose File" at bounding box center [436, 182] width 34 height 17
click at [435, 219] on span "Upload" at bounding box center [436, 219] width 35 height 17
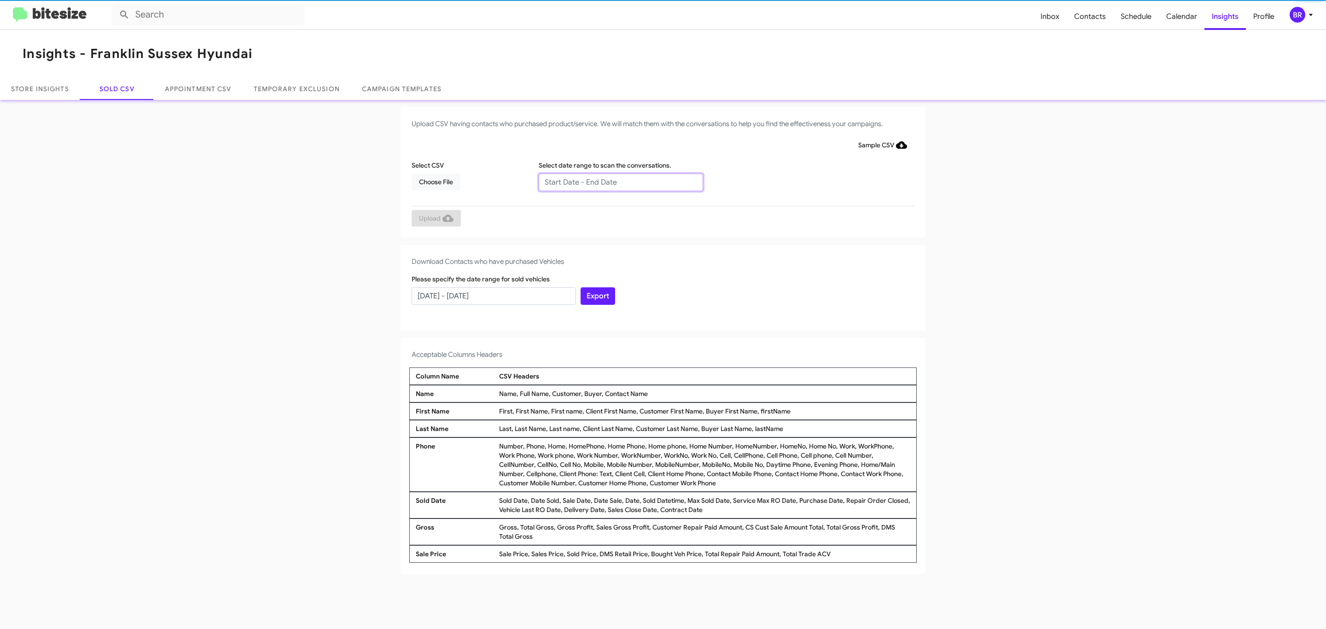
click at [620, 181] on input "text" at bounding box center [621, 182] width 164 height 17
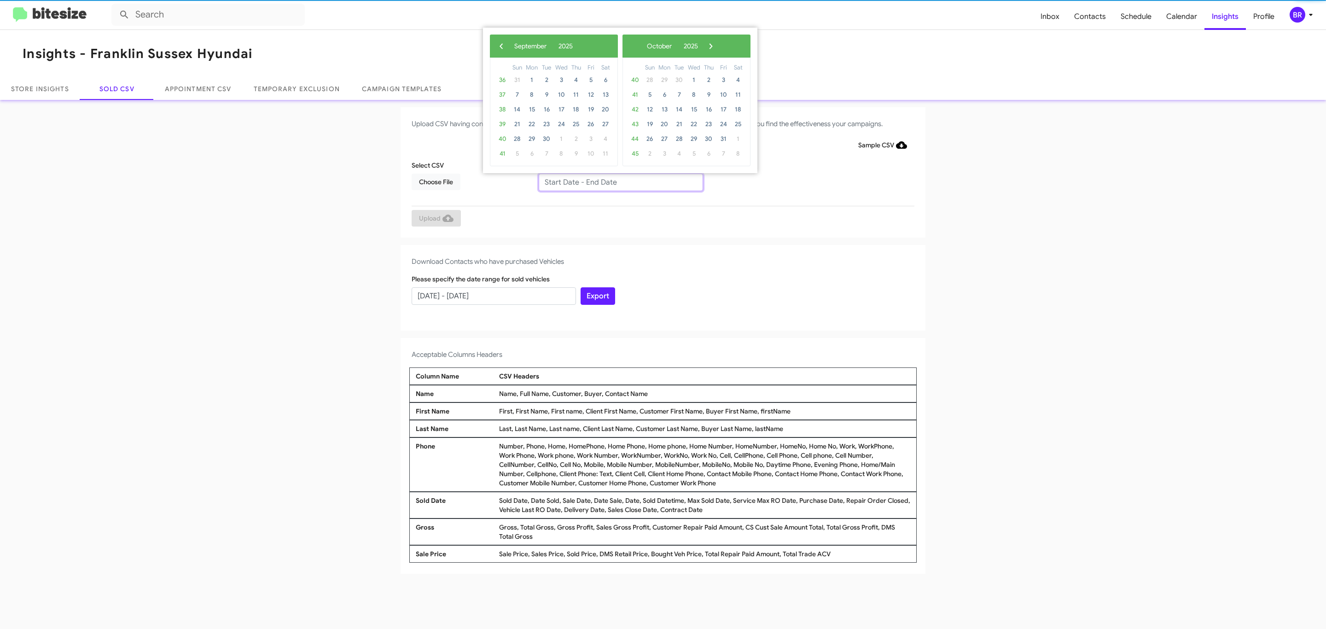
type input "07/02/2025 - 09/02/2025"
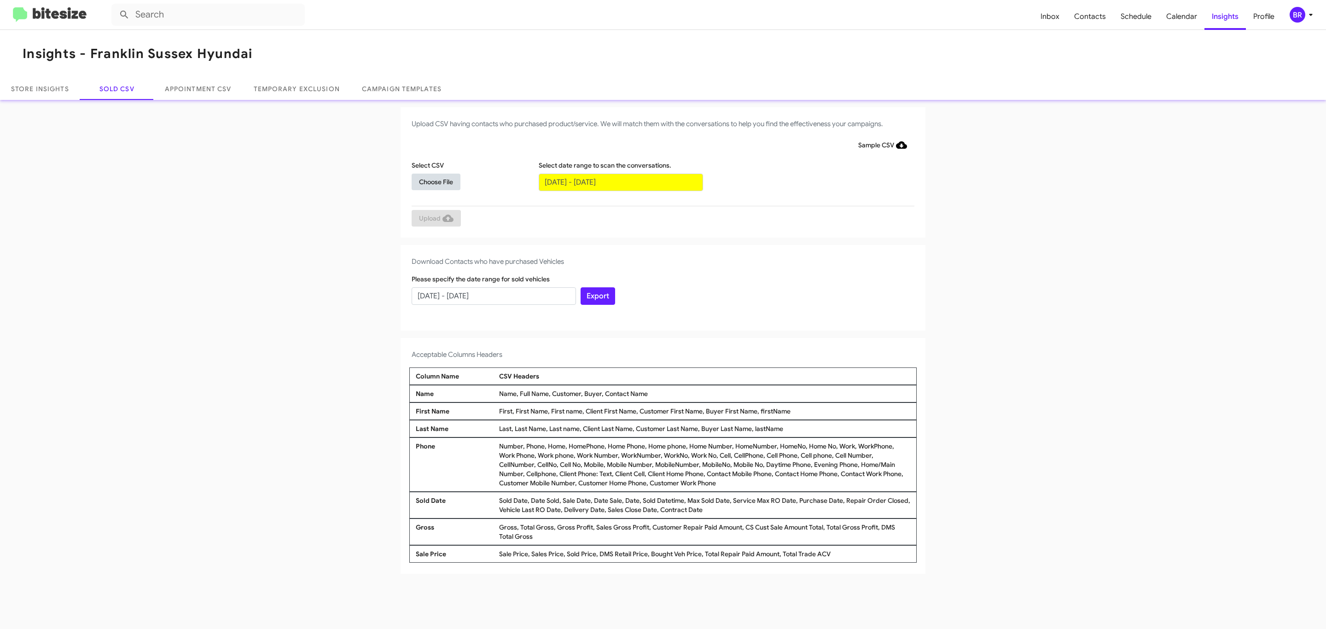
click at [436, 181] on span "Choose File" at bounding box center [436, 182] width 34 height 17
click at [435, 219] on span "Upload" at bounding box center [436, 219] width 35 height 17
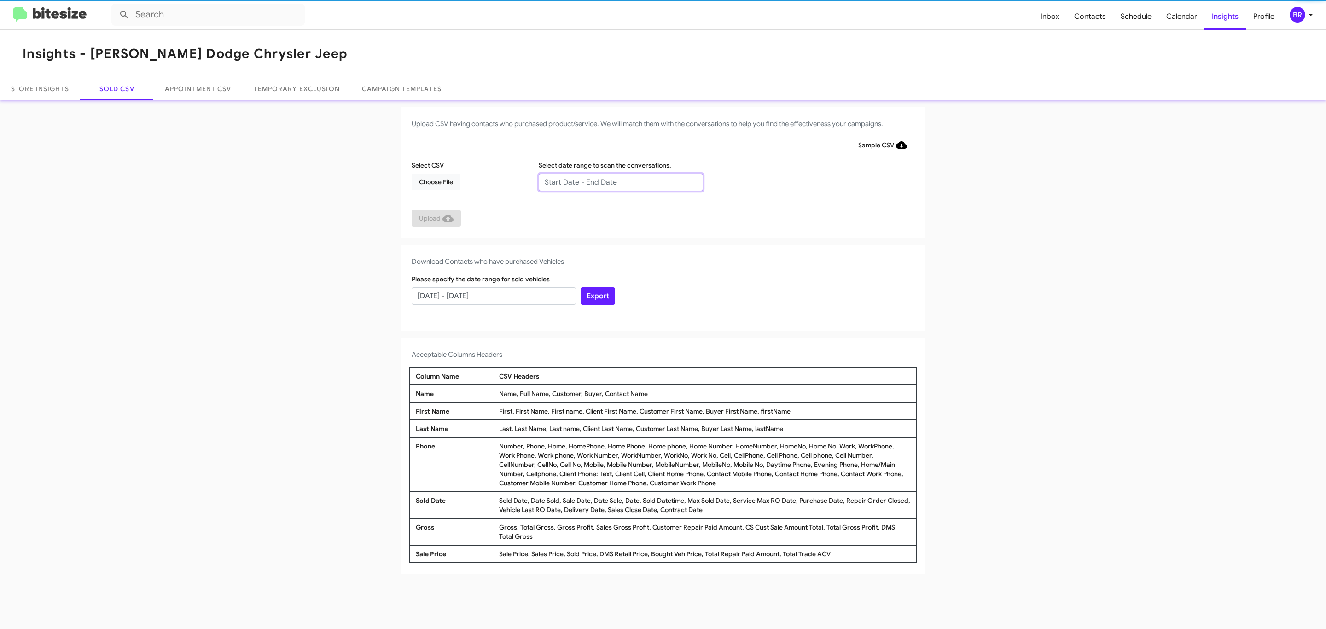
click at [620, 181] on input "text" at bounding box center [621, 182] width 164 height 17
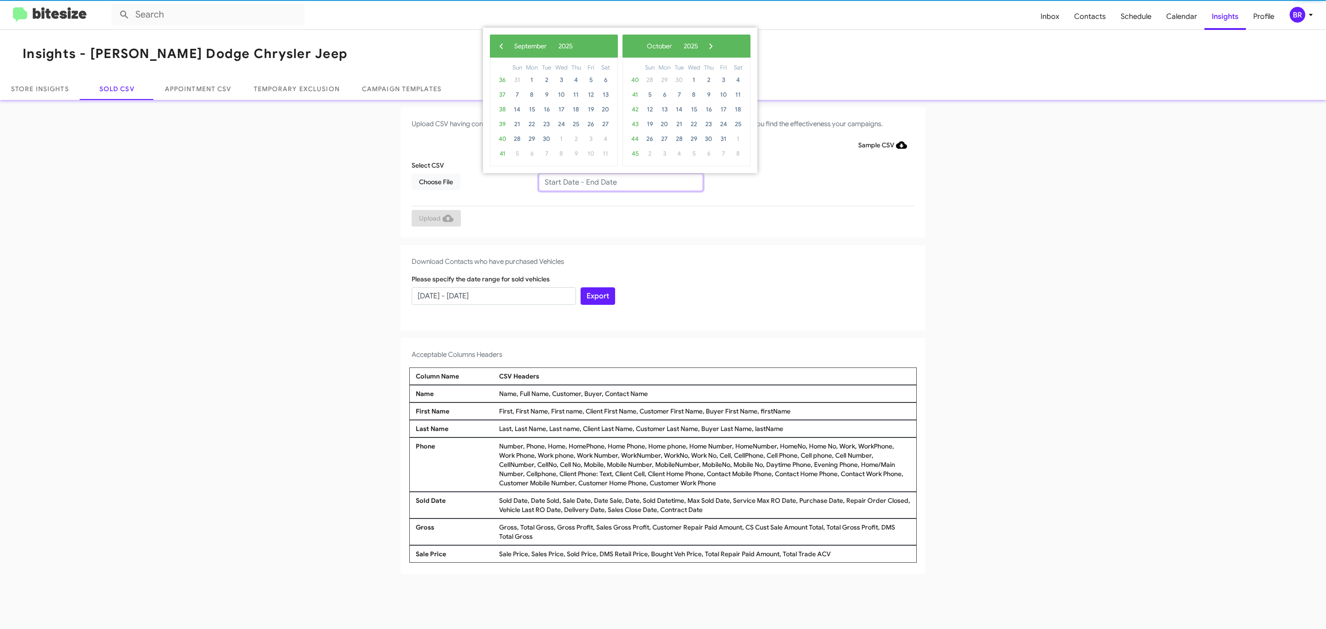
type input "07/02/2025 - 09/02/2025"
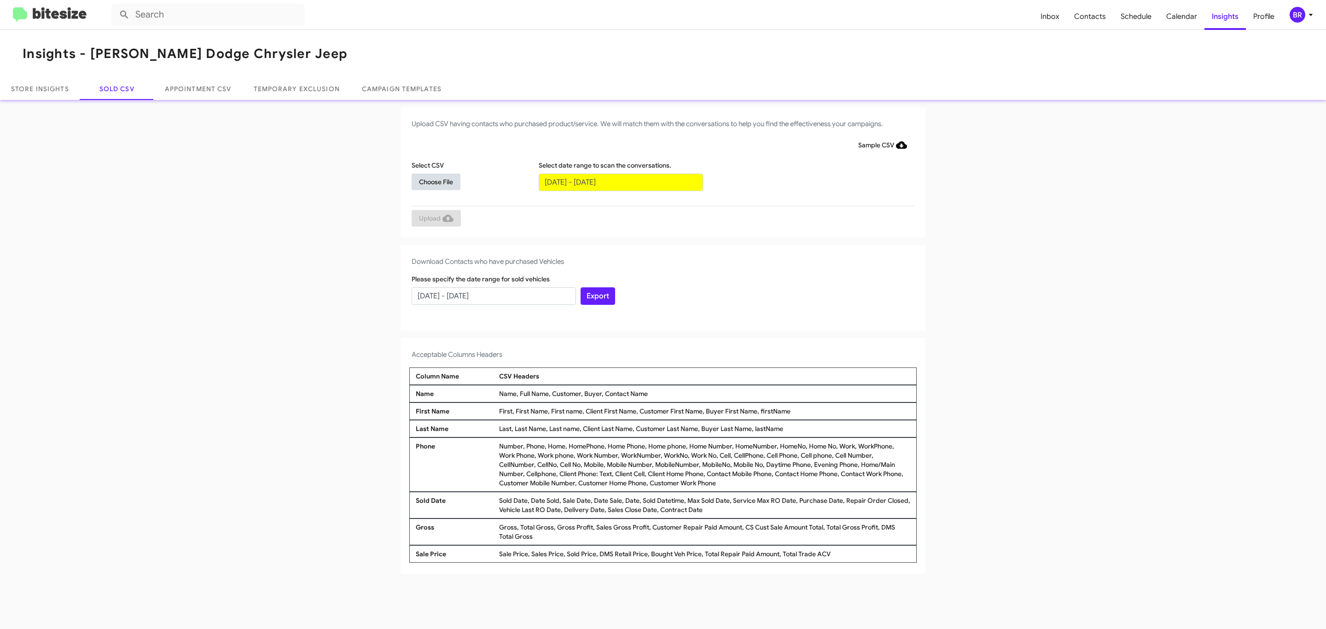
click at [436, 181] on span "Choose File" at bounding box center [436, 182] width 34 height 17
click at [435, 219] on span "Upload" at bounding box center [436, 219] width 35 height 17
click at [620, 181] on input "text" at bounding box center [621, 182] width 164 height 17
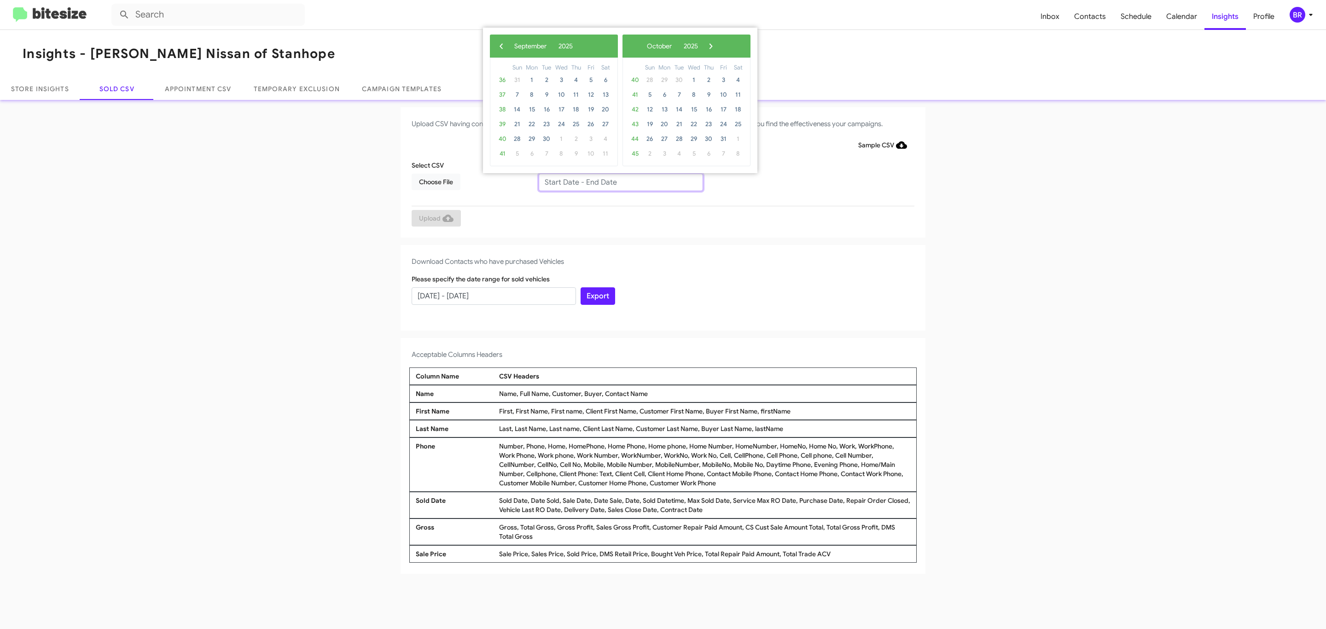
type input "07/02/2025 - 09/02/2025"
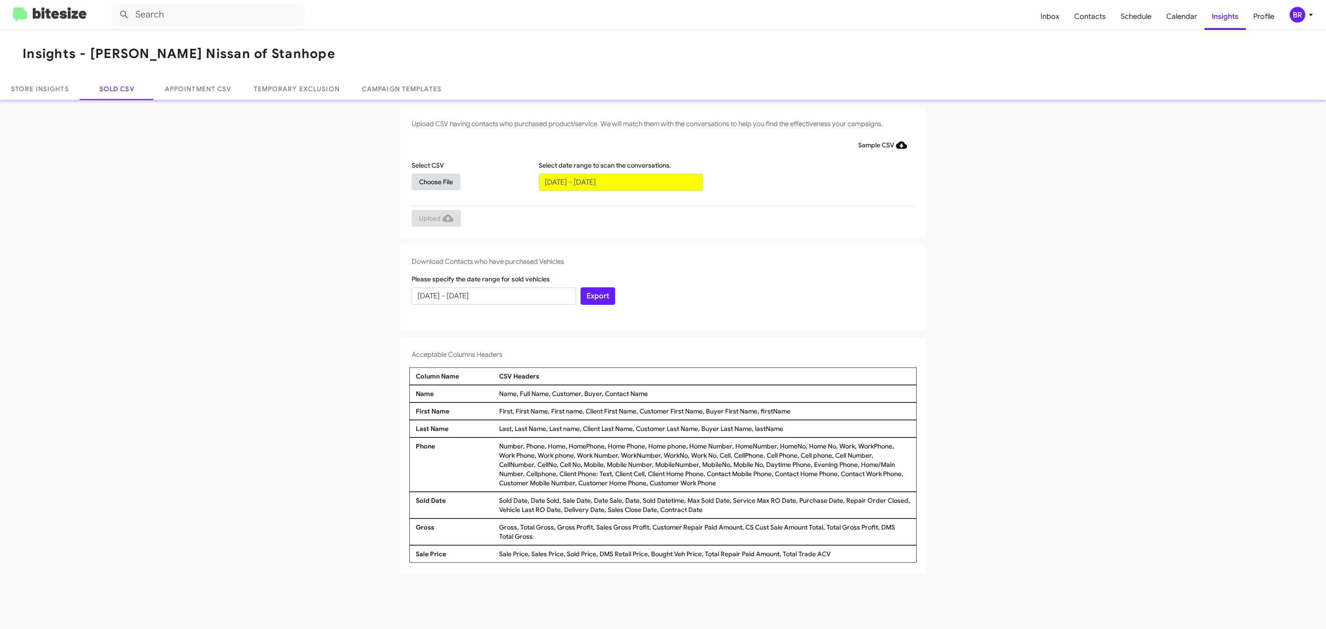
click at [436, 181] on span "Choose File" at bounding box center [436, 182] width 34 height 17
click at [435, 219] on span "Upload" at bounding box center [436, 219] width 35 height 17
click at [620, 181] on input "text" at bounding box center [621, 182] width 164 height 17
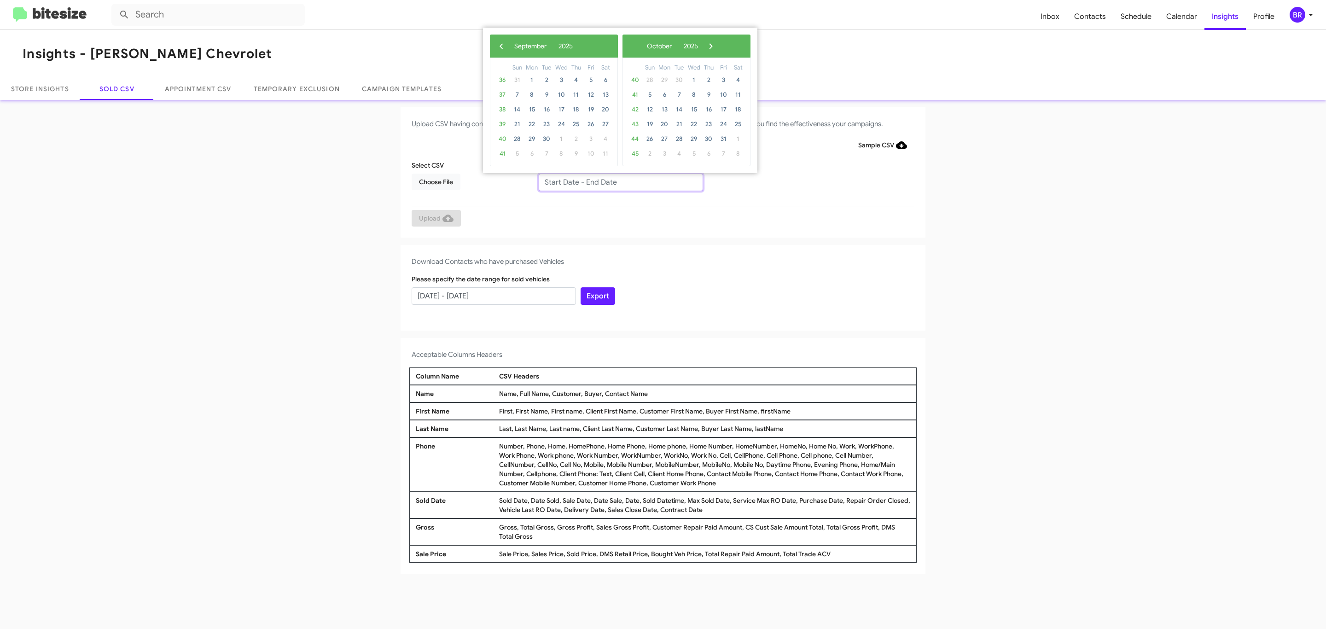
type input "07/02/2025 - 09/02/2025"
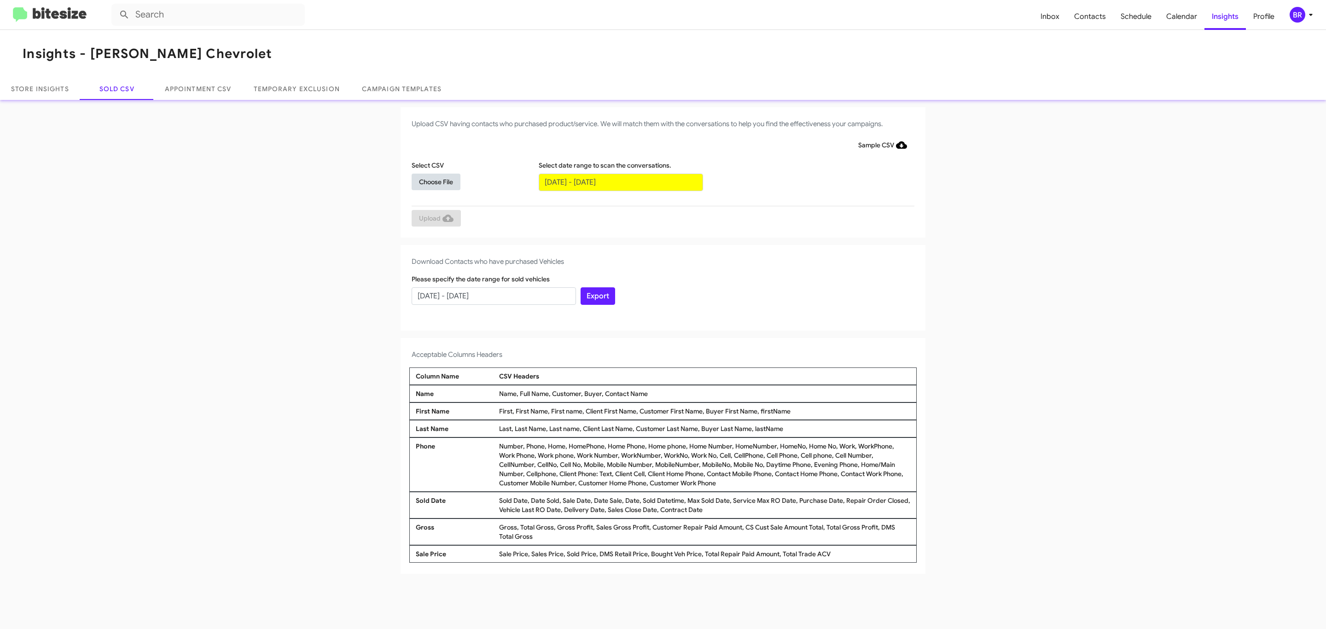
click at [436, 181] on span "Choose File" at bounding box center [436, 182] width 34 height 17
click at [435, 219] on span "Upload" at bounding box center [436, 219] width 35 height 17
click at [620, 181] on input "text" at bounding box center [621, 182] width 164 height 17
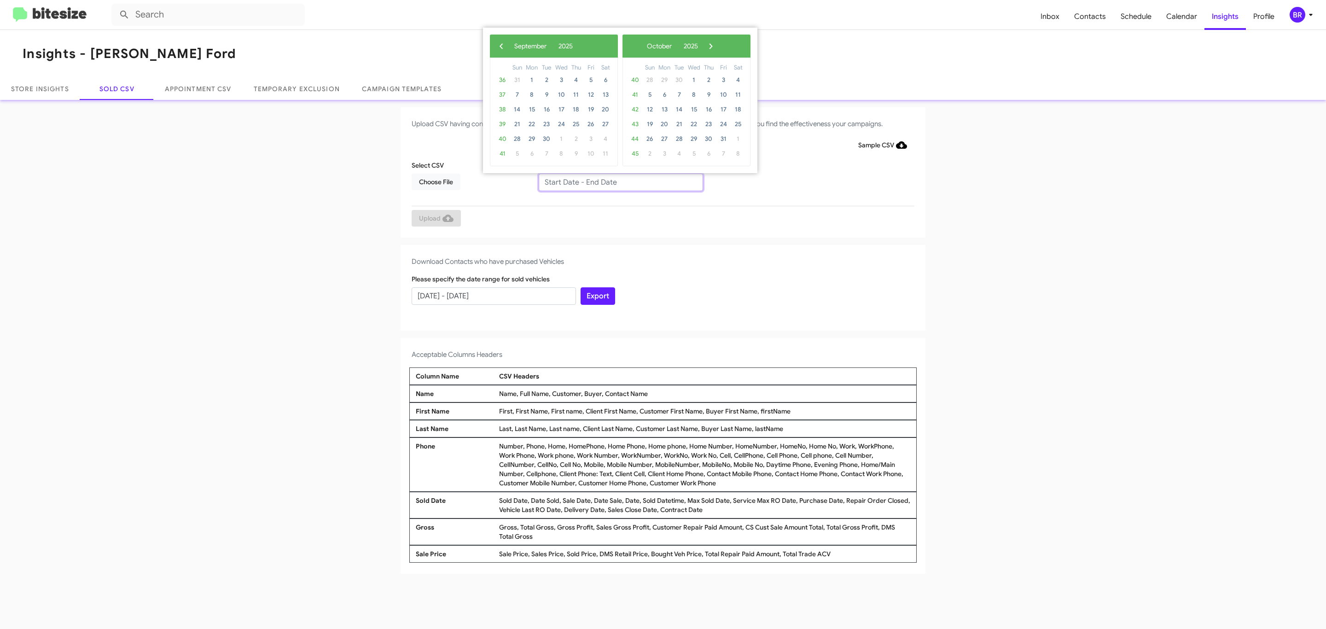
type input "07/02/2025 - 09/02/2025"
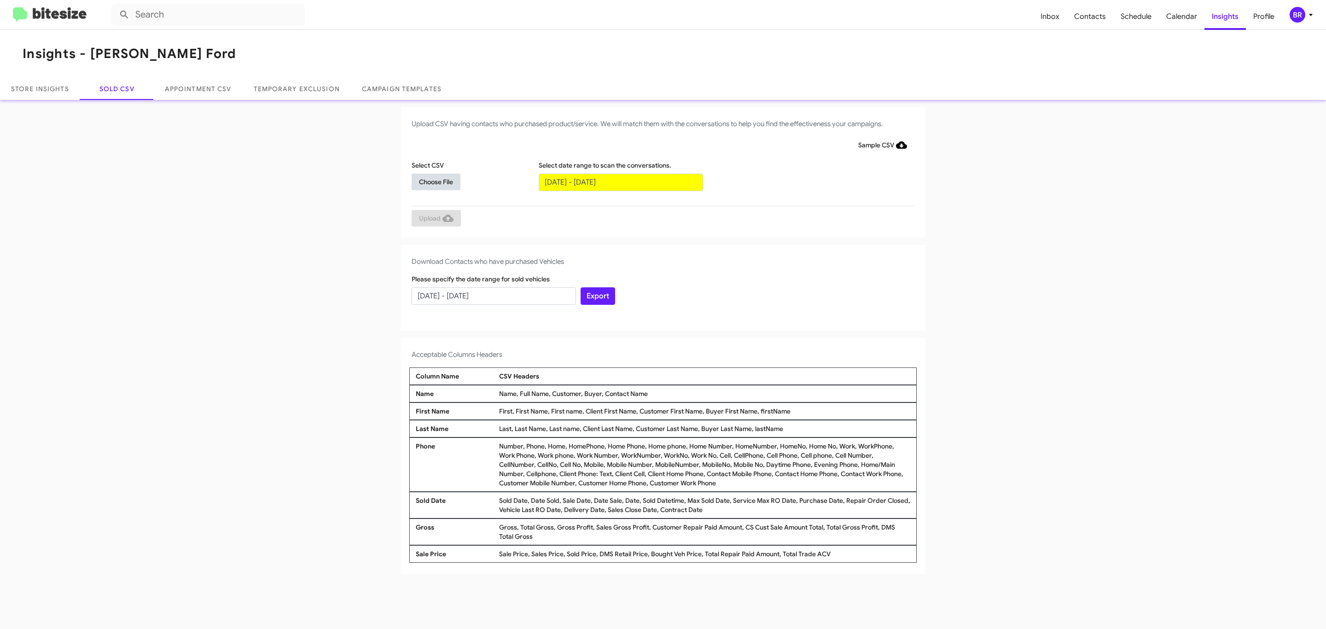
click at [436, 181] on span "Choose File" at bounding box center [436, 182] width 34 height 17
click at [435, 219] on span "Upload" at bounding box center [436, 219] width 35 height 17
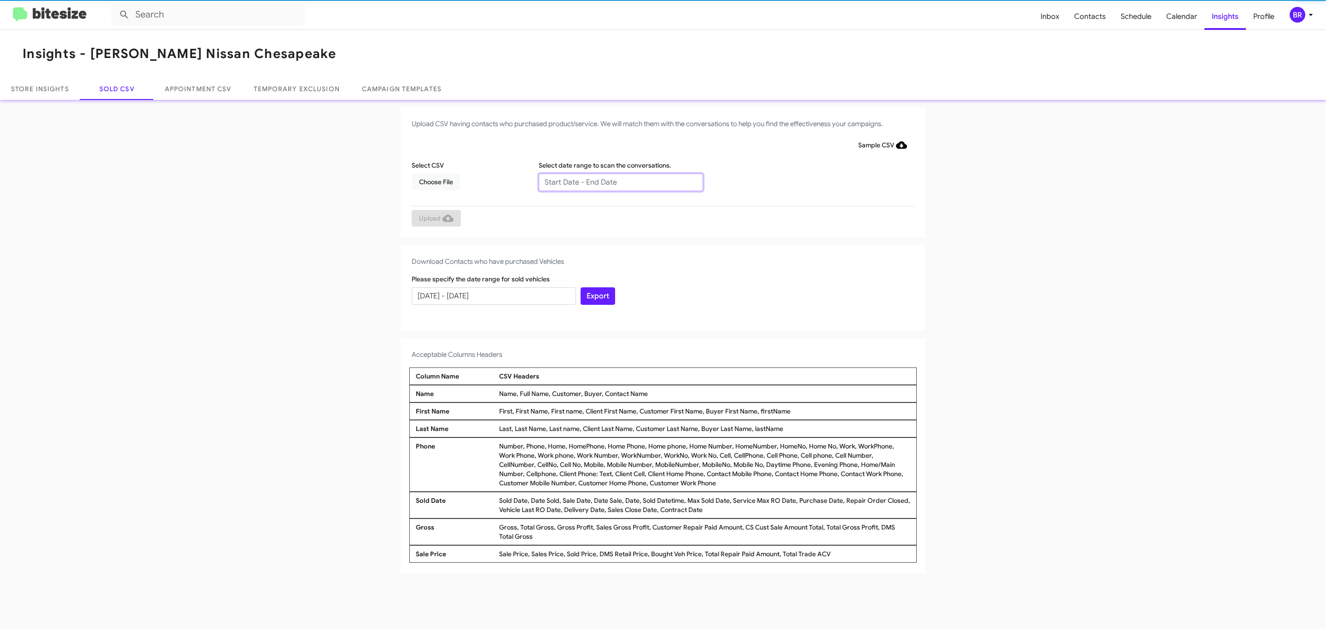
click at [620, 181] on input "text" at bounding box center [621, 182] width 164 height 17
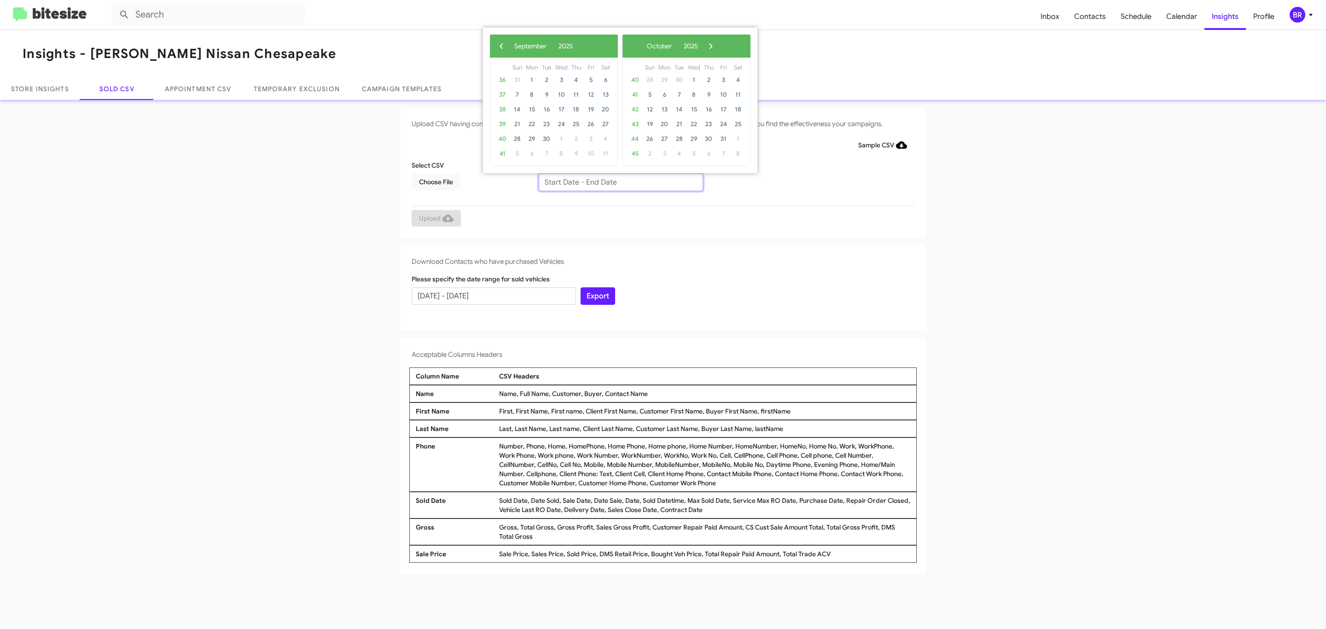
type input "07/02/2025 - 09/02/2025"
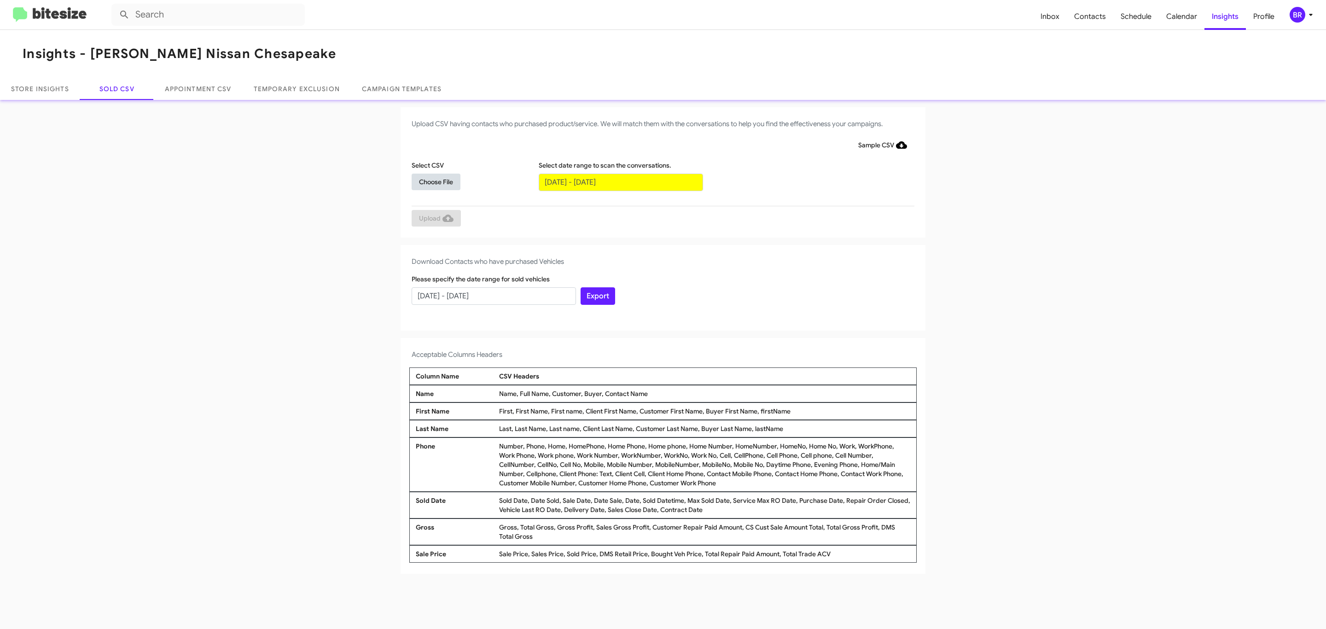
click at [436, 181] on span "Choose File" at bounding box center [436, 182] width 34 height 17
click at [435, 219] on span "Upload" at bounding box center [436, 219] width 35 height 17
click at [620, 181] on input "text" at bounding box center [621, 182] width 164 height 17
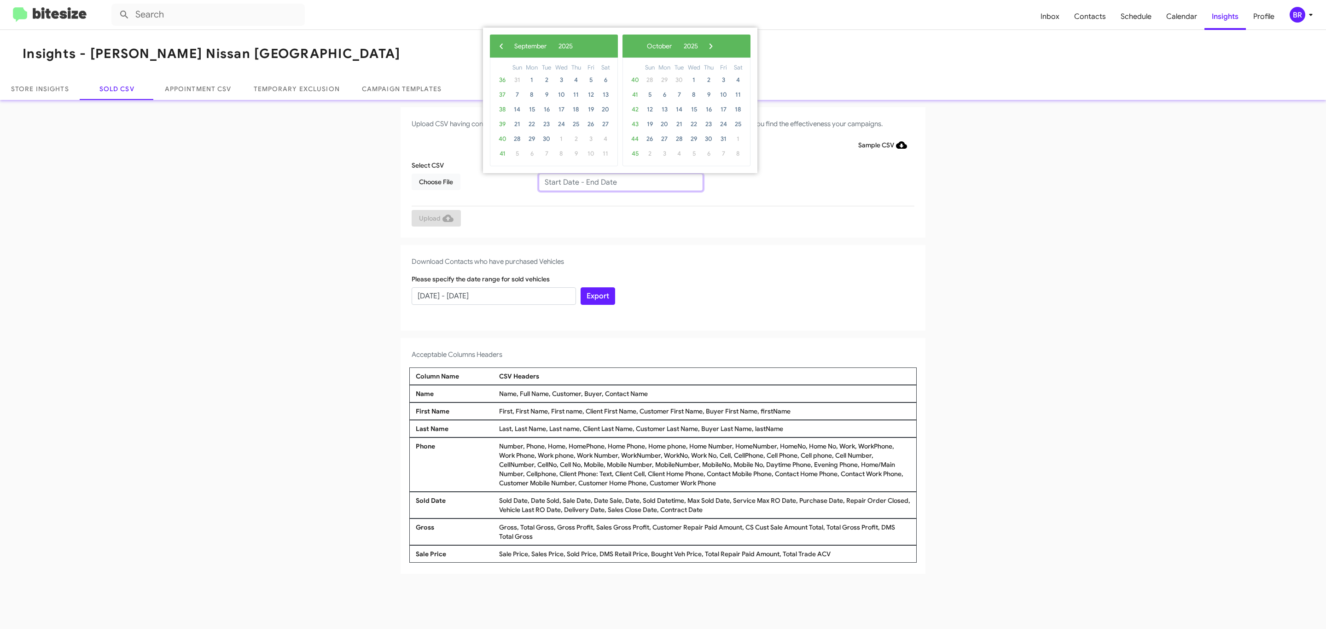
type input "[DATE] - [DATE]"
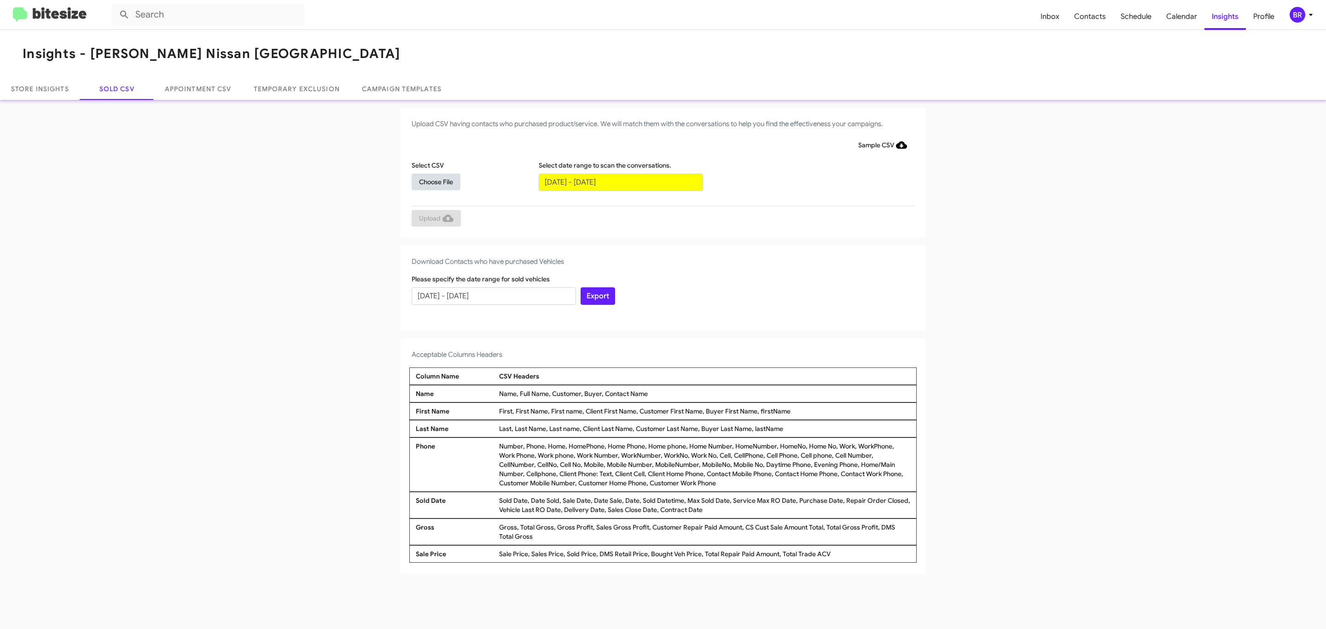
click at [436, 181] on span "Choose File" at bounding box center [436, 182] width 34 height 17
click at [435, 219] on span "Upload" at bounding box center [436, 219] width 35 height 17
click at [620, 181] on input "text" at bounding box center [621, 182] width 164 height 17
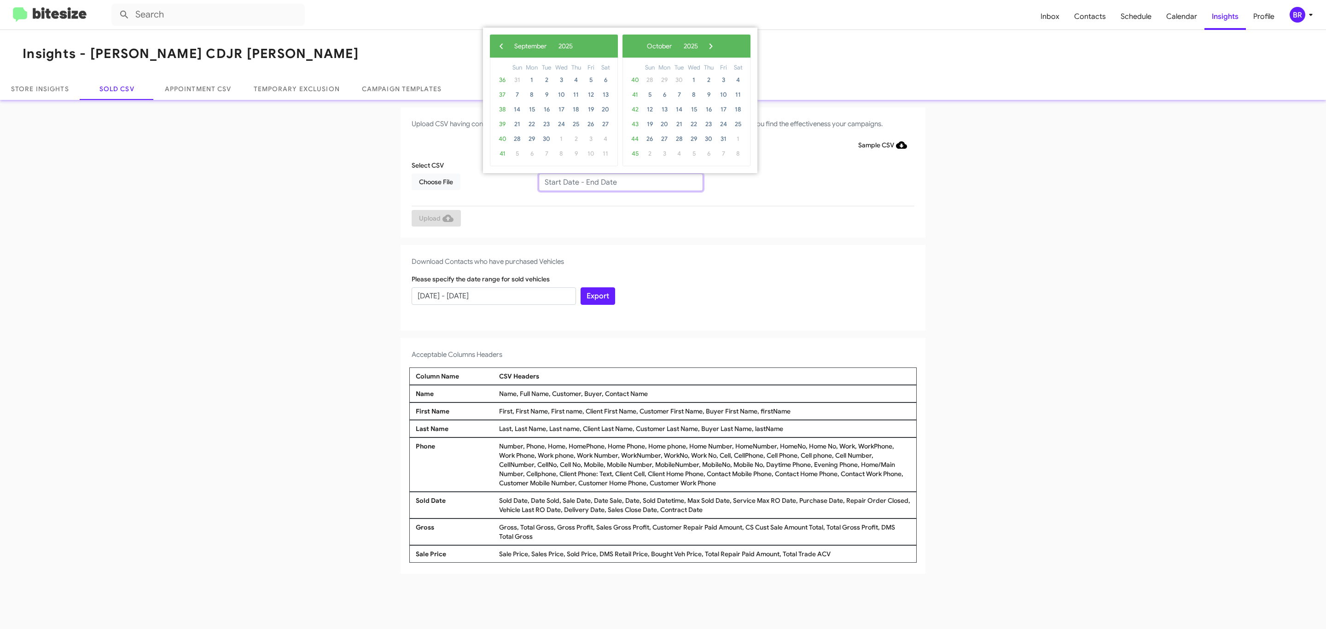
type input "07/02/2025 - 09/02/2025"
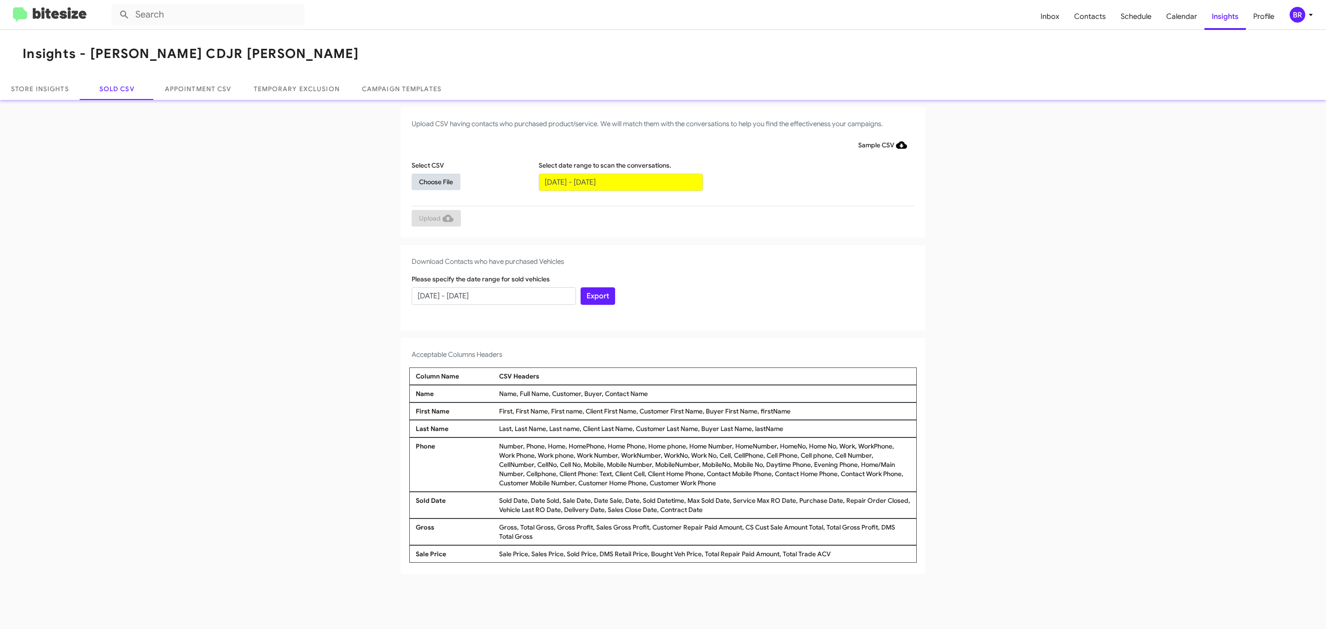
click at [436, 181] on span "Choose File" at bounding box center [436, 182] width 34 height 17
click at [435, 219] on span "Upload" at bounding box center [436, 219] width 35 height 17
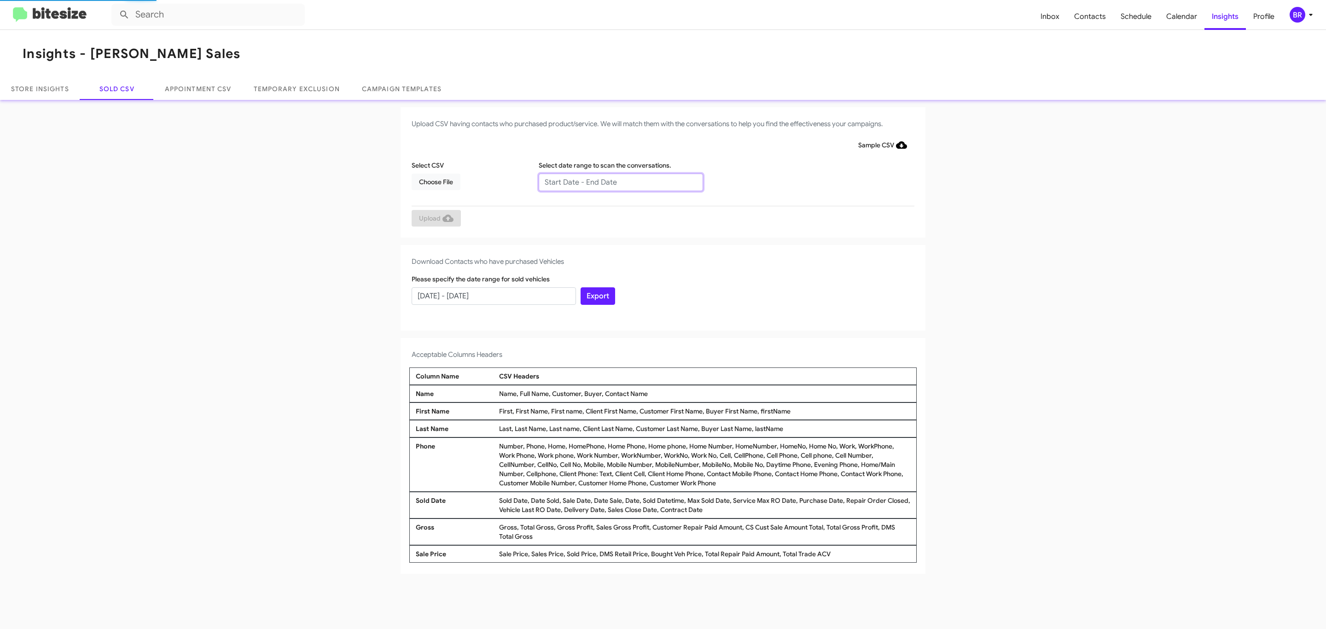
click at [620, 181] on input "text" at bounding box center [621, 182] width 164 height 17
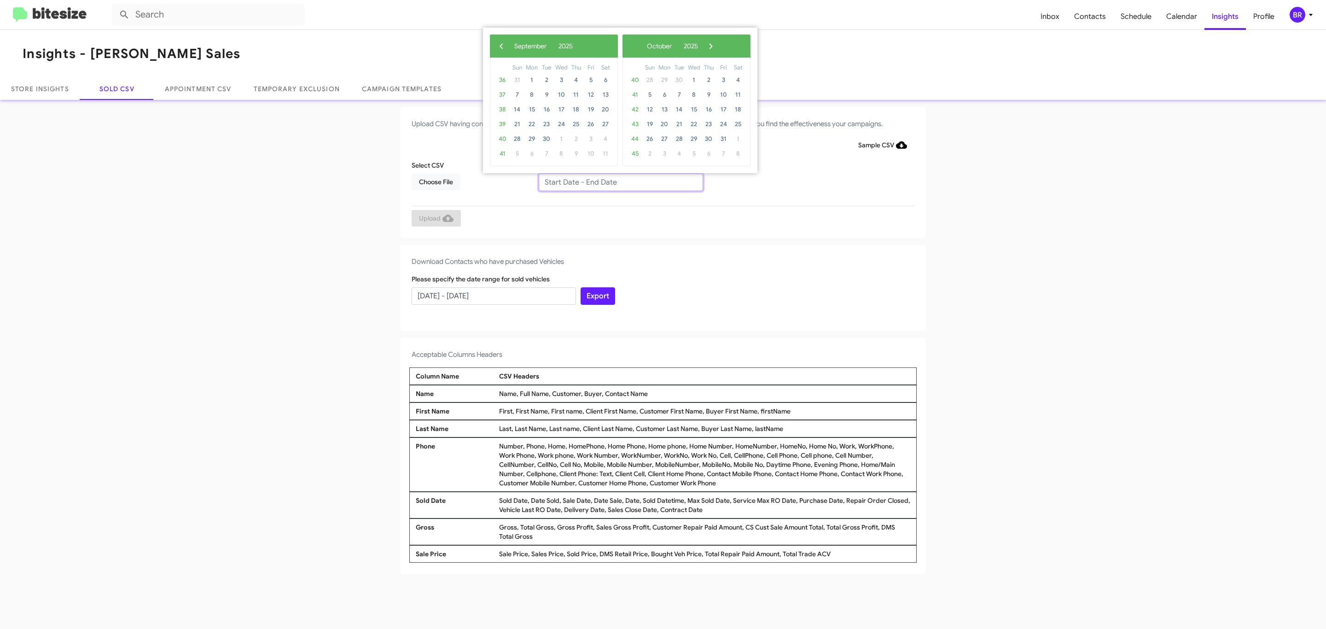
type input "07/02/2025 - 09/02/2025"
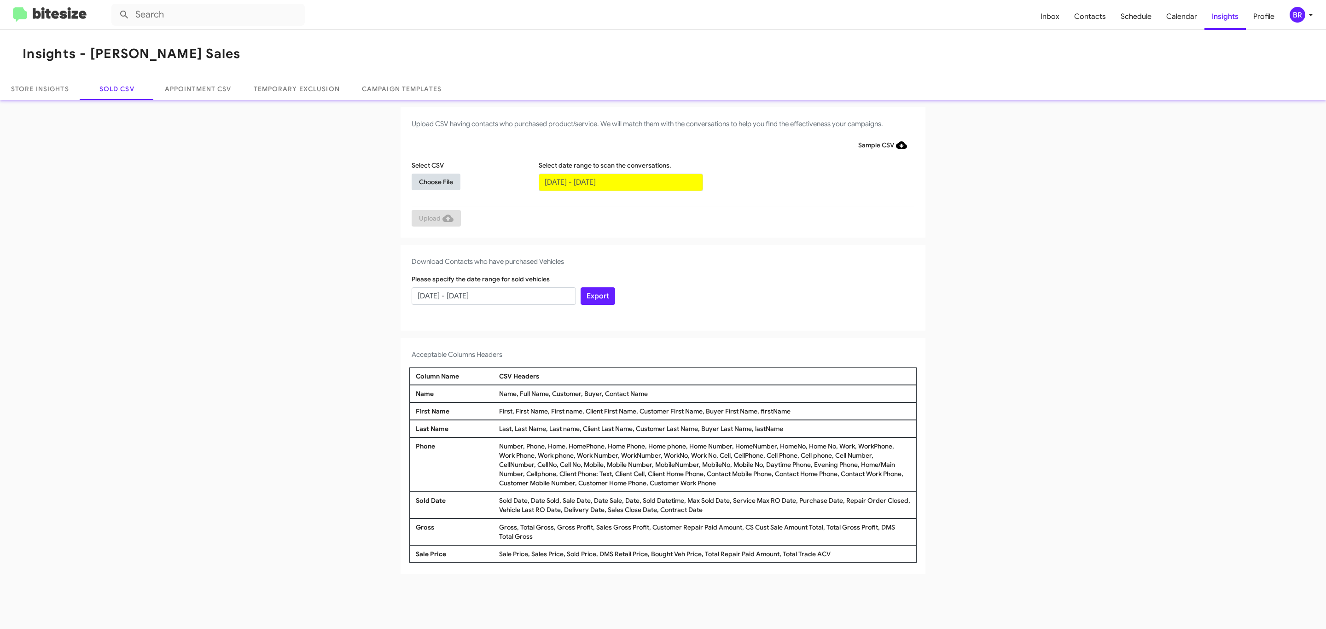
click at [436, 181] on span "Choose File" at bounding box center [436, 182] width 34 height 17
click at [435, 219] on span "Upload" at bounding box center [436, 219] width 35 height 17
click at [620, 181] on input "text" at bounding box center [621, 182] width 164 height 17
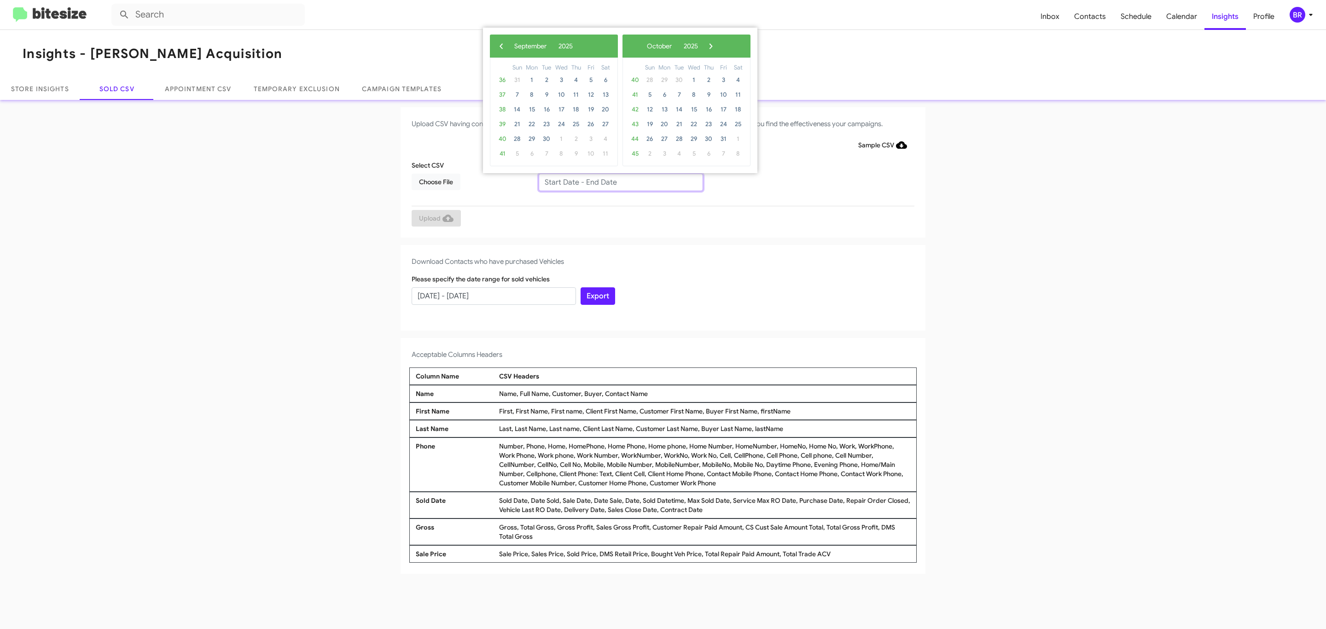
type input "07/02/2025 - 09/02/2025"
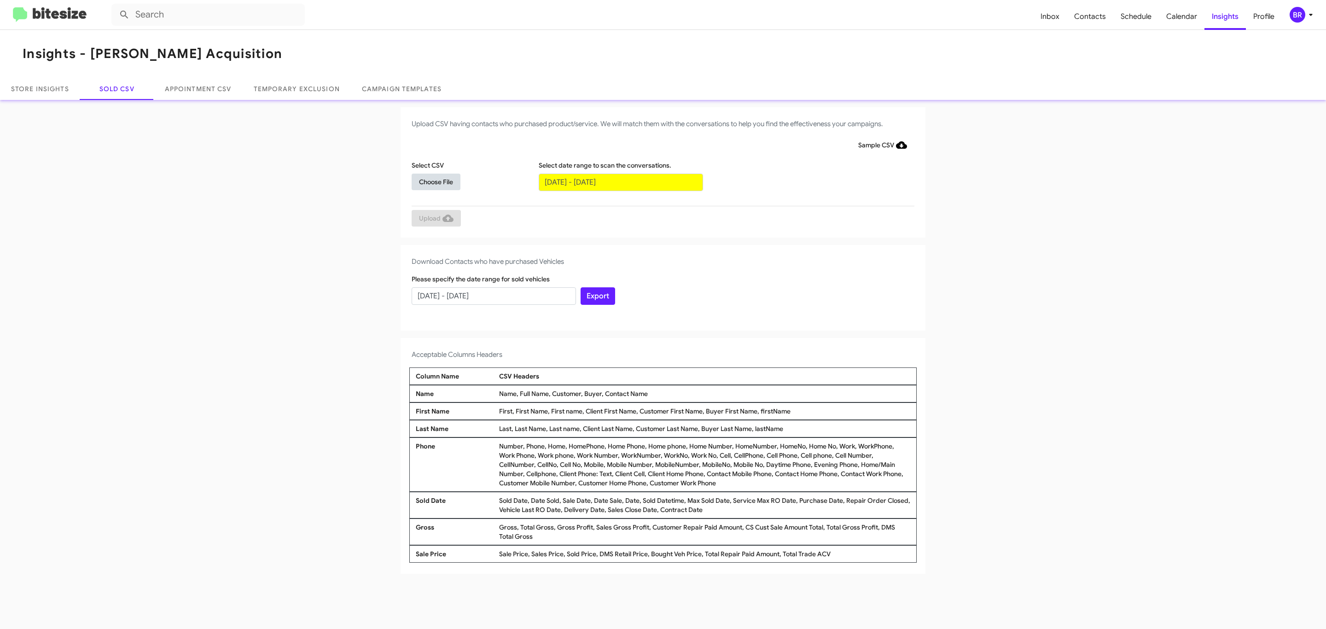
click at [436, 181] on span "Choose File" at bounding box center [436, 182] width 34 height 17
click at [435, 219] on span "Upload" at bounding box center [436, 219] width 35 height 17
click at [620, 181] on input "text" at bounding box center [621, 182] width 164 height 17
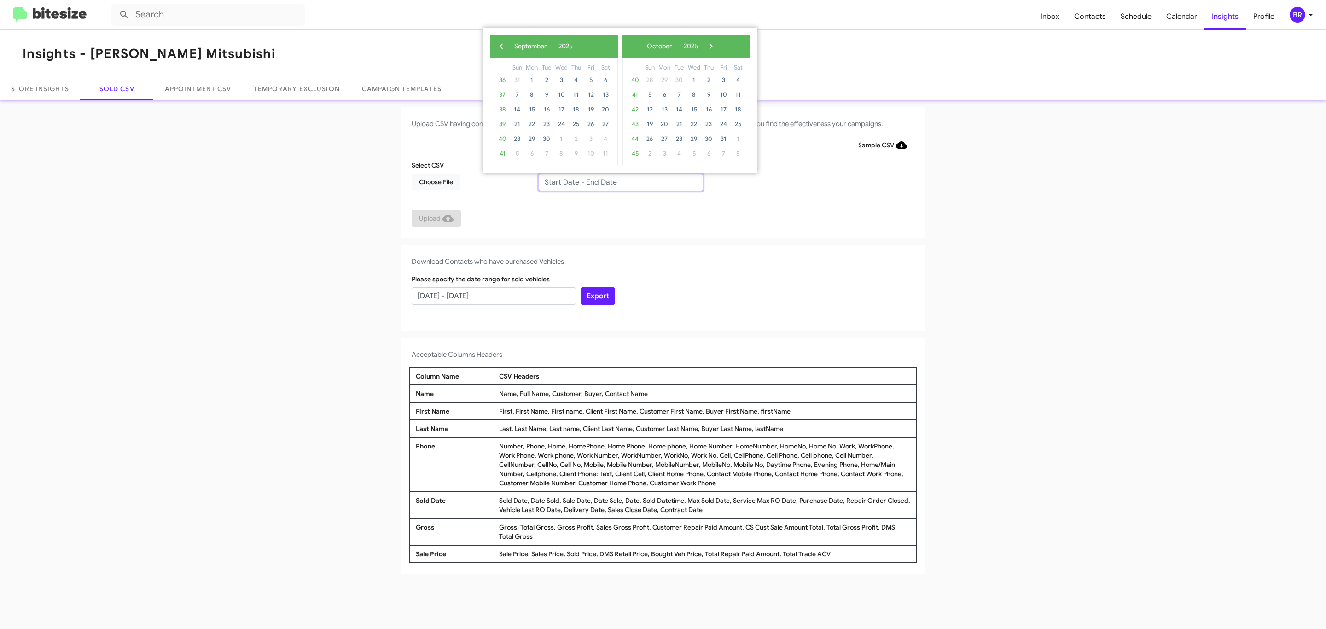
type input "[DATE] - [DATE]"
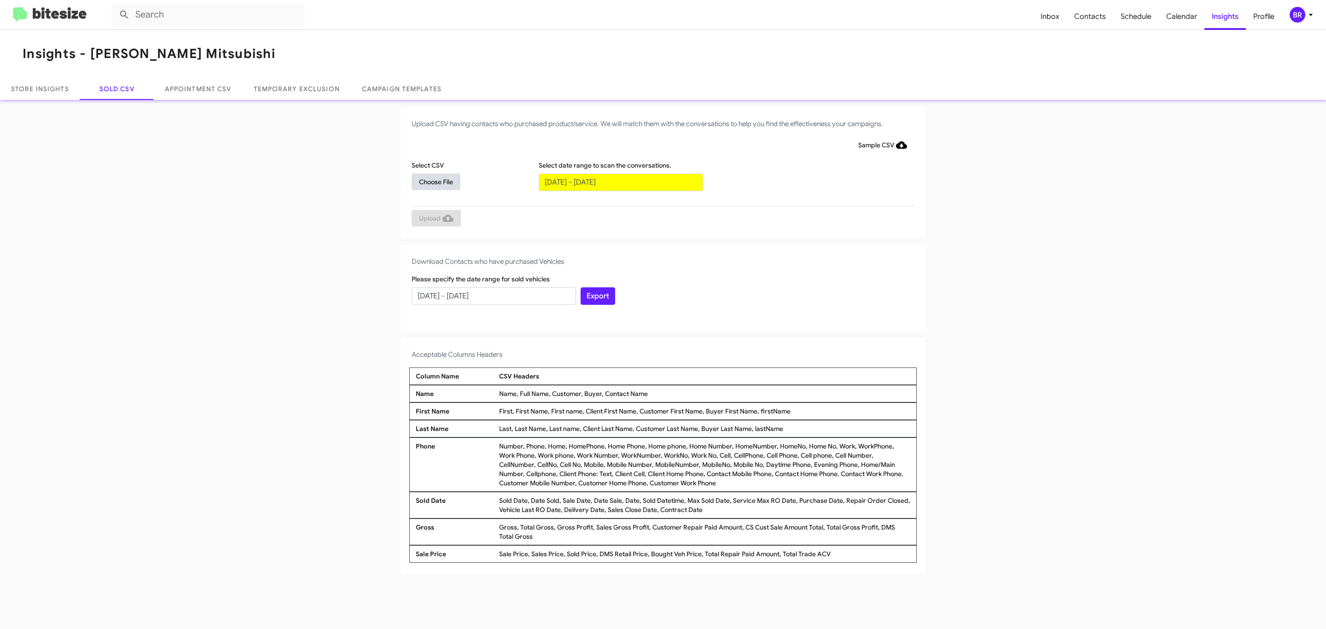
click at [436, 181] on span "Choose File" at bounding box center [436, 182] width 34 height 17
click at [435, 219] on span "Upload" at bounding box center [436, 219] width 35 height 17
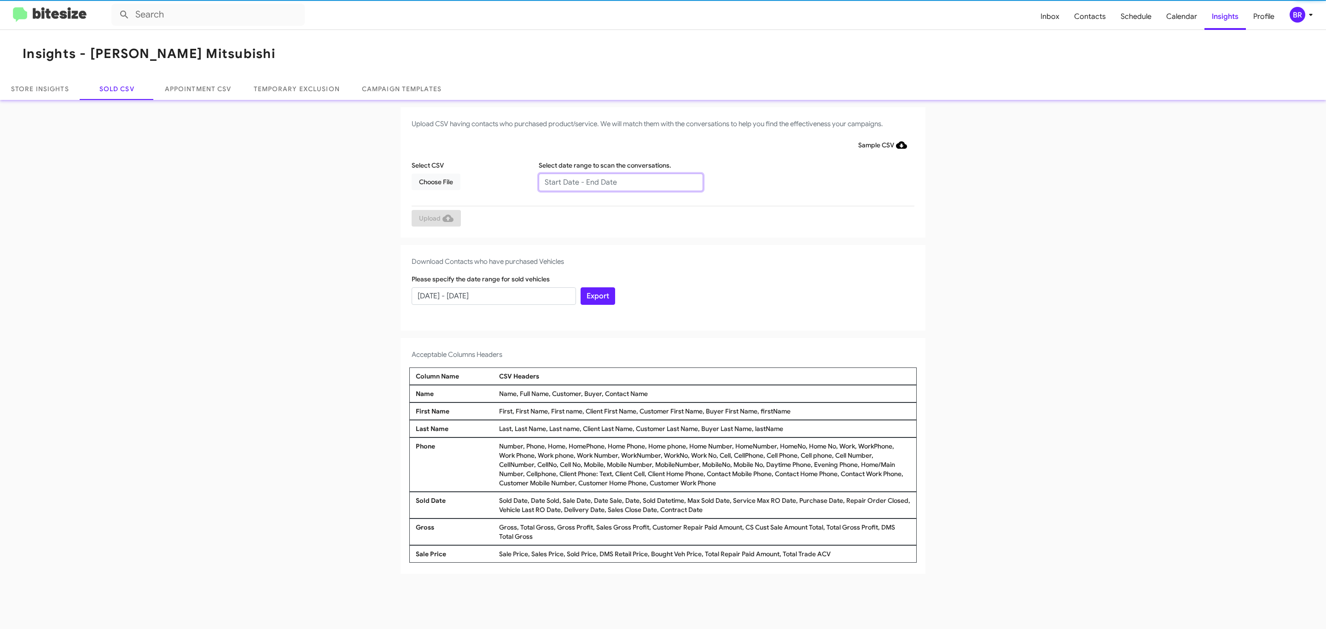
click at [620, 181] on input "text" at bounding box center [621, 182] width 164 height 17
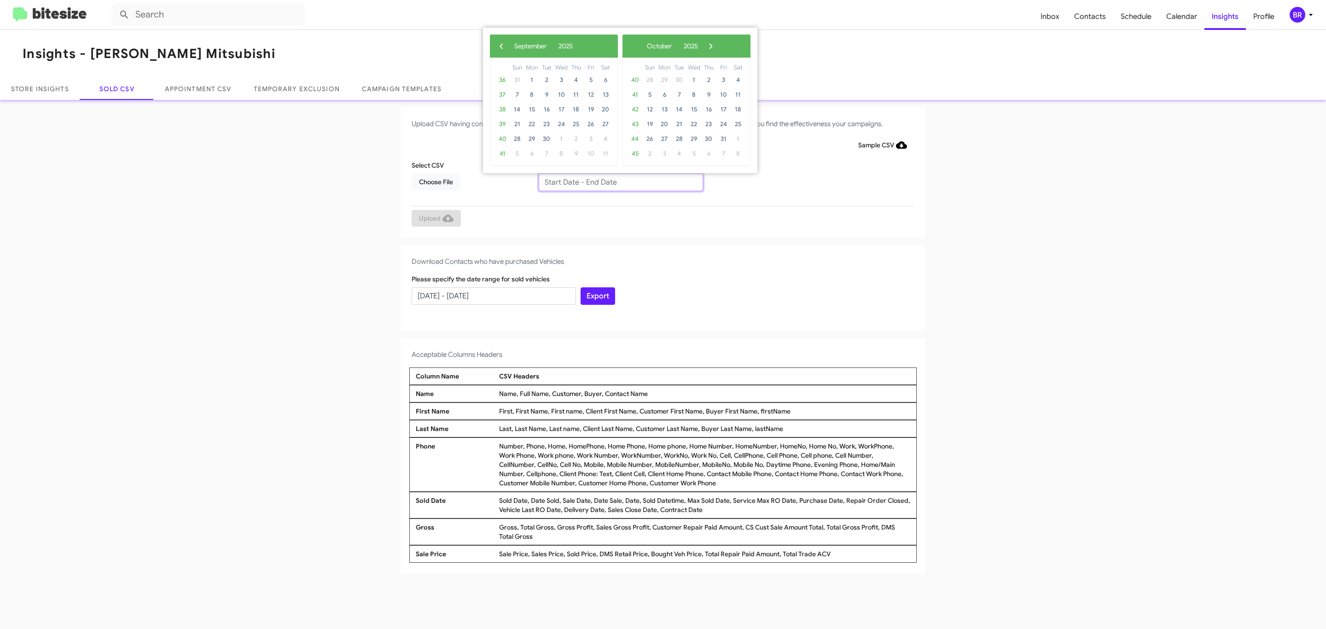
type input "07/02/2025 - 09/02/2025"
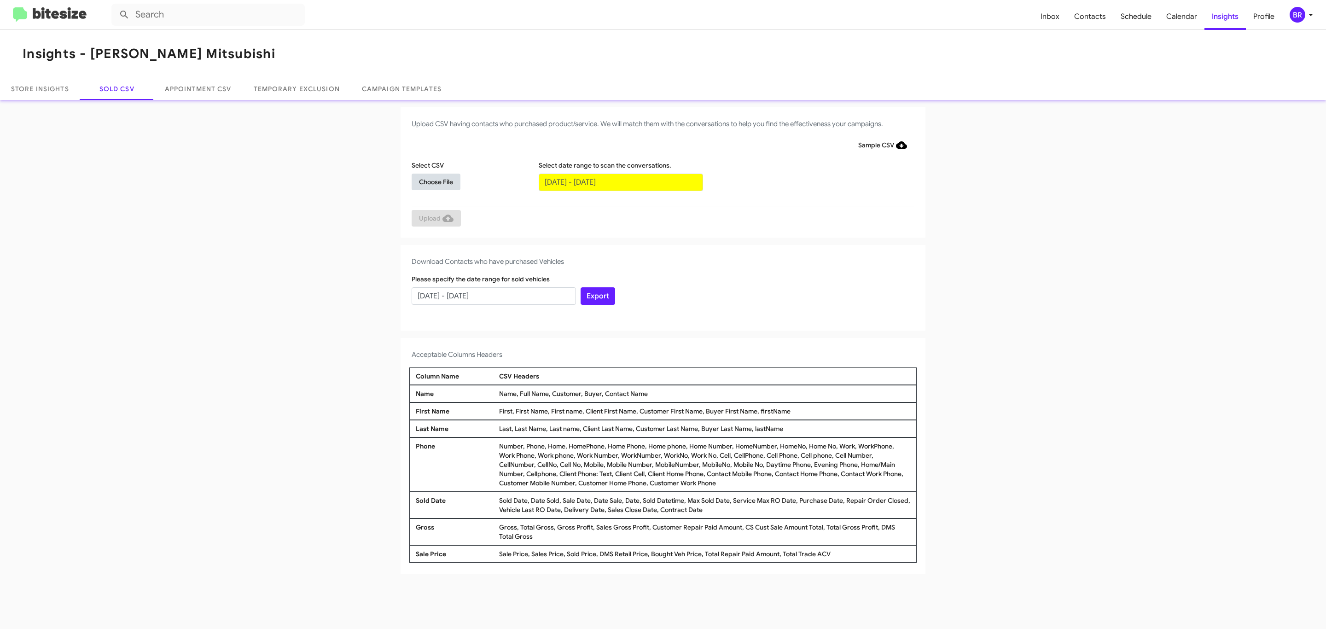
click at [436, 181] on span "Choose File" at bounding box center [436, 182] width 34 height 17
click at [435, 219] on span "Upload" at bounding box center [436, 219] width 35 height 17
click at [620, 181] on input "text" at bounding box center [621, 182] width 164 height 17
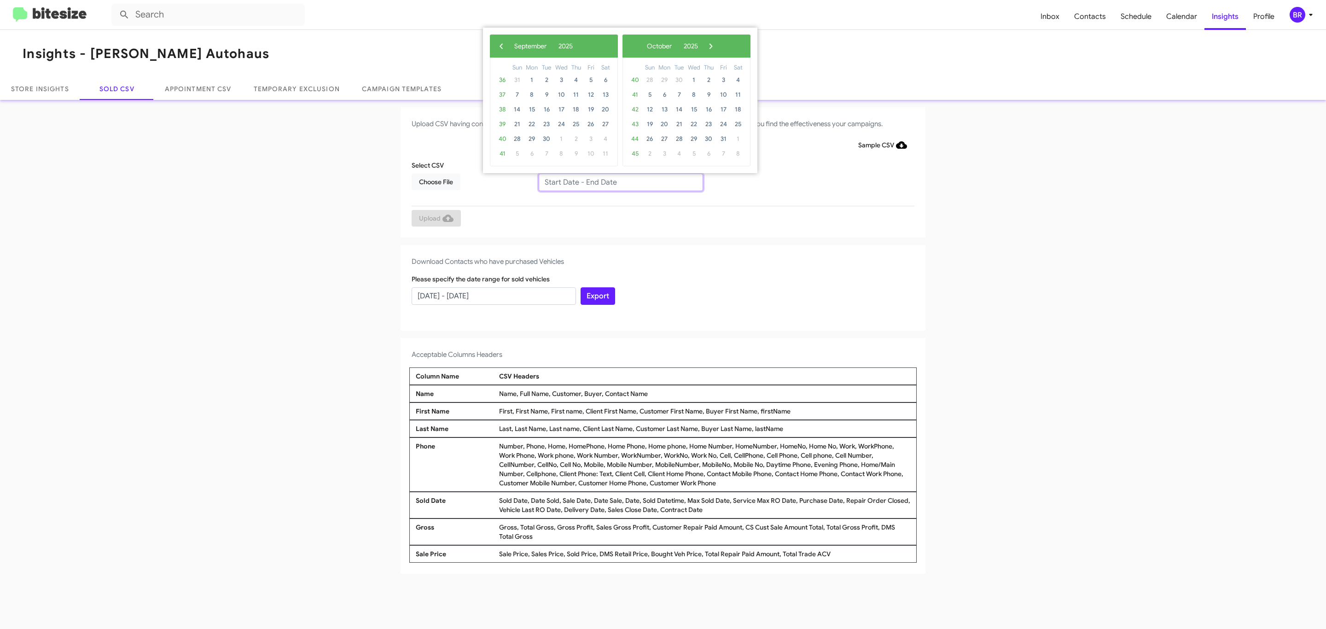
type input "[DATE] - [DATE]"
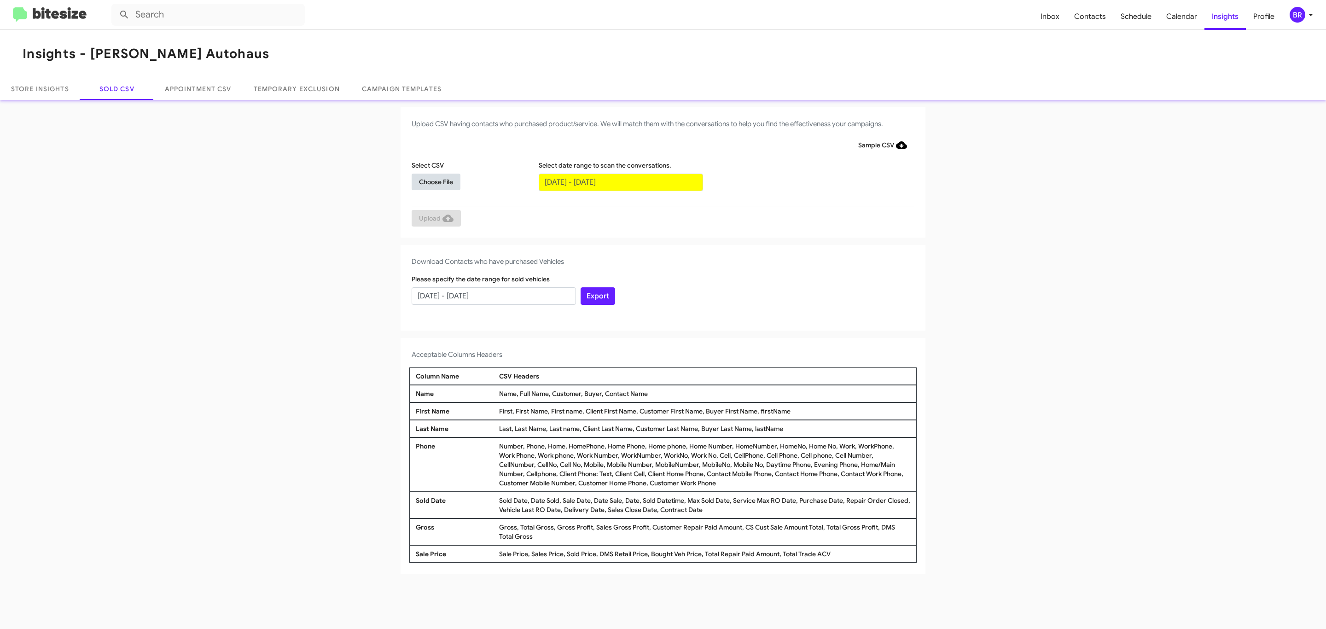
click at [436, 181] on span "Choose File" at bounding box center [436, 182] width 34 height 17
click at [435, 219] on span "Upload" at bounding box center [436, 219] width 35 height 17
click at [620, 181] on input "text" at bounding box center [621, 182] width 164 height 17
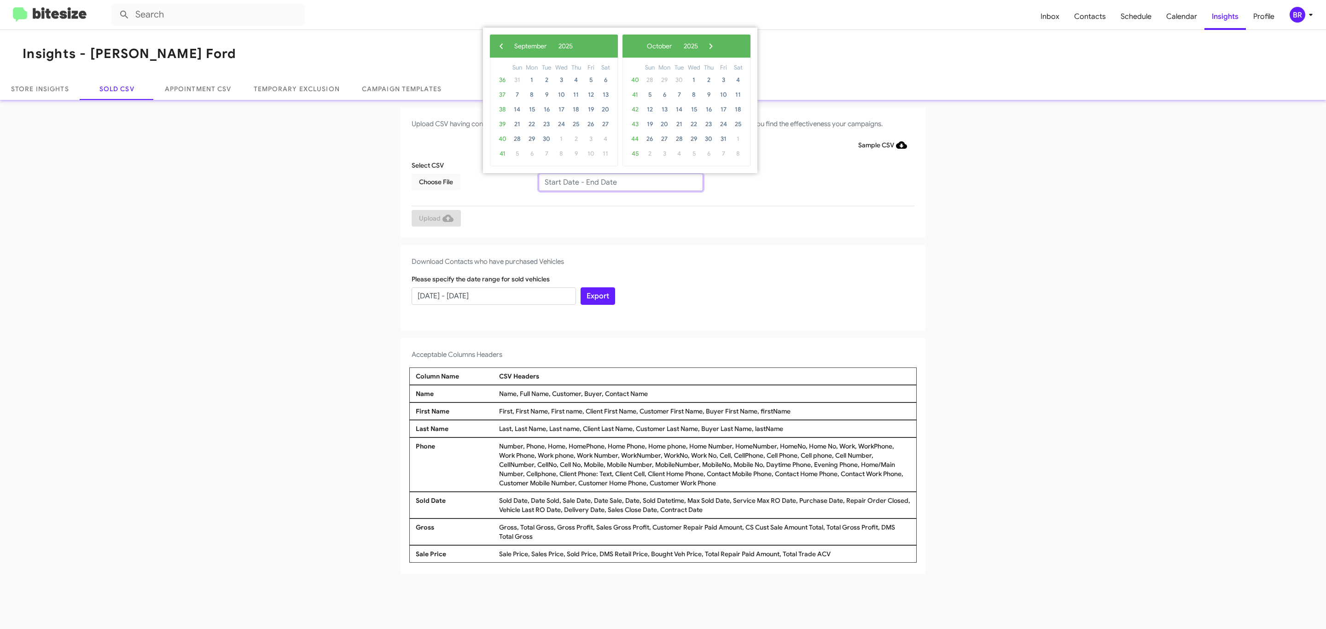
type input "07/02/2025 - 09/02/2025"
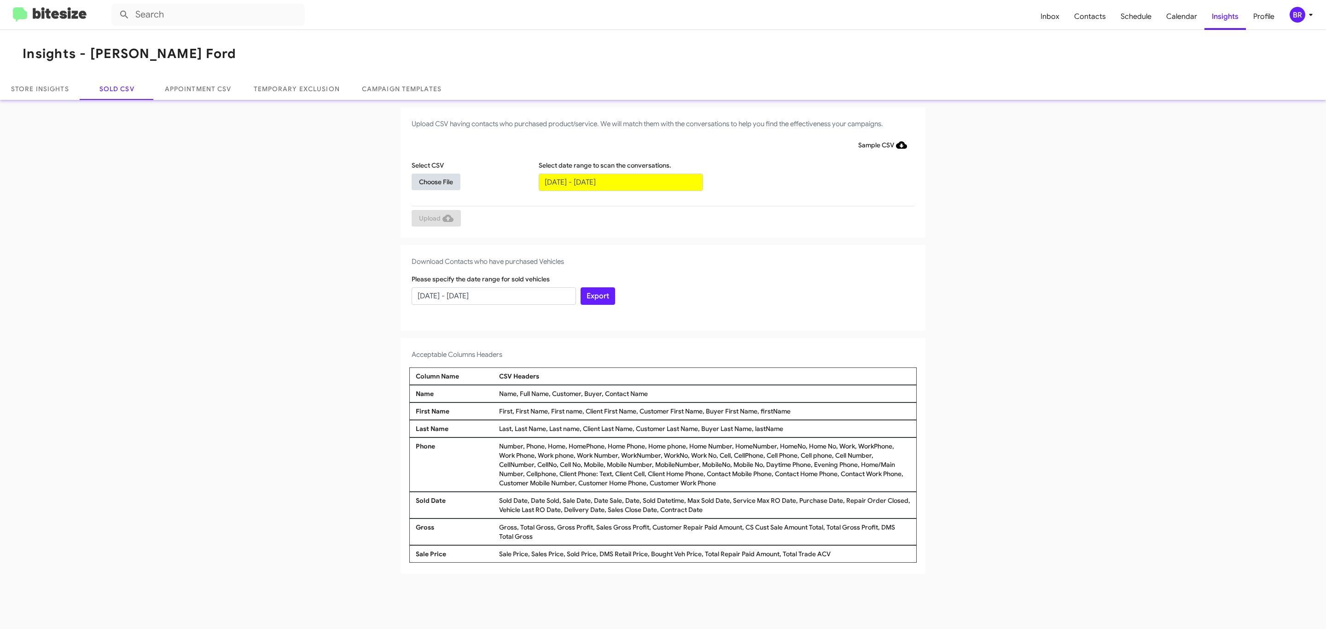
click at [436, 181] on span "Choose File" at bounding box center [436, 182] width 34 height 17
click at [435, 219] on span "Upload" at bounding box center [436, 219] width 35 height 17
click at [620, 181] on input "text" at bounding box center [621, 182] width 164 height 17
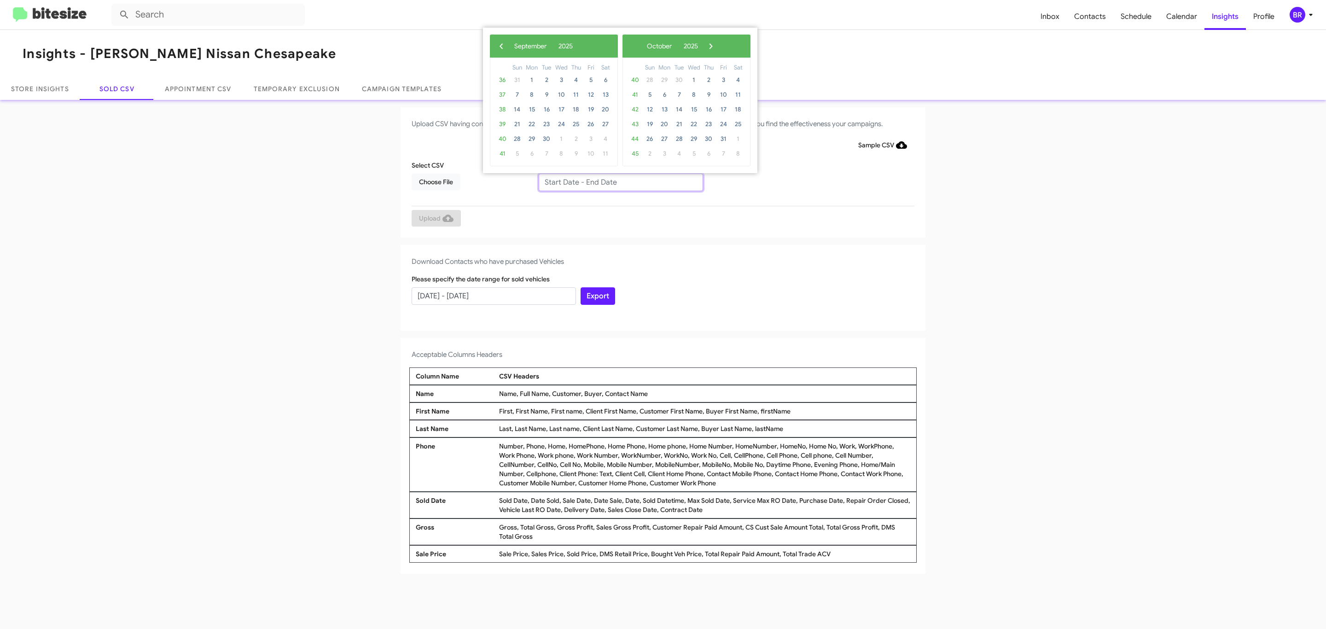
type input "07/02/2025 - 09/02/2025"
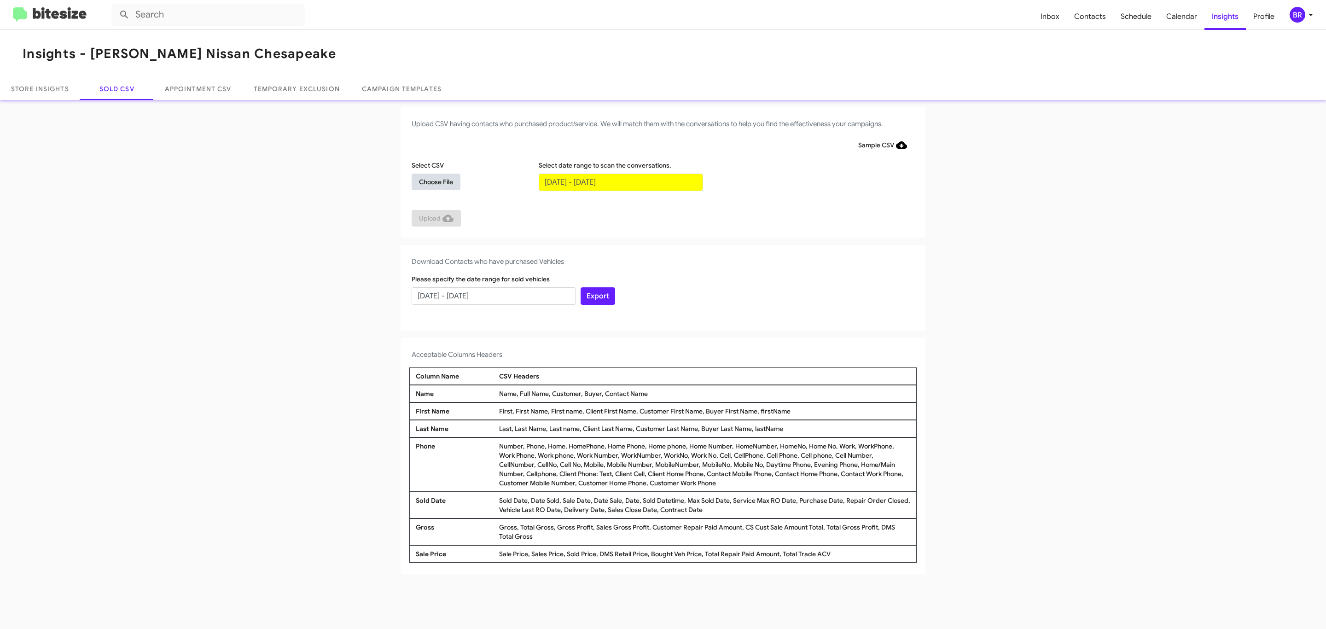
click at [436, 181] on span "Choose File" at bounding box center [436, 182] width 34 height 17
click at [435, 219] on span "Upload" at bounding box center [436, 219] width 35 height 17
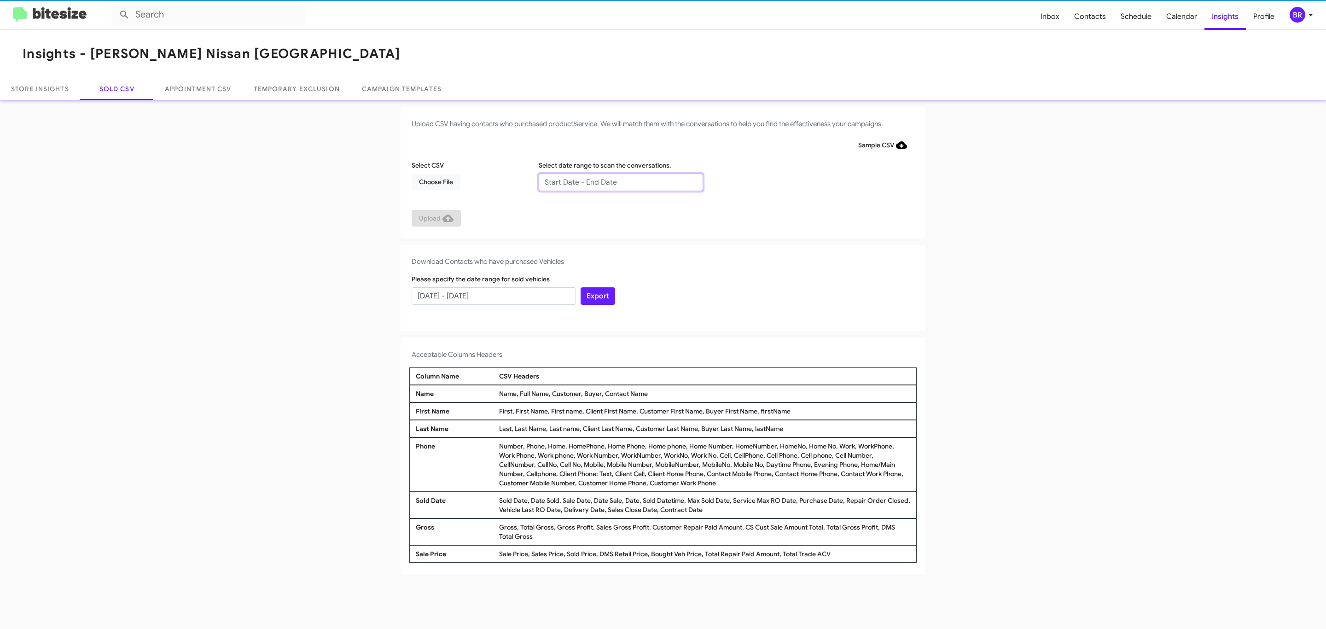
click at [620, 181] on input "text" at bounding box center [621, 182] width 164 height 17
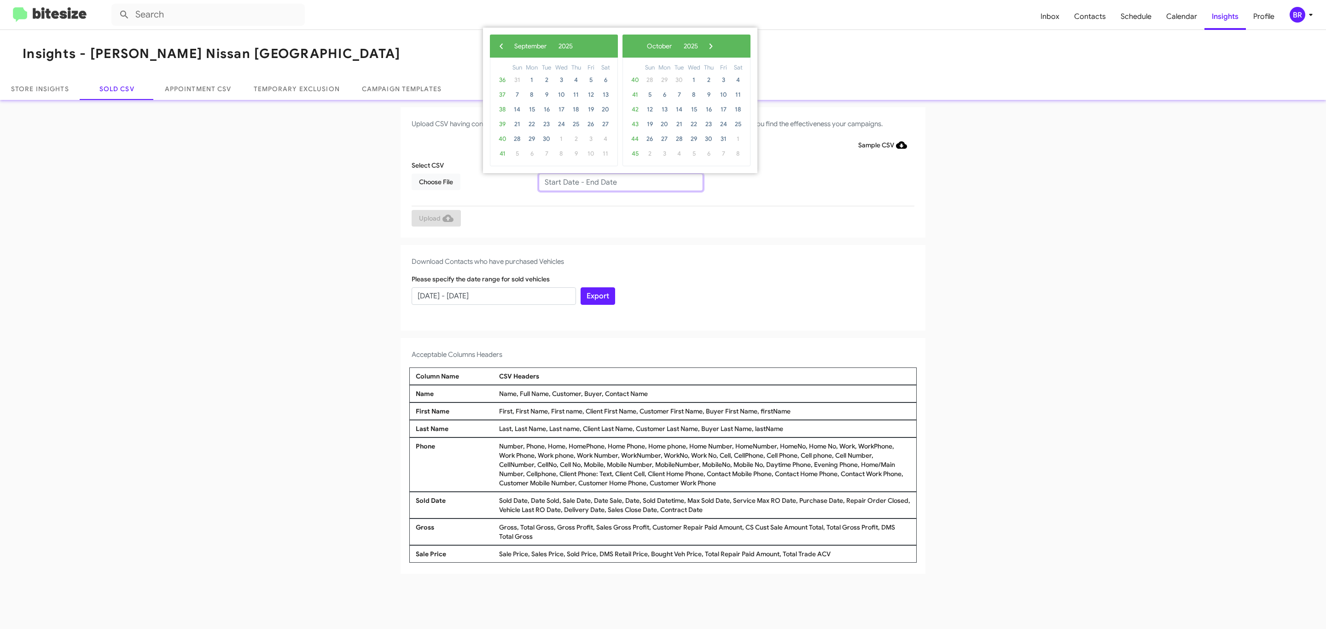
type input "07/02/2025 - 09/02/2025"
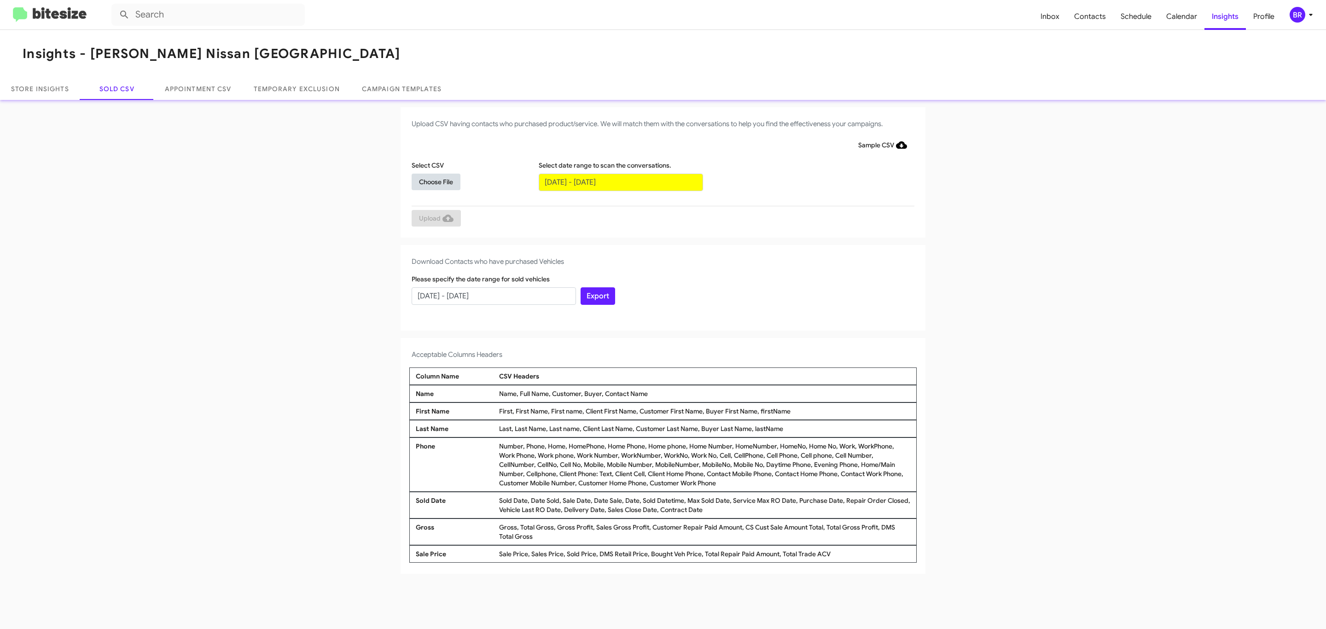
click at [436, 181] on span "Choose File" at bounding box center [436, 182] width 34 height 17
click at [435, 219] on span "Upload" at bounding box center [436, 219] width 35 height 17
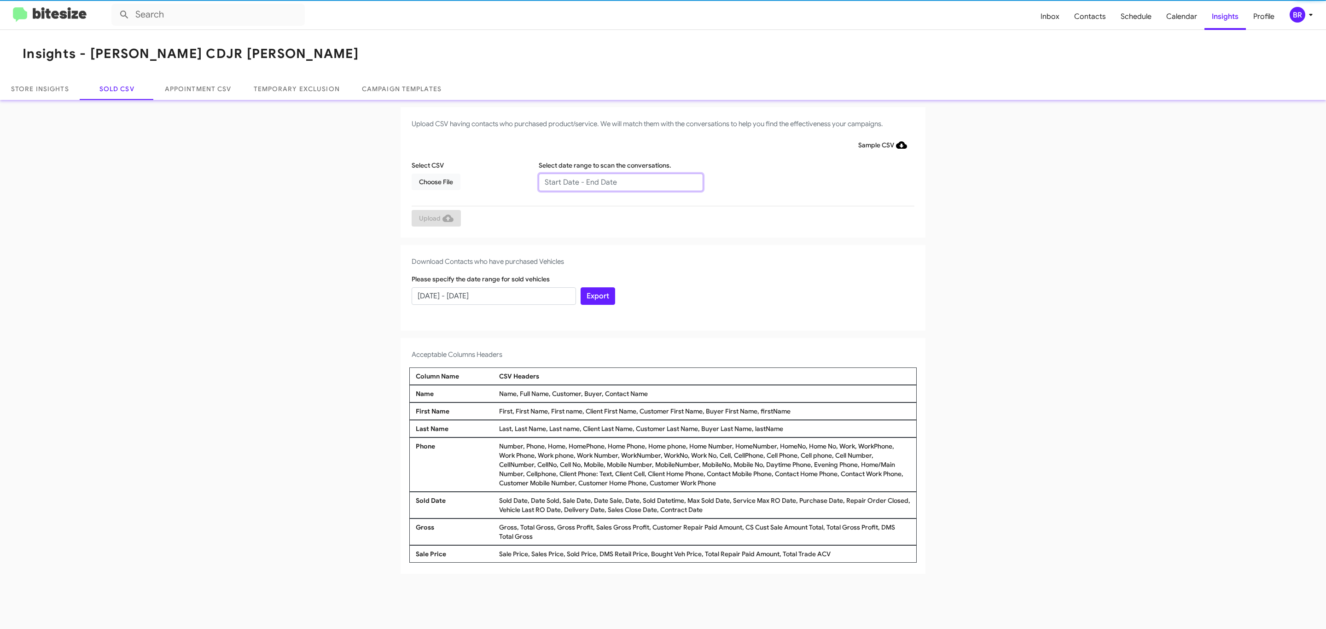
click at [620, 181] on input "text" at bounding box center [621, 182] width 164 height 17
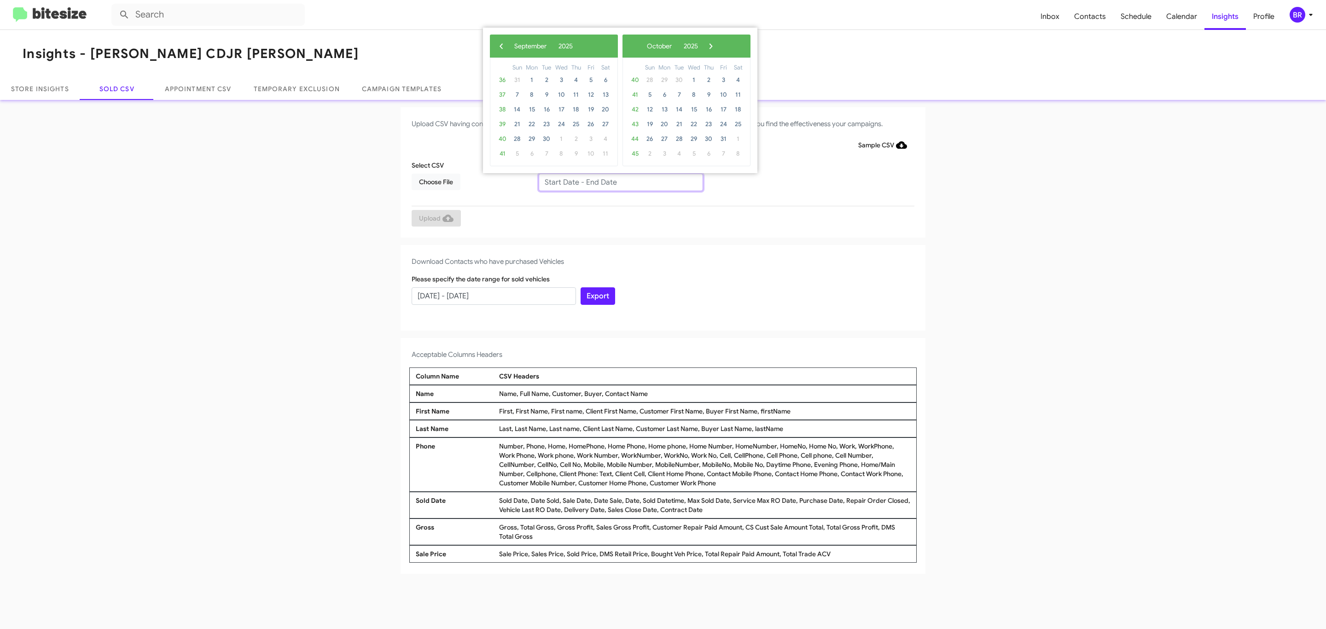
type input "[DATE] - [DATE]"
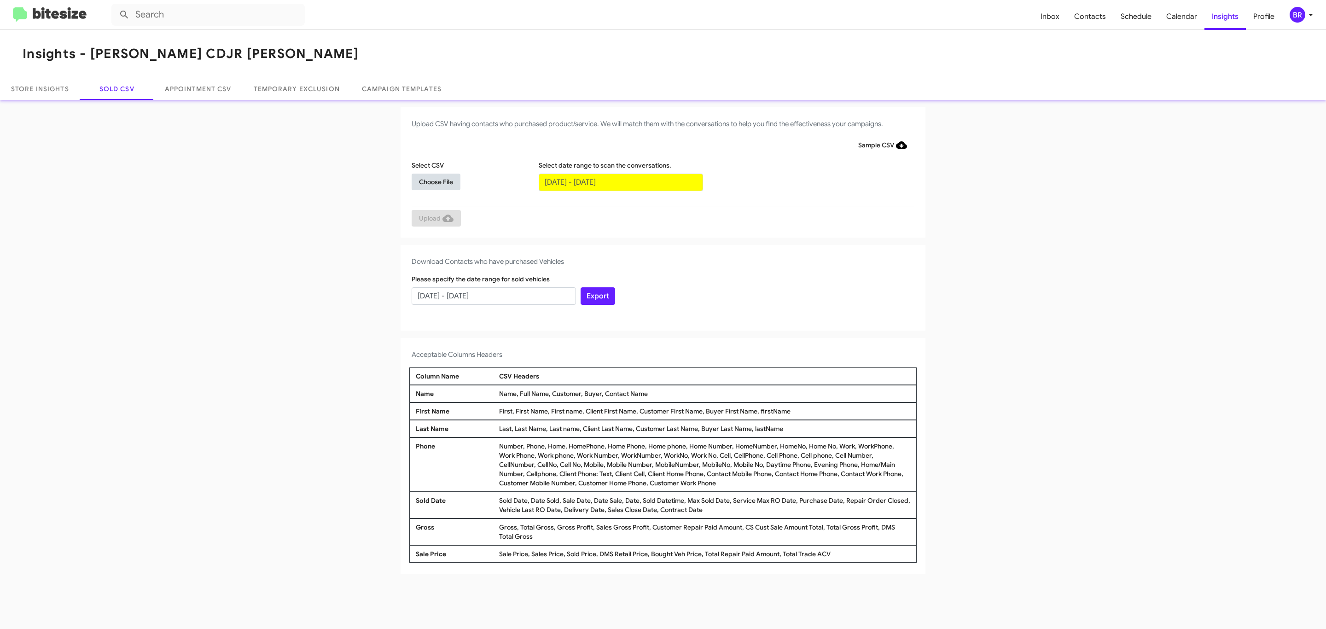
click at [436, 181] on span "Choose File" at bounding box center [436, 182] width 34 height 17
click at [435, 219] on span "Upload" at bounding box center [436, 219] width 35 height 17
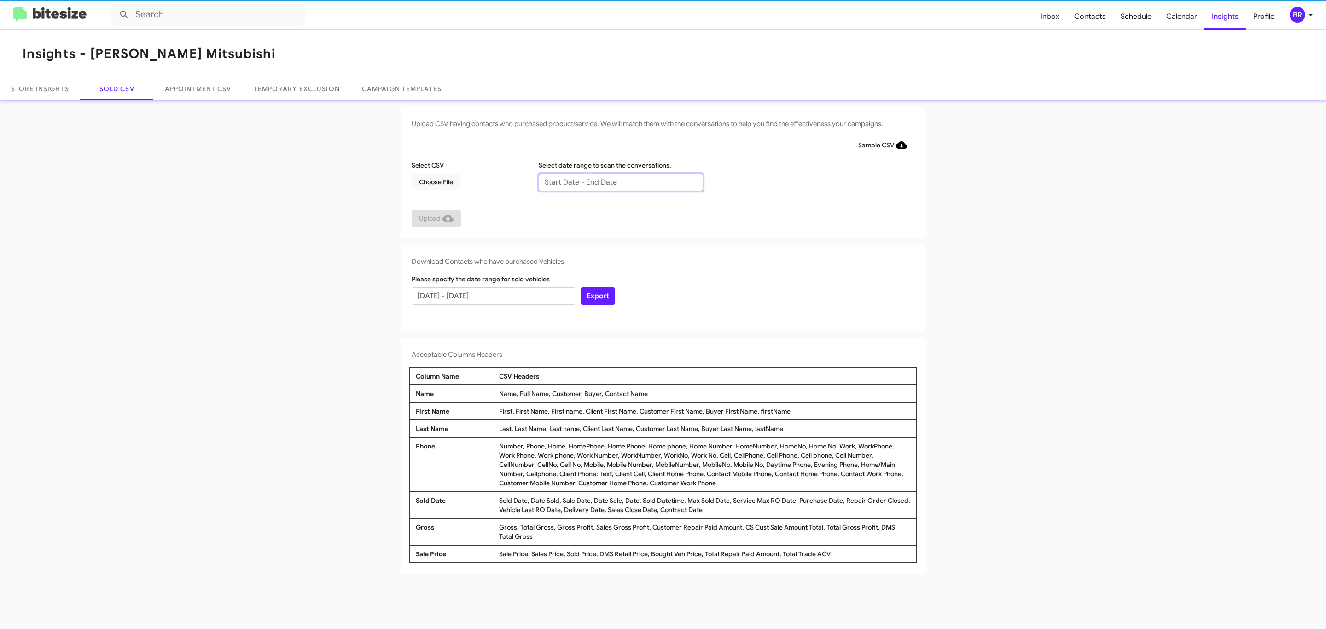
click at [620, 181] on input "text" at bounding box center [621, 182] width 164 height 17
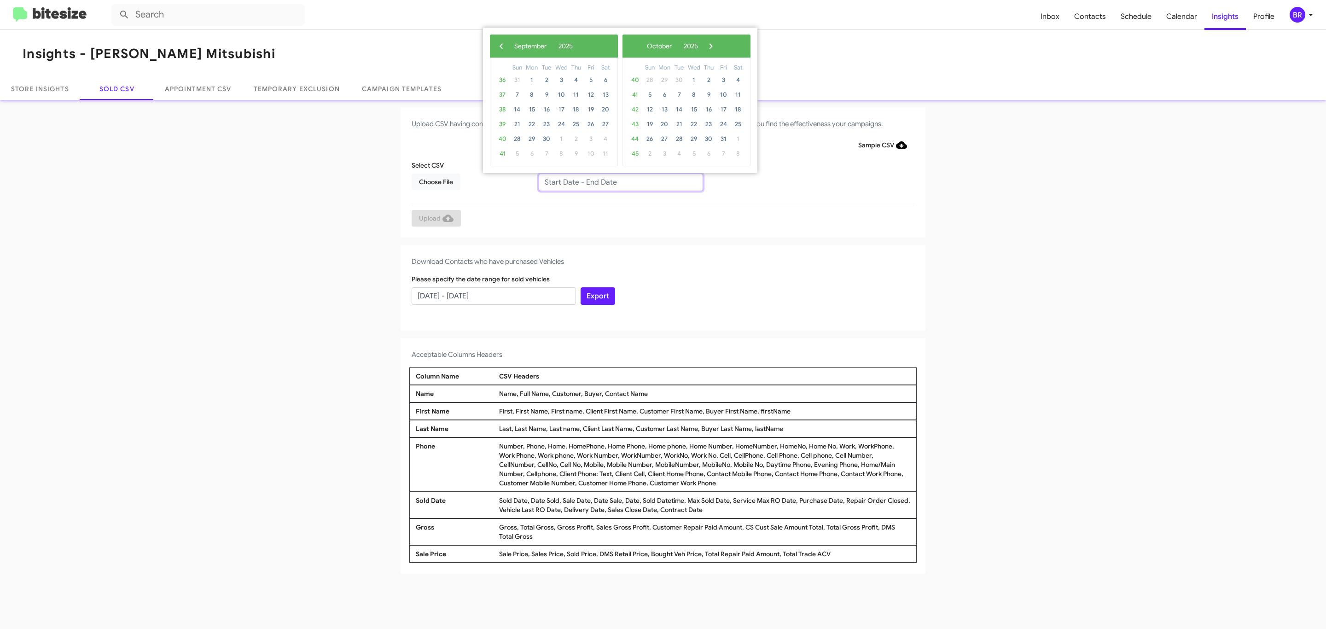
type input "07/02/2025 - 09/02/2025"
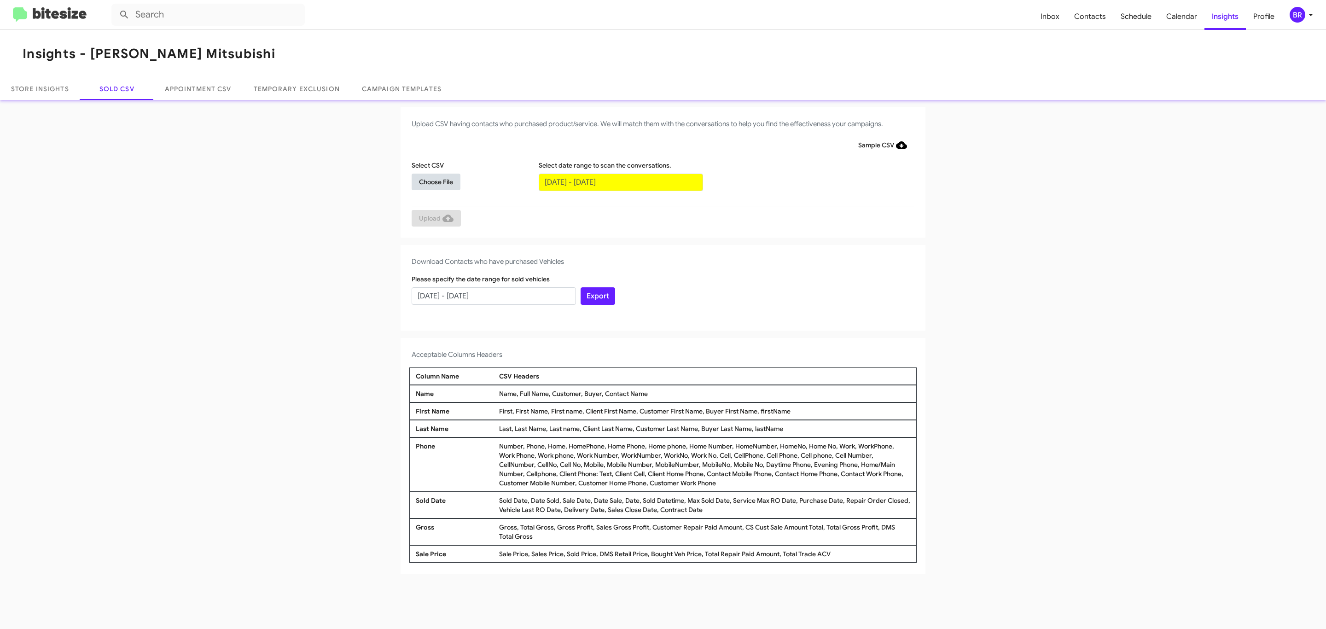
click at [436, 181] on span "Choose File" at bounding box center [436, 182] width 34 height 17
click at [435, 219] on span "Upload" at bounding box center [436, 219] width 35 height 17
click at [620, 181] on input "text" at bounding box center [621, 182] width 164 height 17
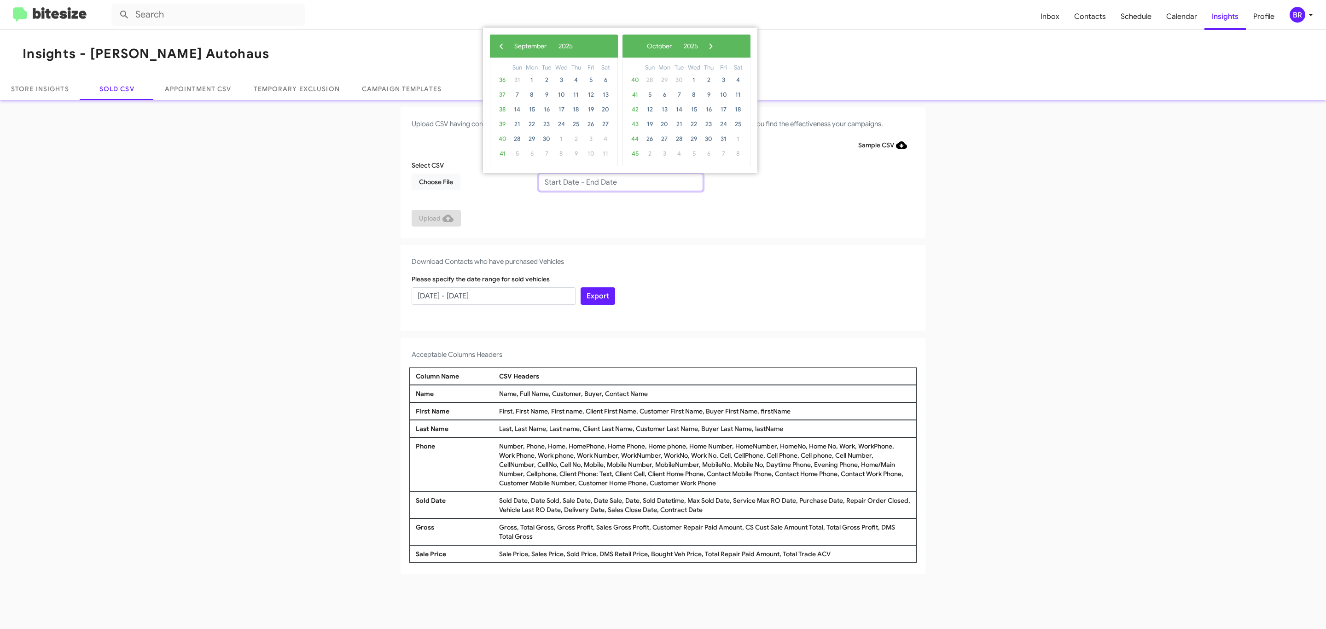
type input "[DATE] - [DATE]"
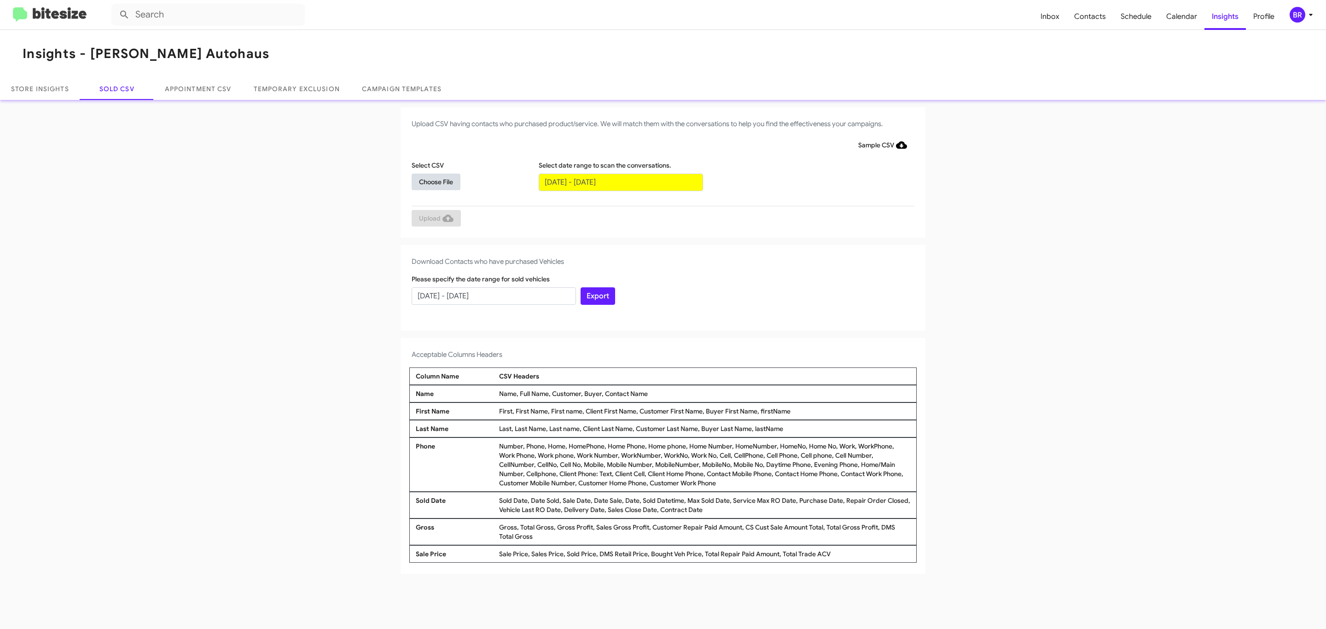
click at [436, 181] on span "Choose File" at bounding box center [436, 182] width 34 height 17
click at [435, 219] on span "Upload" at bounding box center [436, 219] width 35 height 17
